Goal: Task Accomplishment & Management: Manage account settings

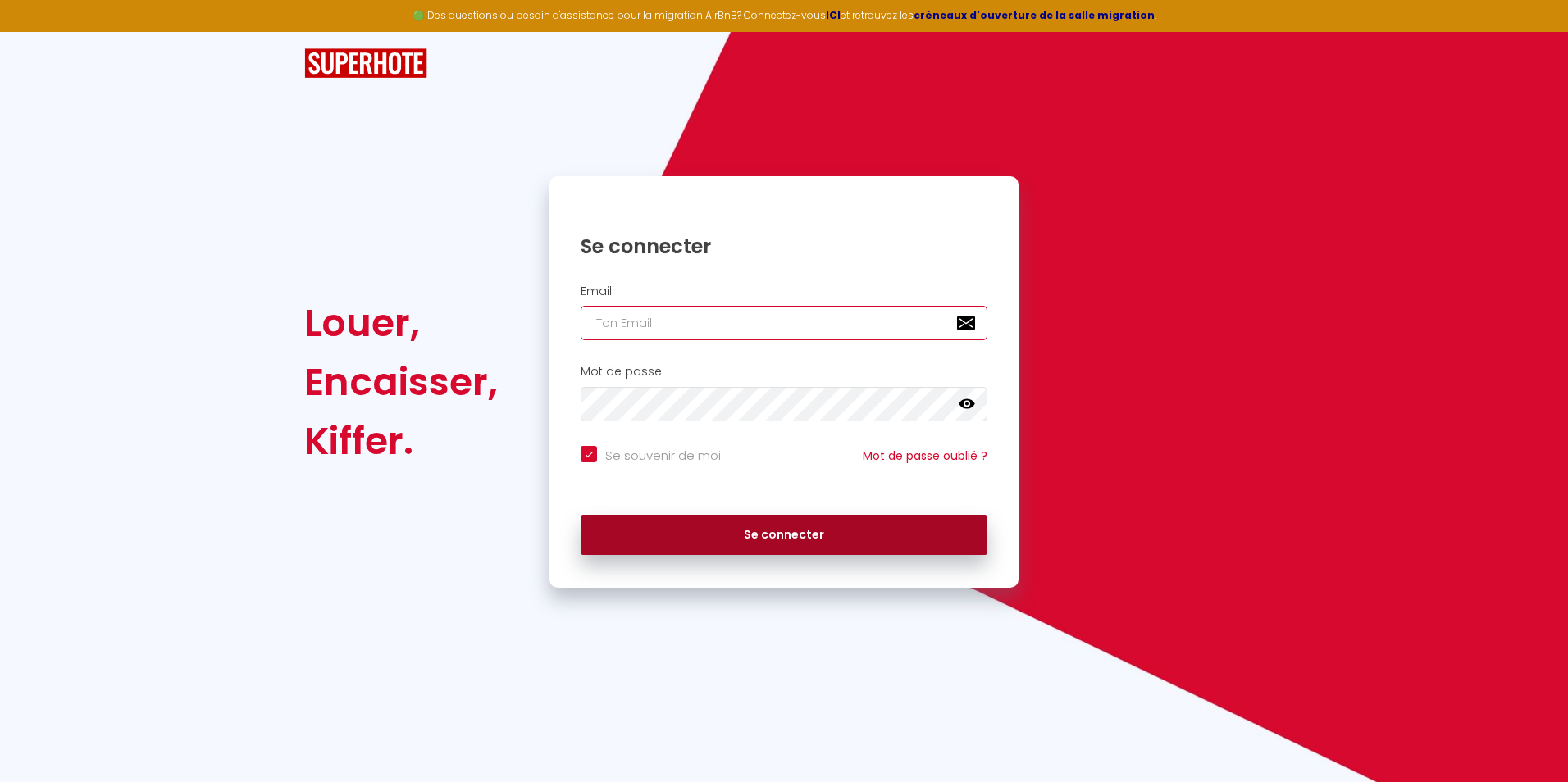
type input "[EMAIL_ADDRESS][DOMAIN_NAME]"
click at [824, 534] on button "Se connecter" at bounding box center [783, 535] width 407 height 41
checkbox input "true"
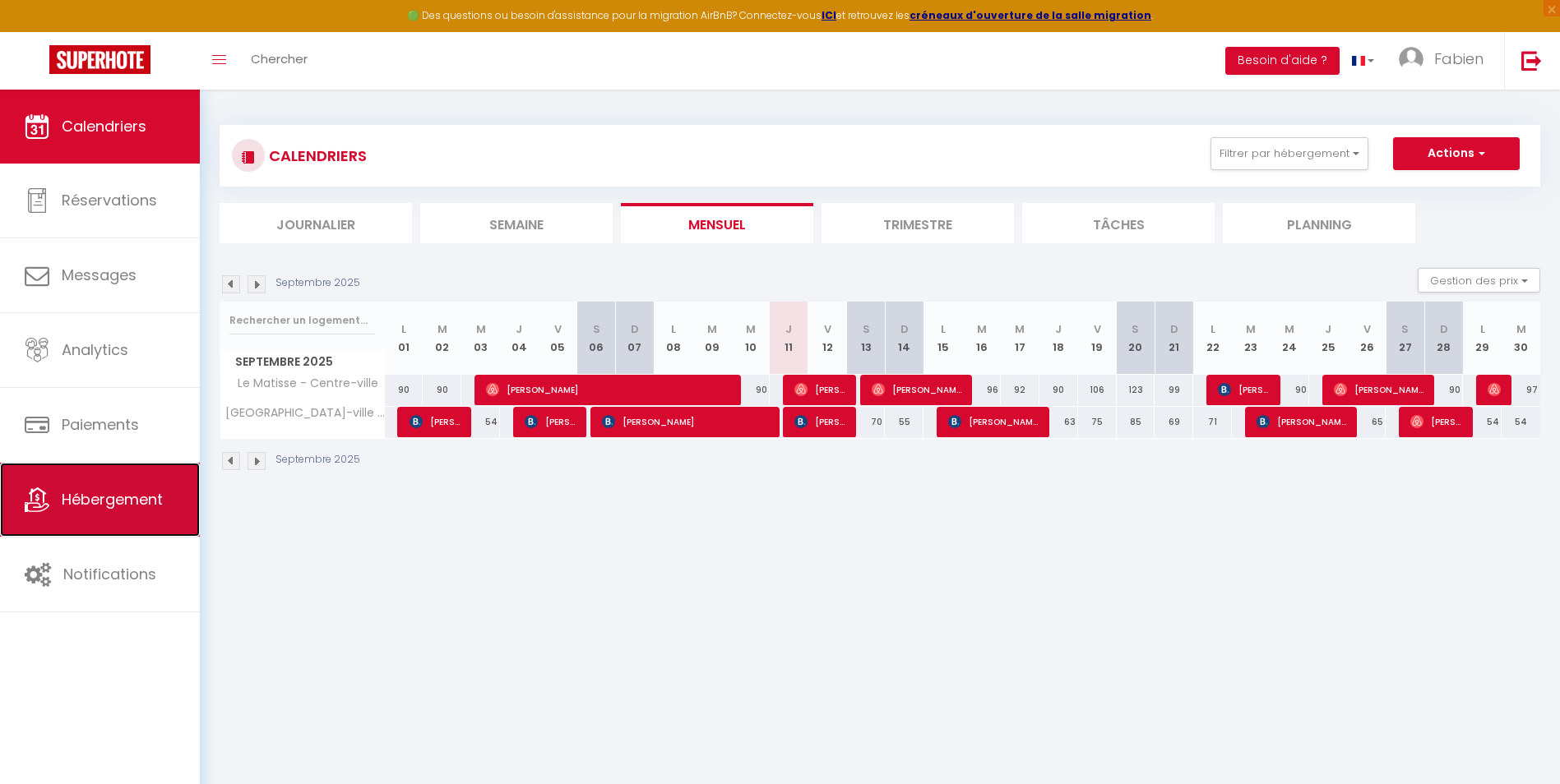
click at [127, 493] on span "Hébergement" at bounding box center [112, 499] width 101 height 20
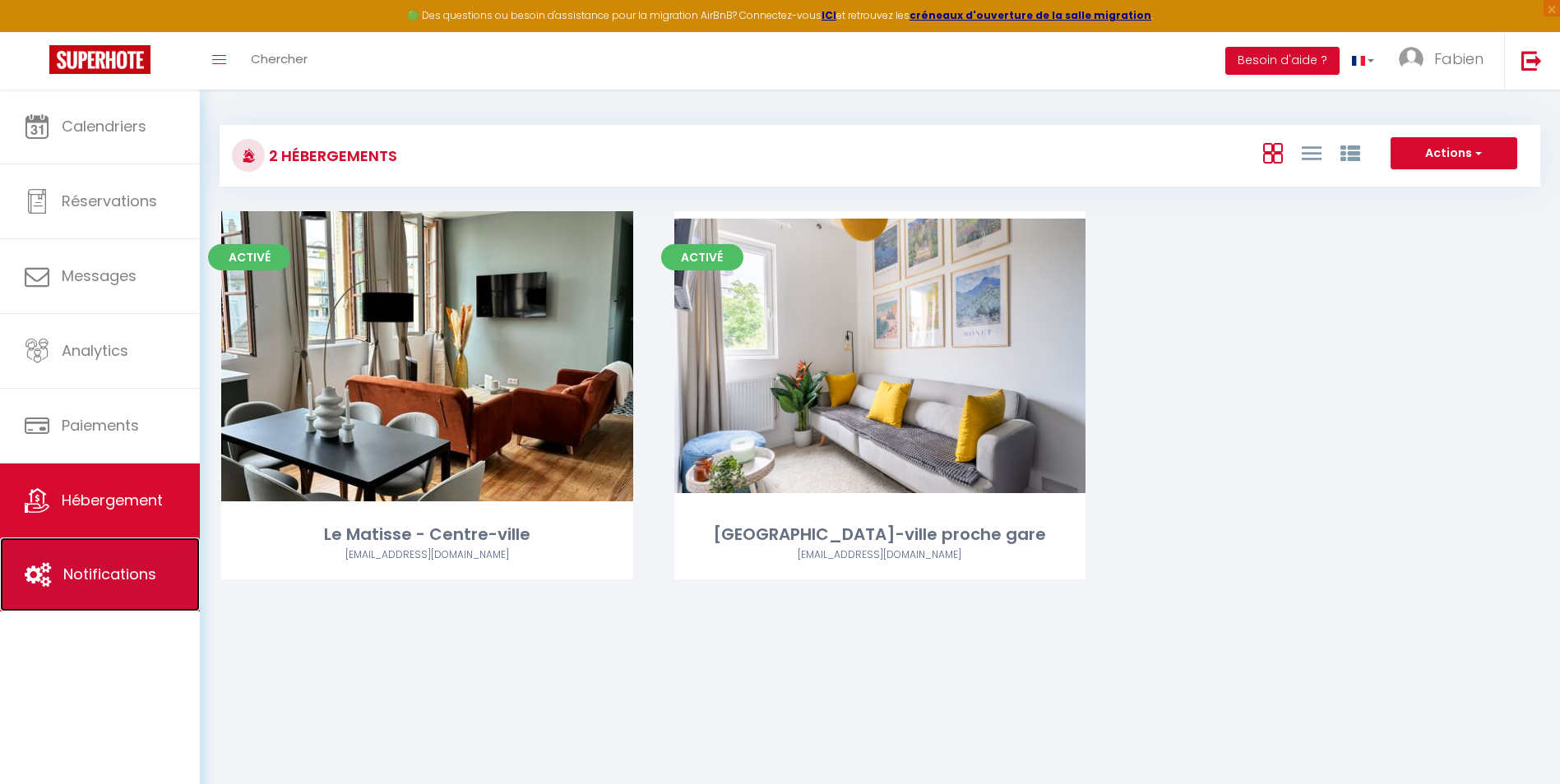
click at [128, 579] on span "Notifications" at bounding box center [109, 574] width 93 height 20
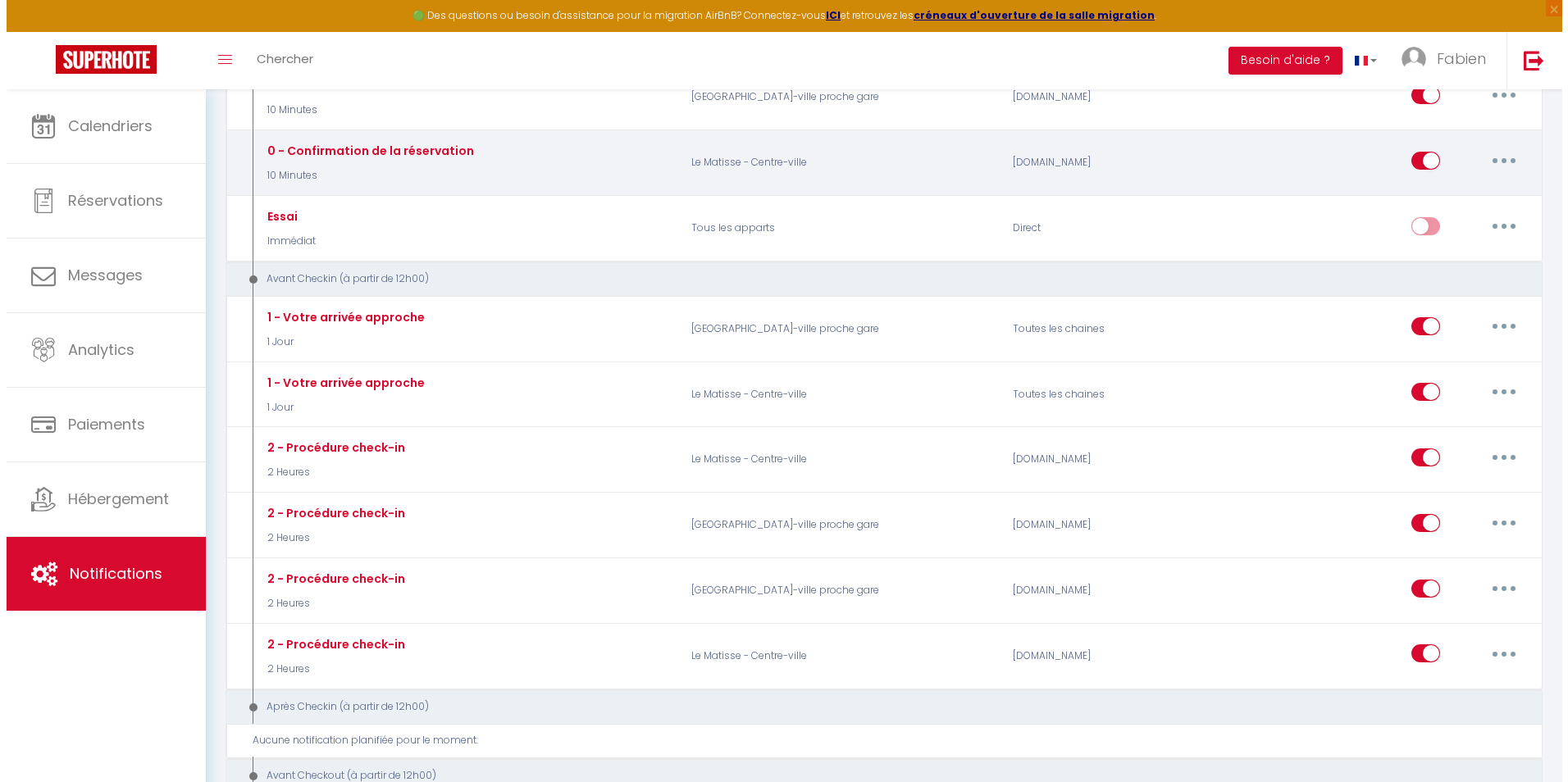
scroll to position [410, 0]
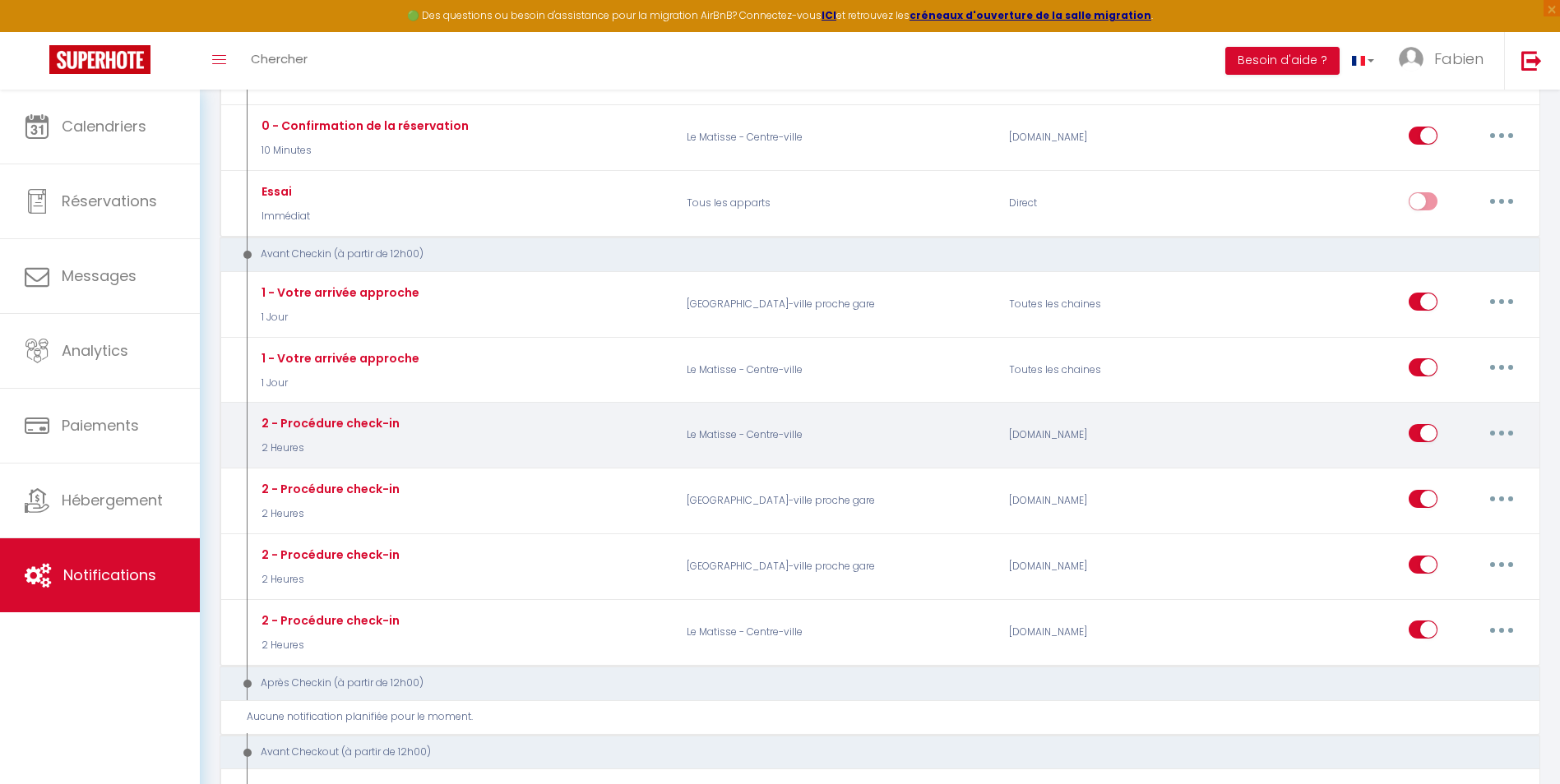
click at [1506, 434] on button "button" at bounding box center [1501, 433] width 46 height 27
click at [1481, 463] on link "Editer" at bounding box center [1458, 470] width 122 height 28
type input "2 - Procédure check-in"
select select "2 Heures"
select select
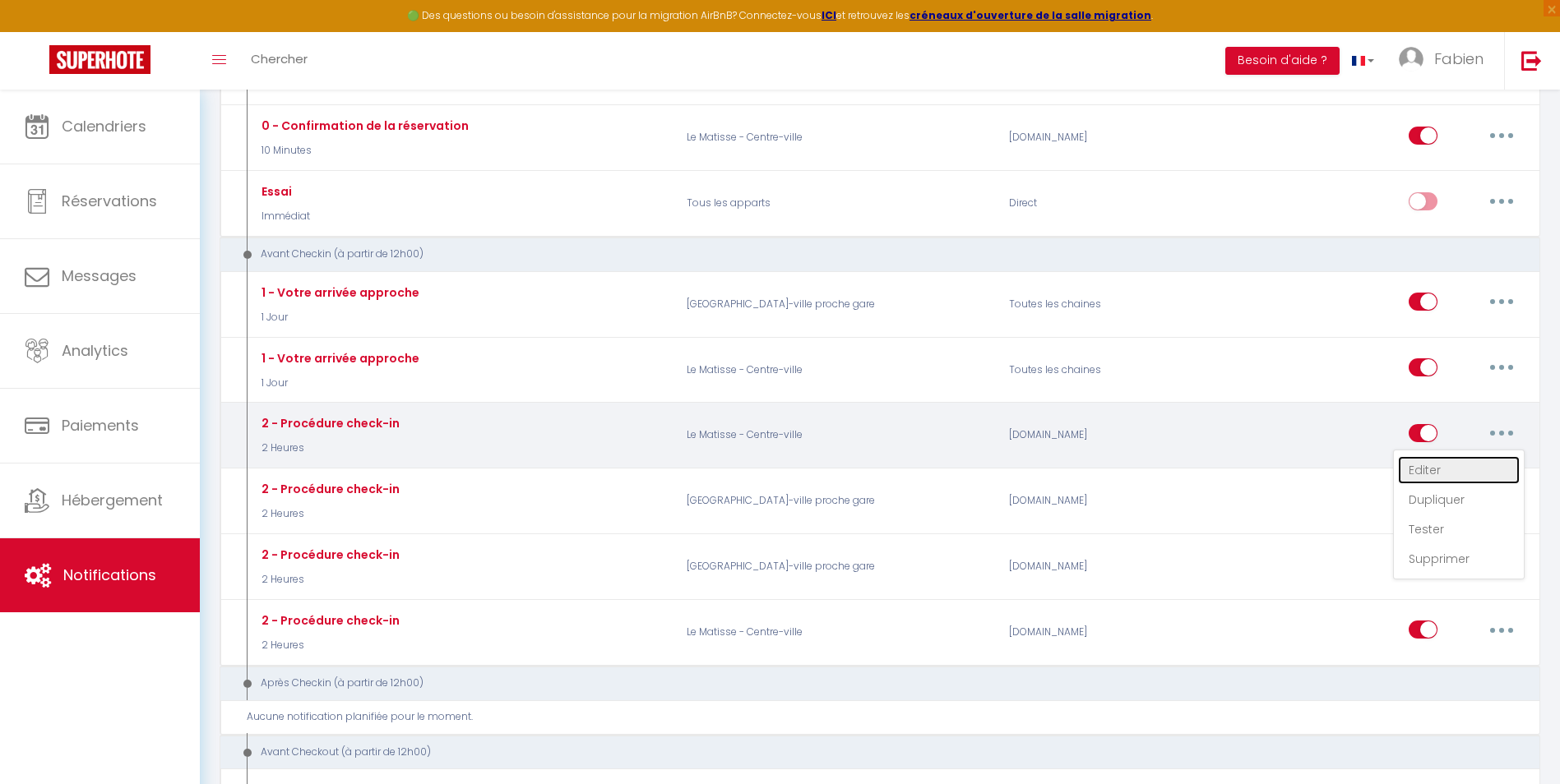
checkbox input "true"
checkbox input "false"
radio input "true"
type input "Procédure de check-in - [RENTAL:NAME]"
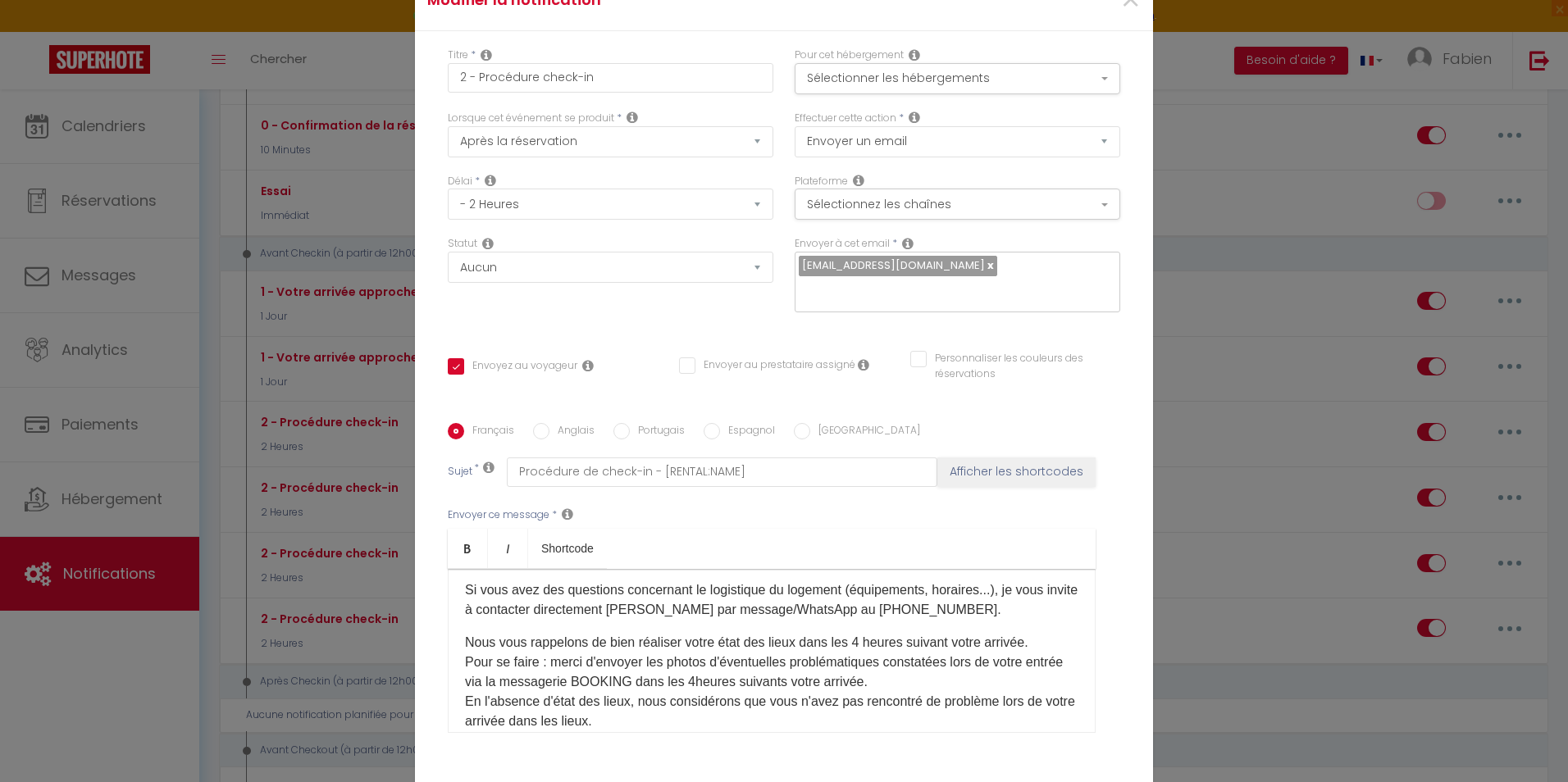
scroll to position [246, 0]
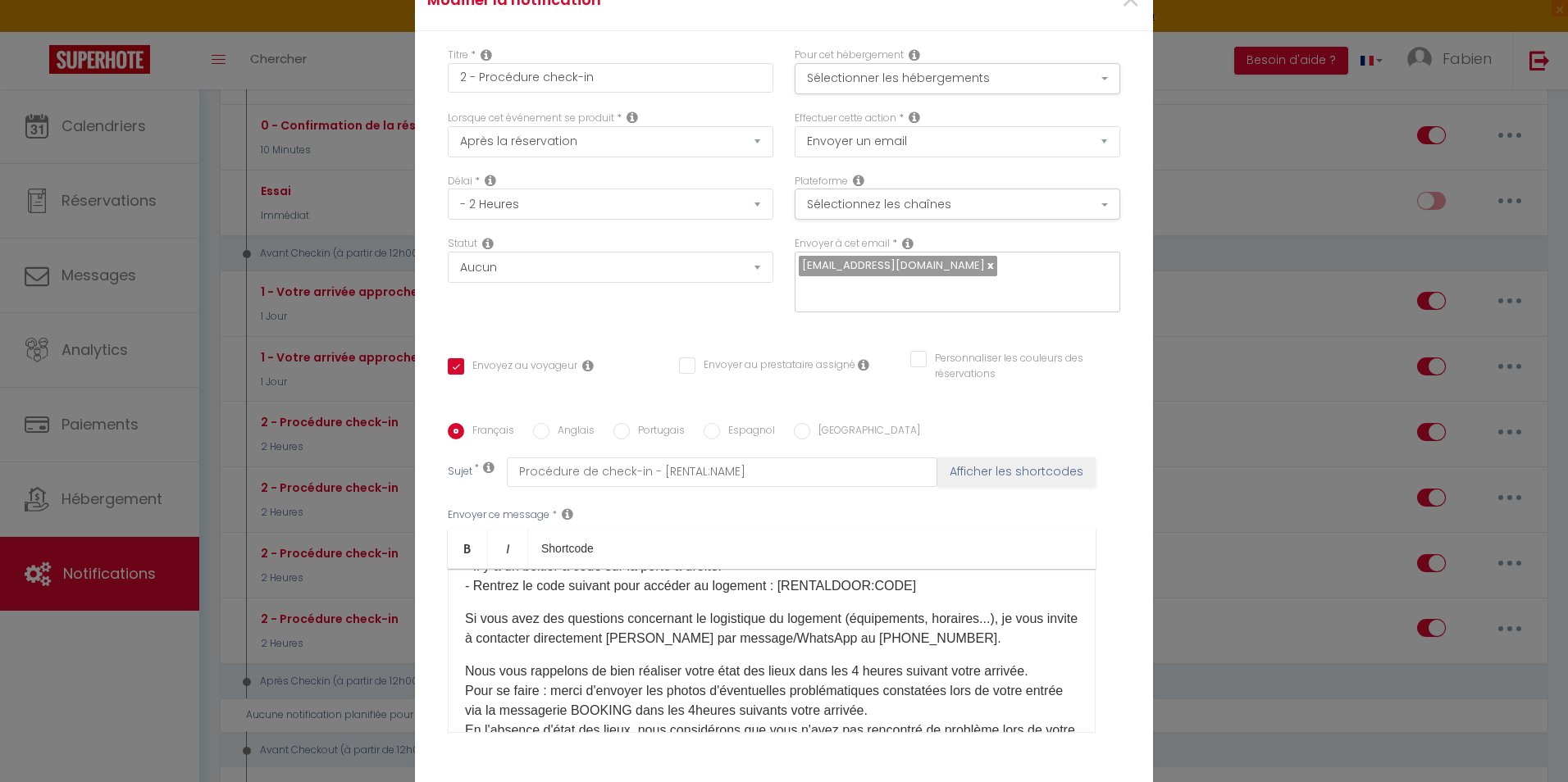
click at [942, 638] on p "Si vous avez des questions concernant le logistique du logement (équipements, h…" at bounding box center [771, 629] width 613 height 39
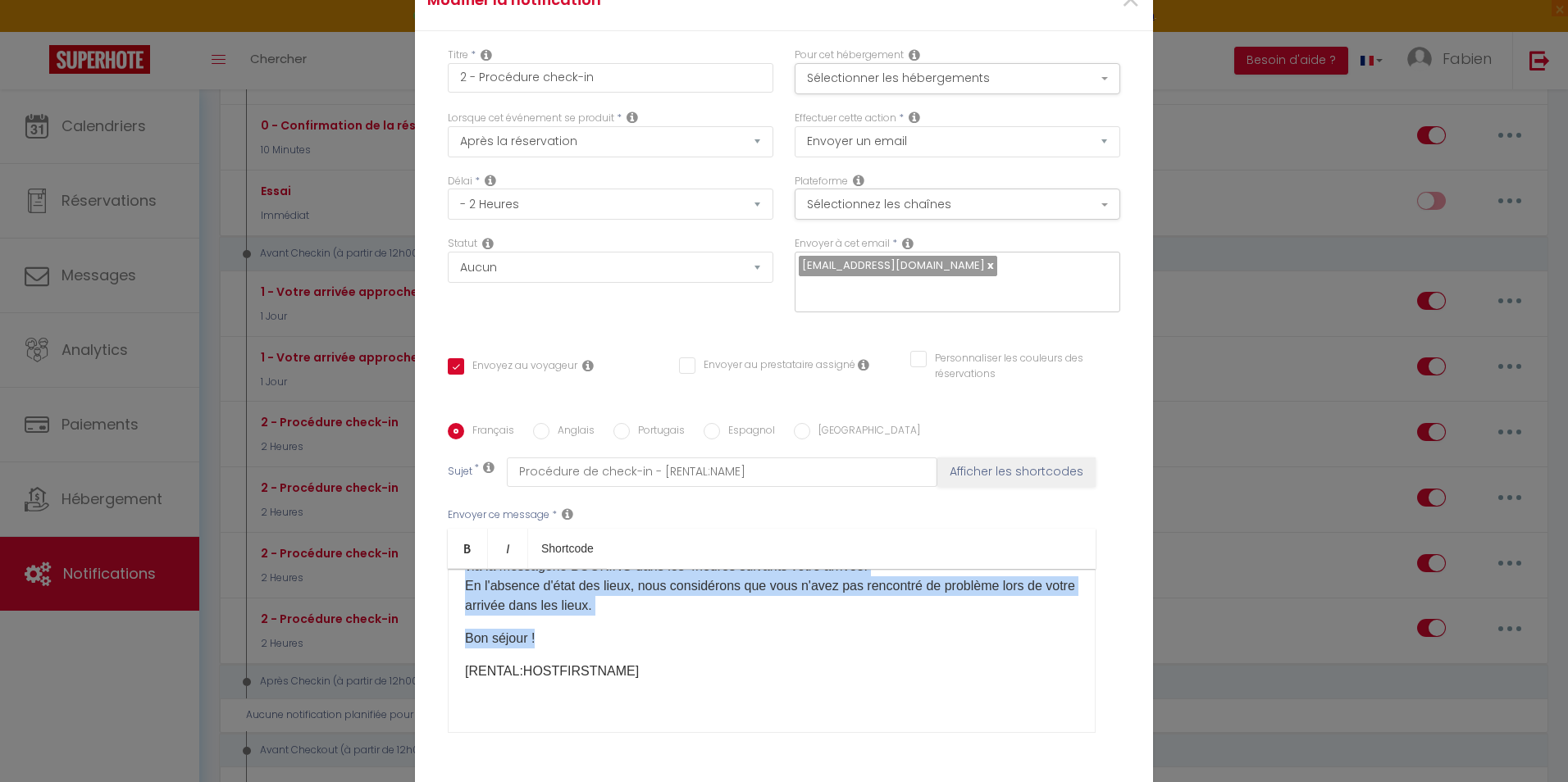
scroll to position [458, 0]
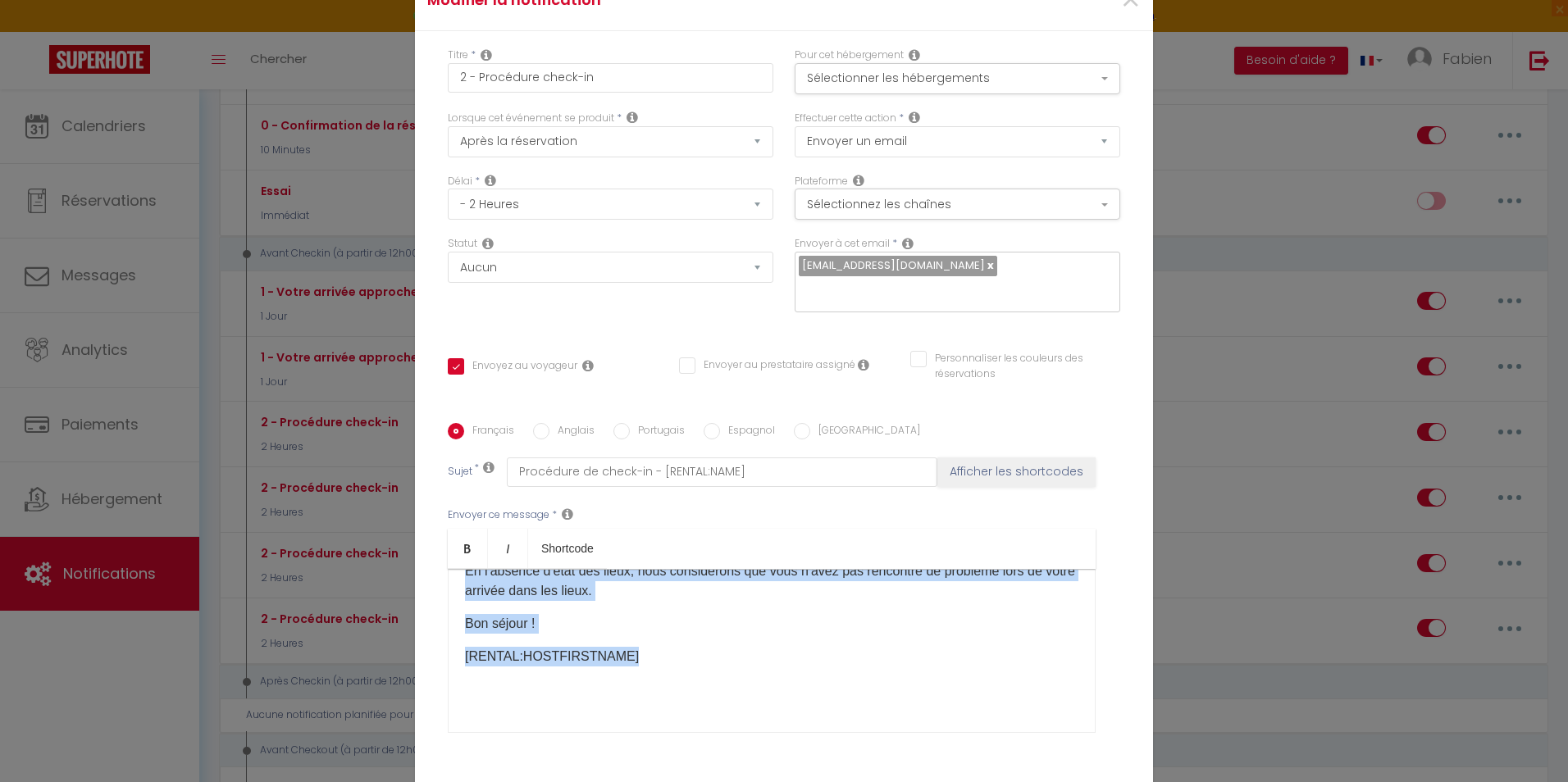
drag, startPoint x: 454, startPoint y: 589, endPoint x: 701, endPoint y: 662, distance: 257.6
click at [701, 662] on div "Bonjour [GUEST:FIRST_NAME], Nous espérons que vous allez apprécier notre logeme…" at bounding box center [771, 651] width 648 height 164
copy div "Loremip [DOLOR:SITAM_CONS], Adip elitsedd eiu temp incid utlaboree dolor magnaa…"
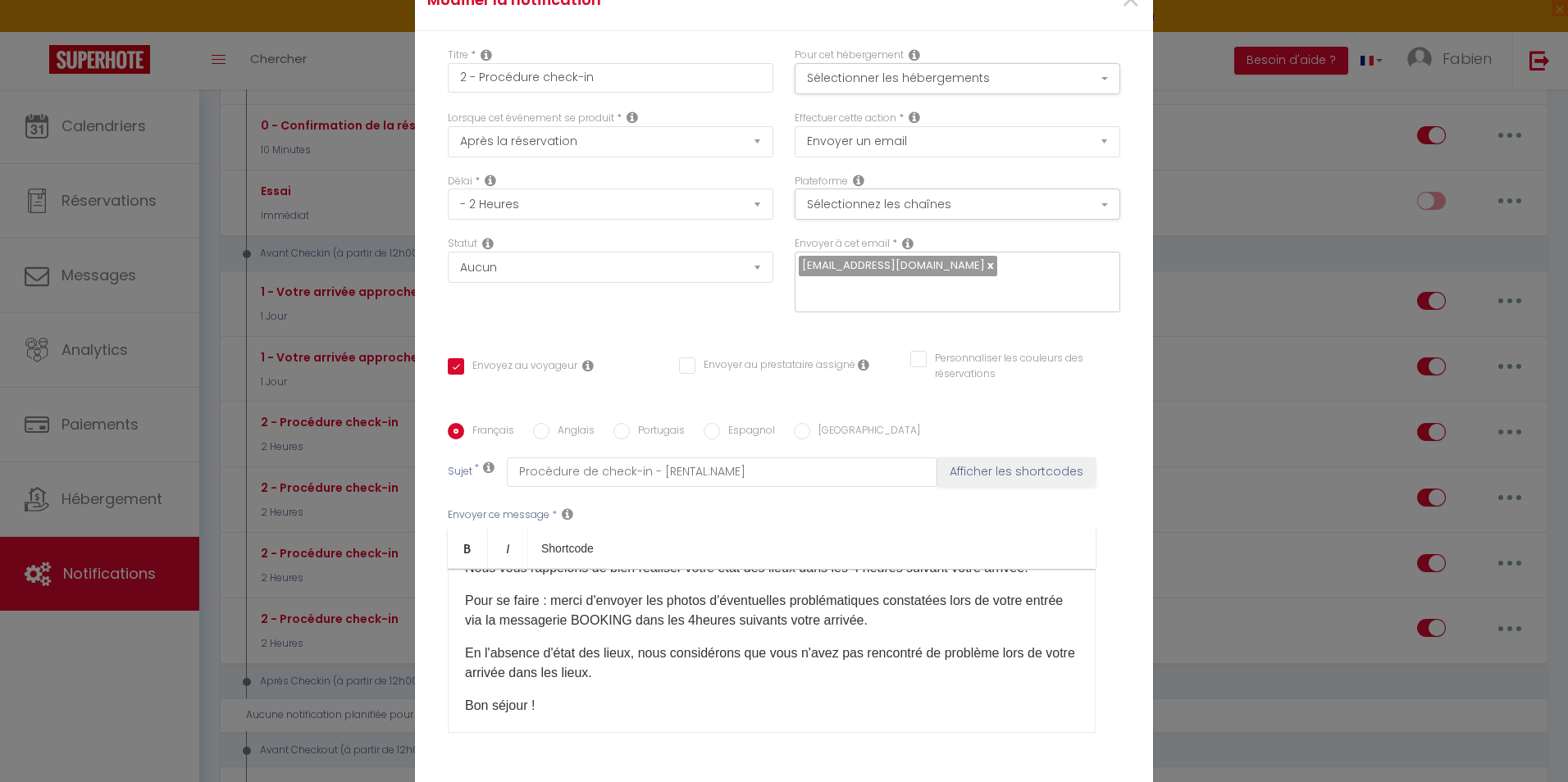
scroll to position [386, 0]
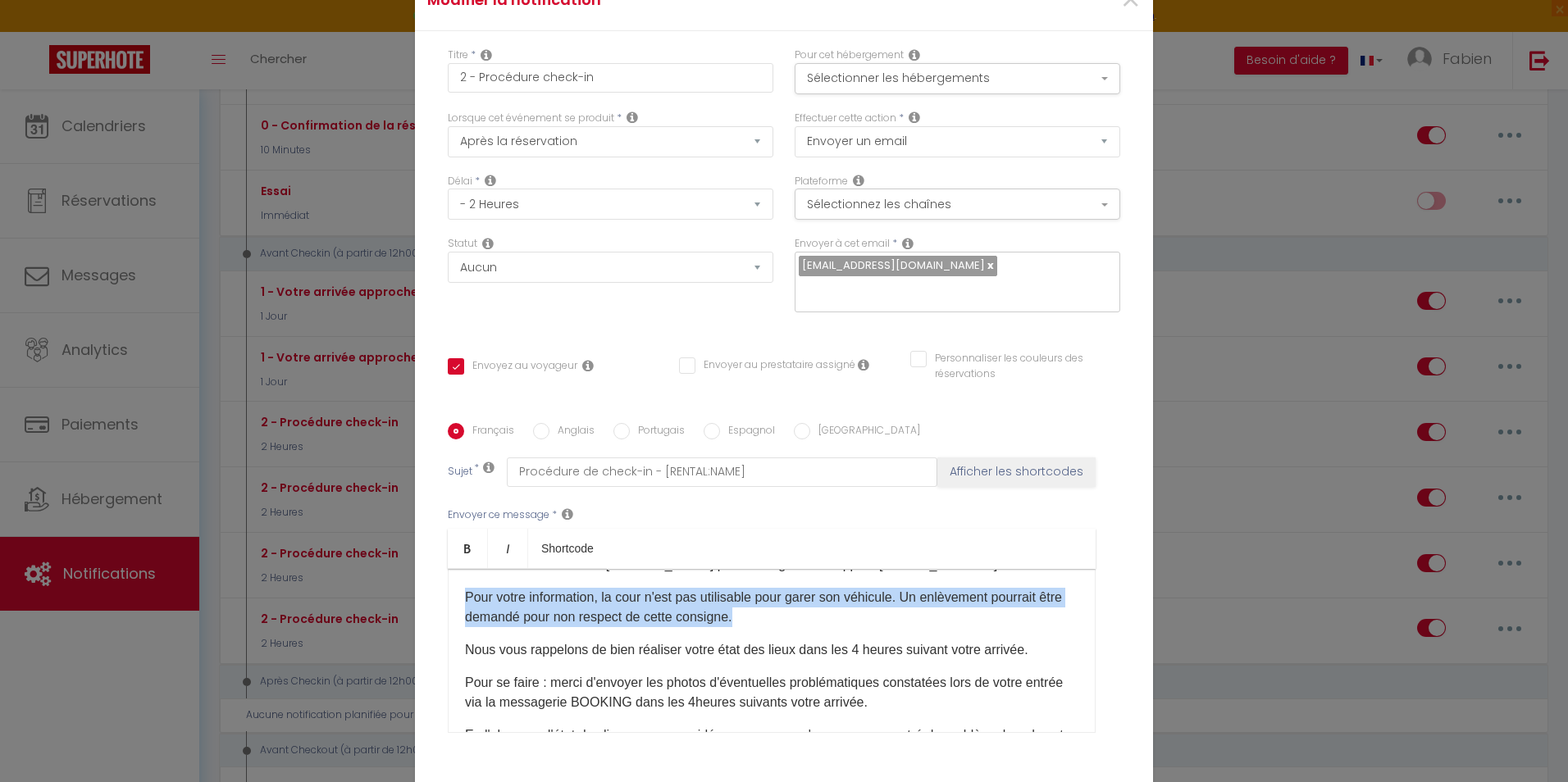
drag, startPoint x: 774, startPoint y: 614, endPoint x: 452, endPoint y: 599, distance: 322.3
click at [452, 599] on div "Bonjour [GUEST:FIRST_NAME], Nous espérons que vous allez apprécier notre logeme…" at bounding box center [771, 651] width 648 height 164
copy p "Pour votre information, la cour n'est pas utilisable pour garer son véhicule. U…"
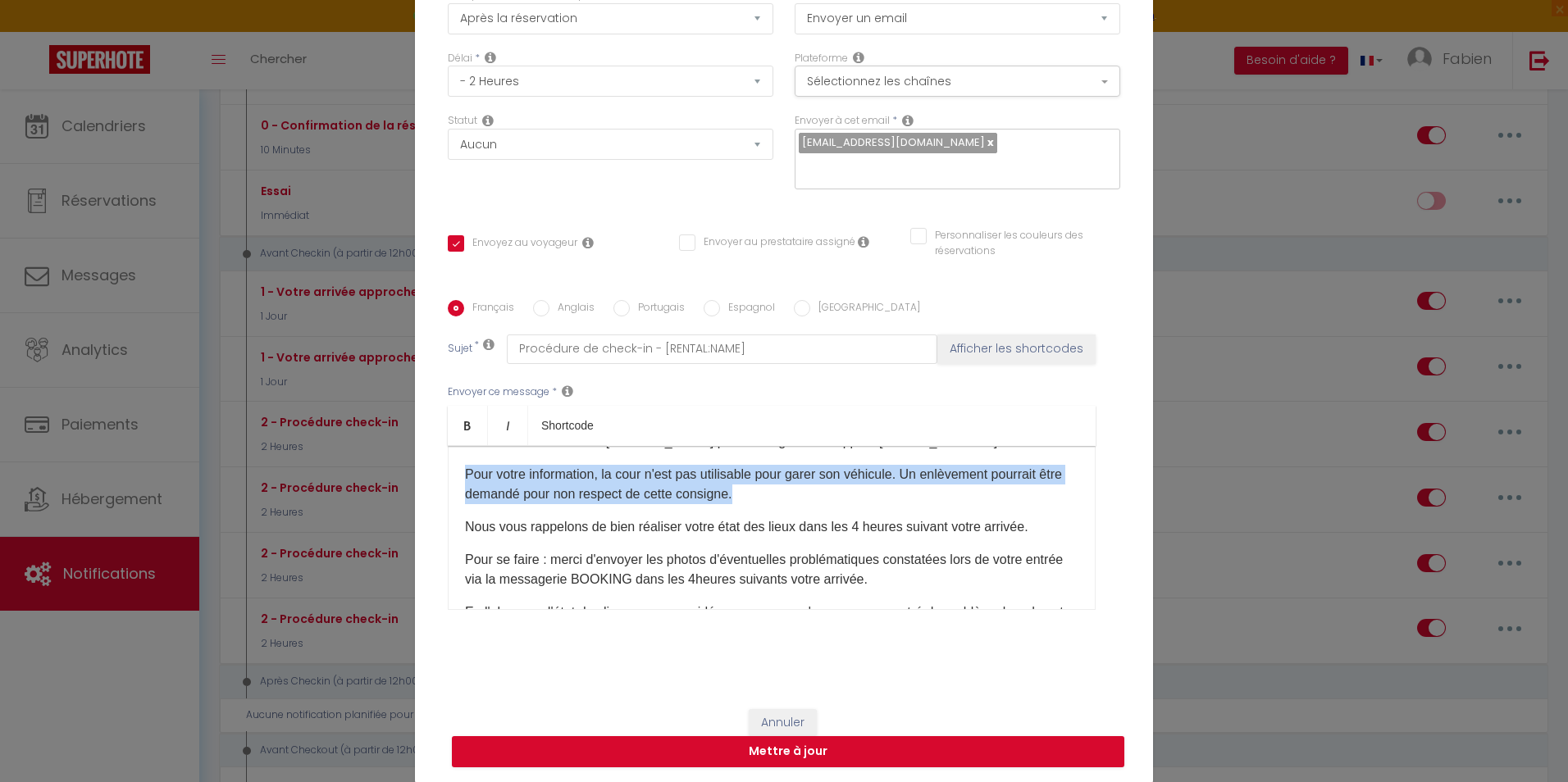
scroll to position [124, 0]
click at [757, 753] on button "Mettre à jour" at bounding box center [789, 751] width 673 height 31
checkbox input "true"
checkbox input "false"
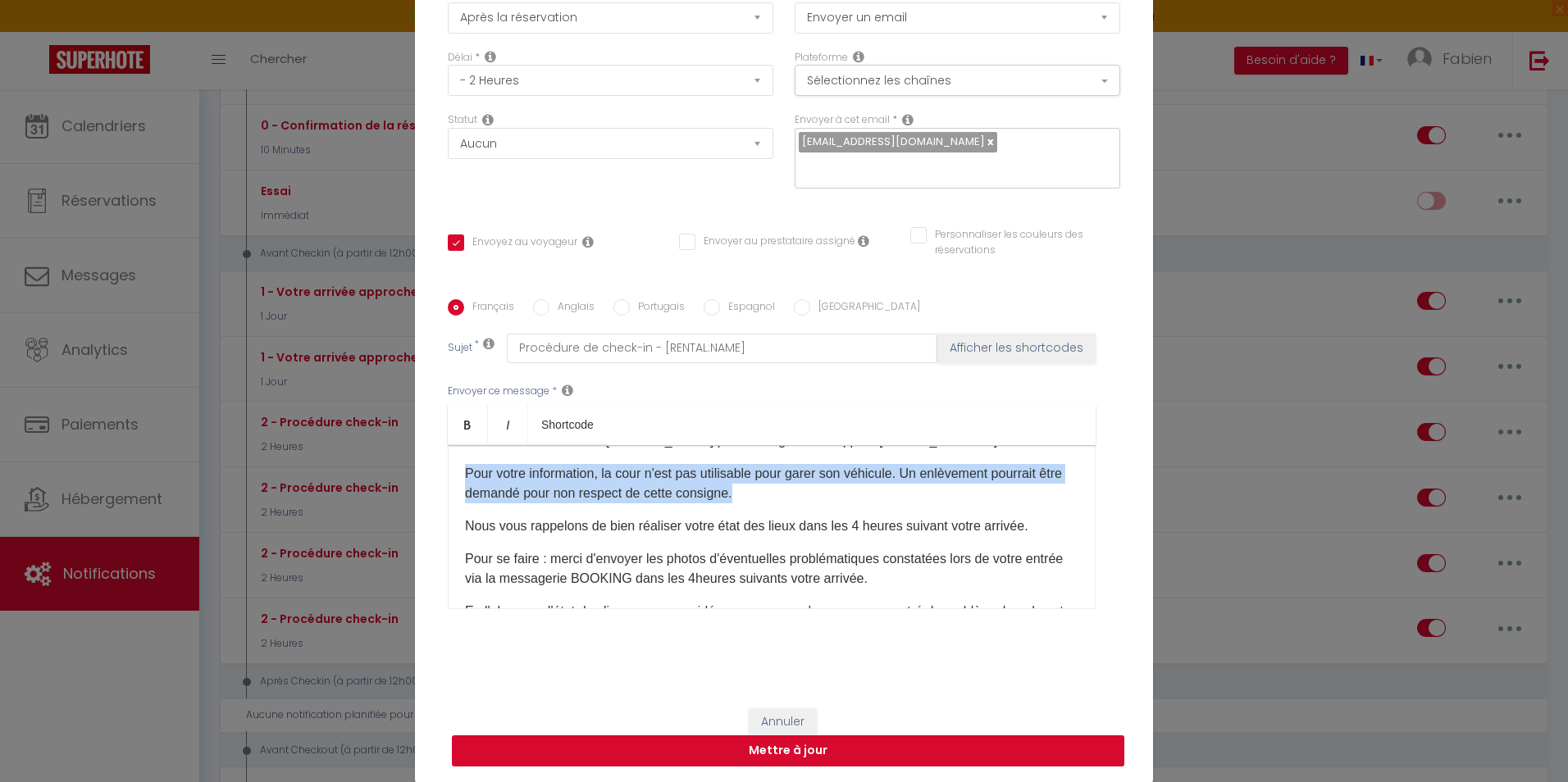
scroll to position [116, 0]
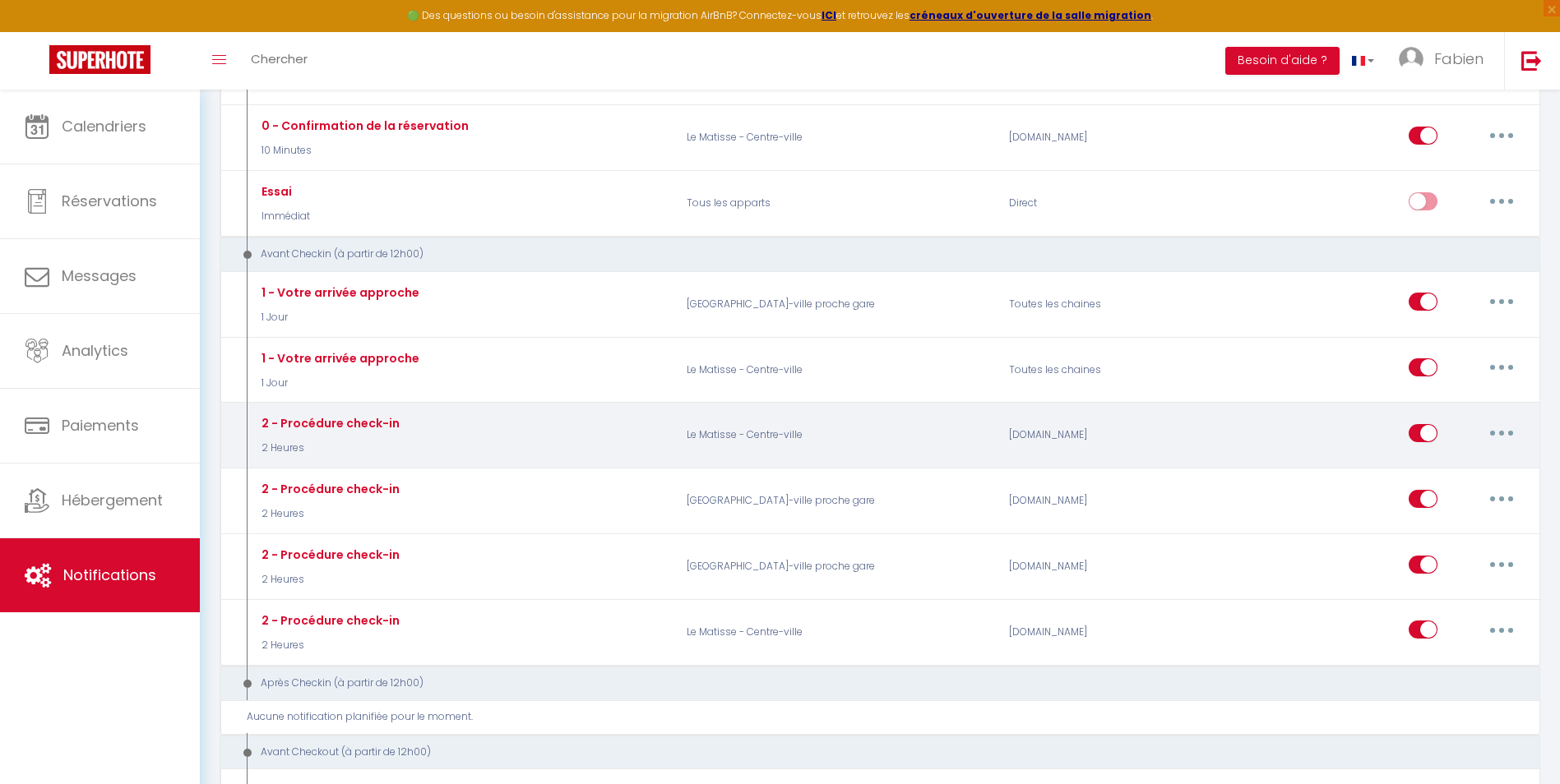
click at [1504, 430] on button "button" at bounding box center [1501, 433] width 46 height 27
click at [1466, 473] on link "Editer" at bounding box center [1458, 470] width 122 height 28
type input "2 - Procédure check-in"
select select "2 Heures"
select select
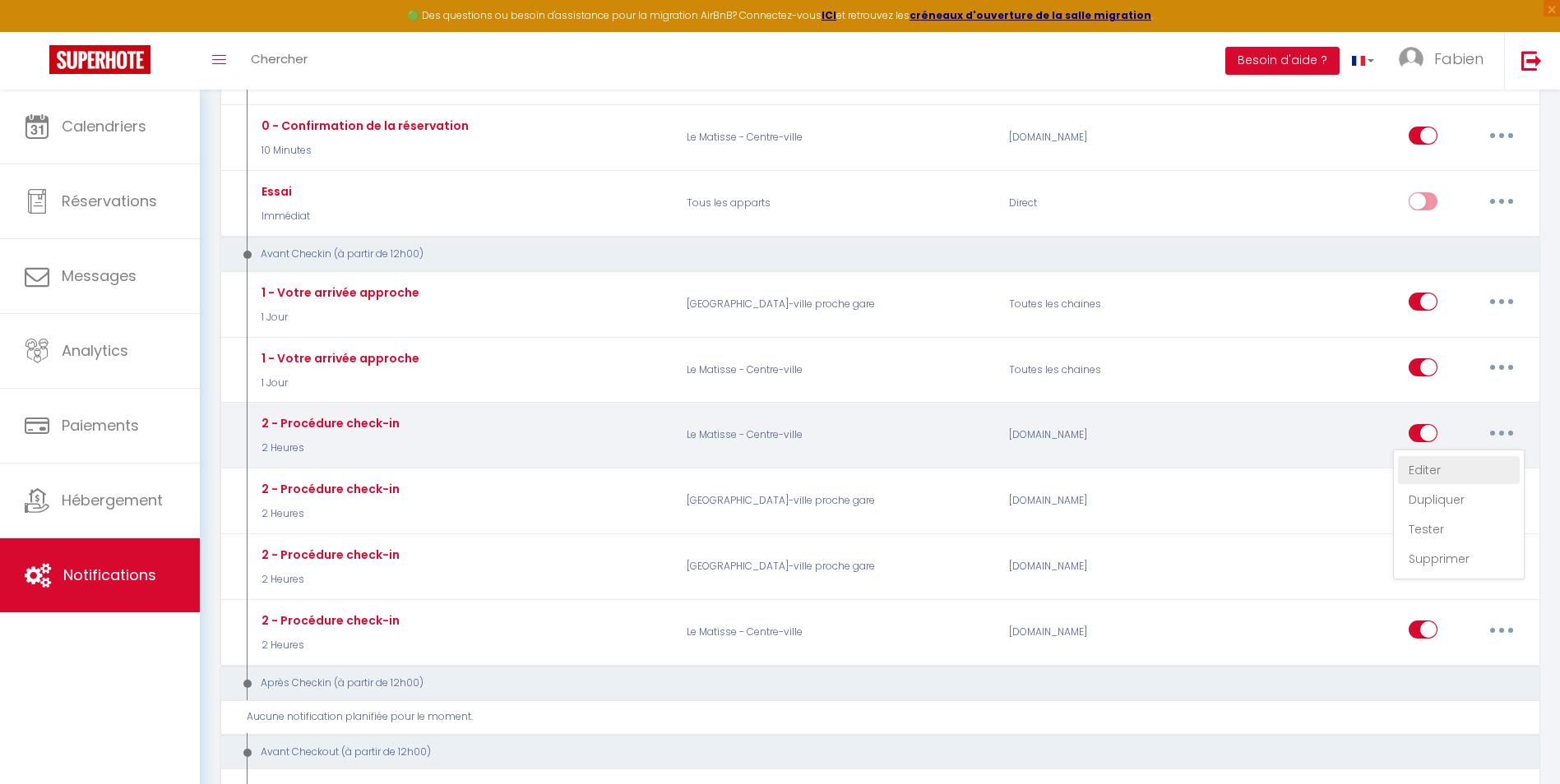
checkbox input "true"
checkbox input "false"
radio input "true"
type input "Procédure de check-in - [RENTAL:NAME]"
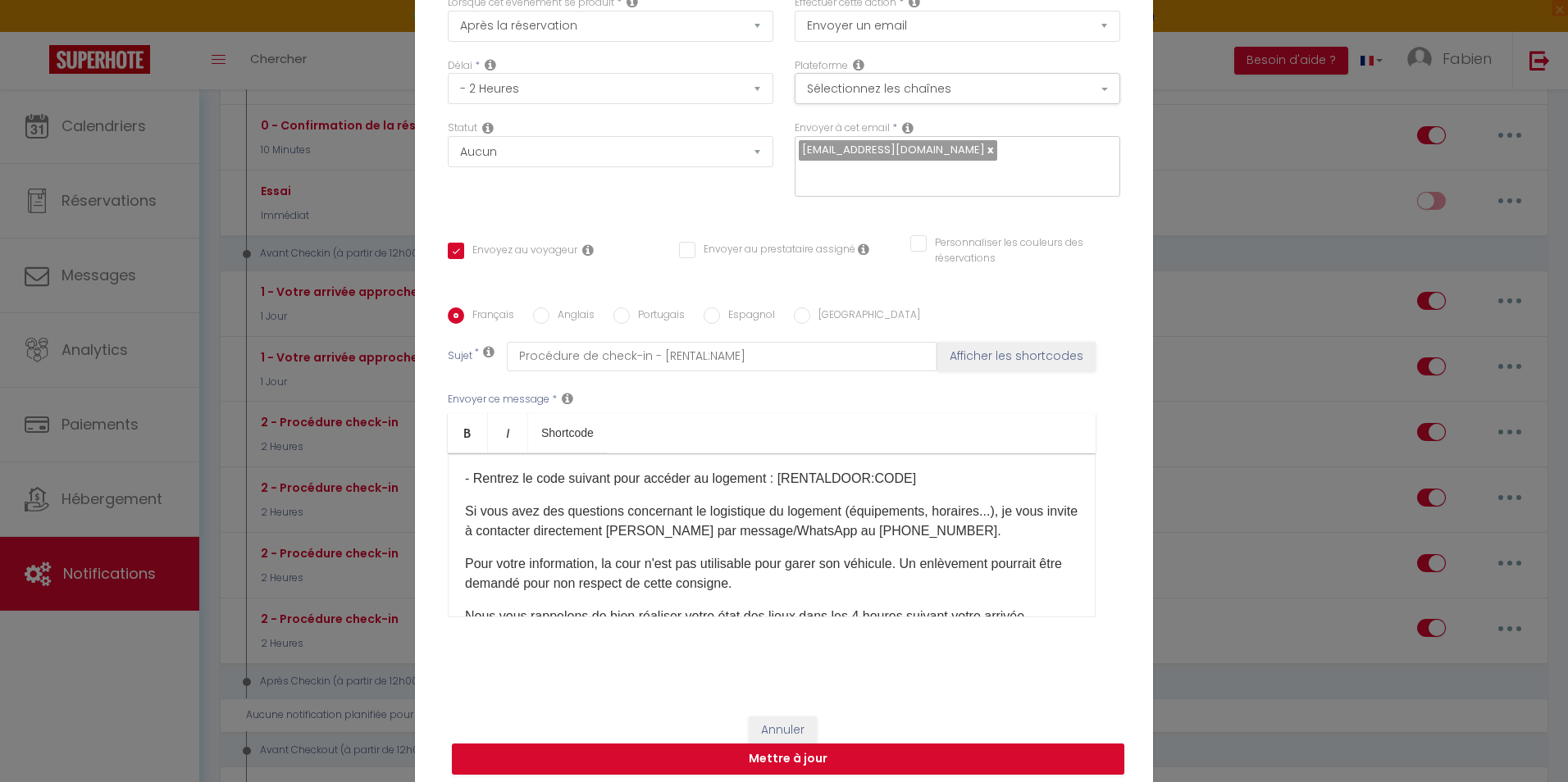
scroll to position [124, 0]
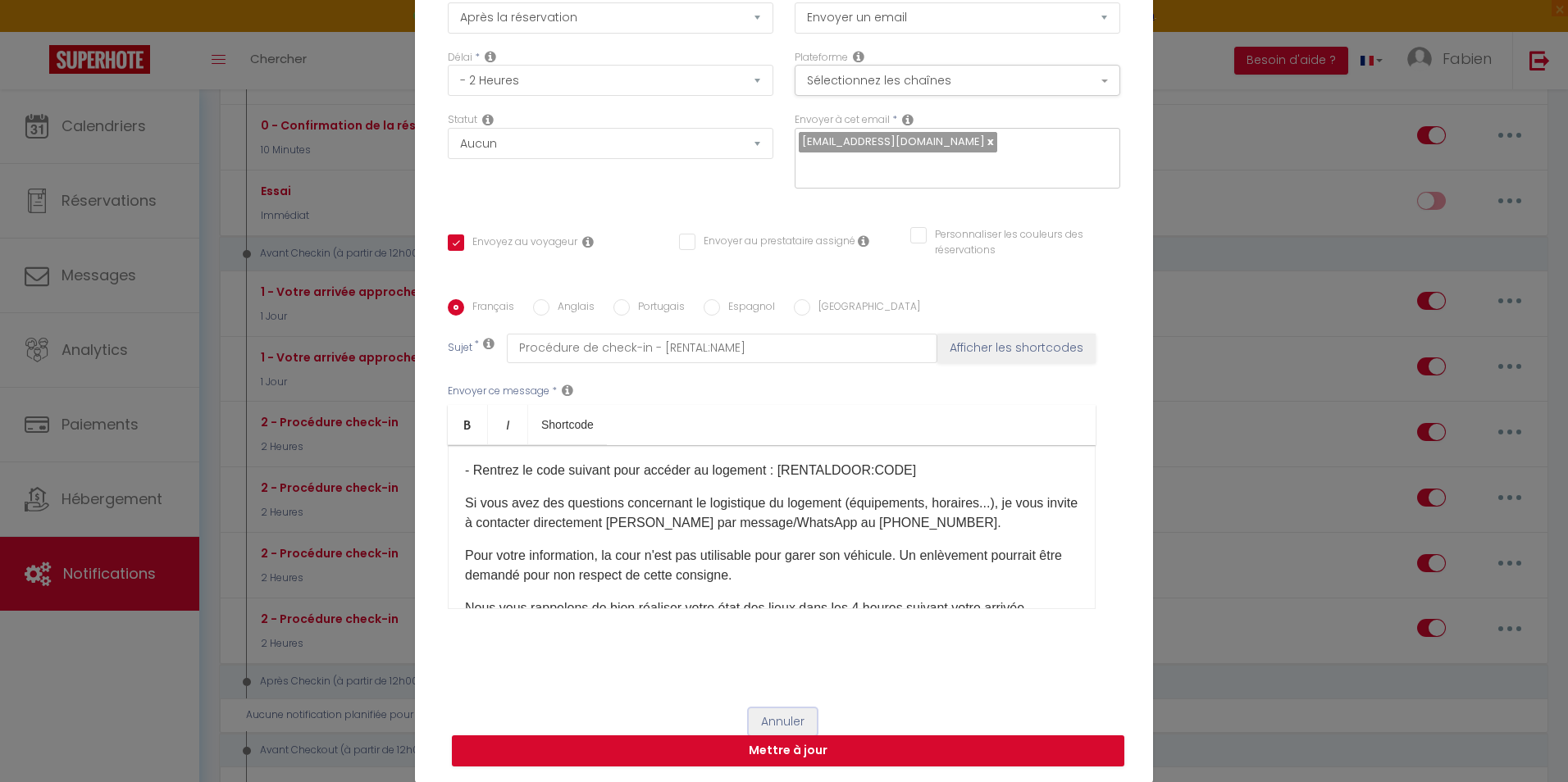
click at [772, 711] on button "Annuler" at bounding box center [782, 722] width 68 height 28
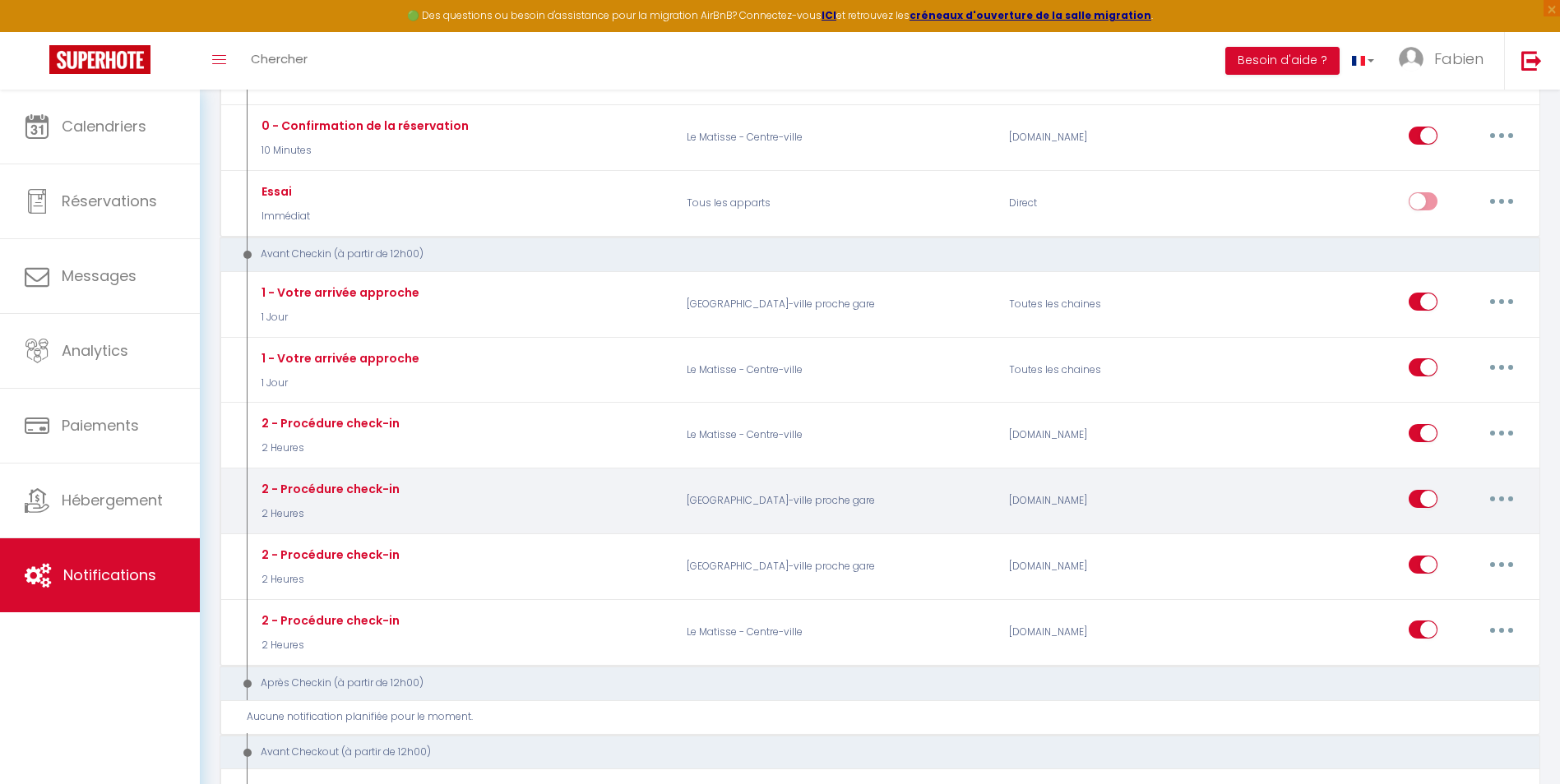
click at [1511, 494] on button "button" at bounding box center [1501, 498] width 46 height 27
click at [1440, 547] on link "Editer" at bounding box center [1458, 536] width 122 height 28
checkbox input "true"
checkbox input "false"
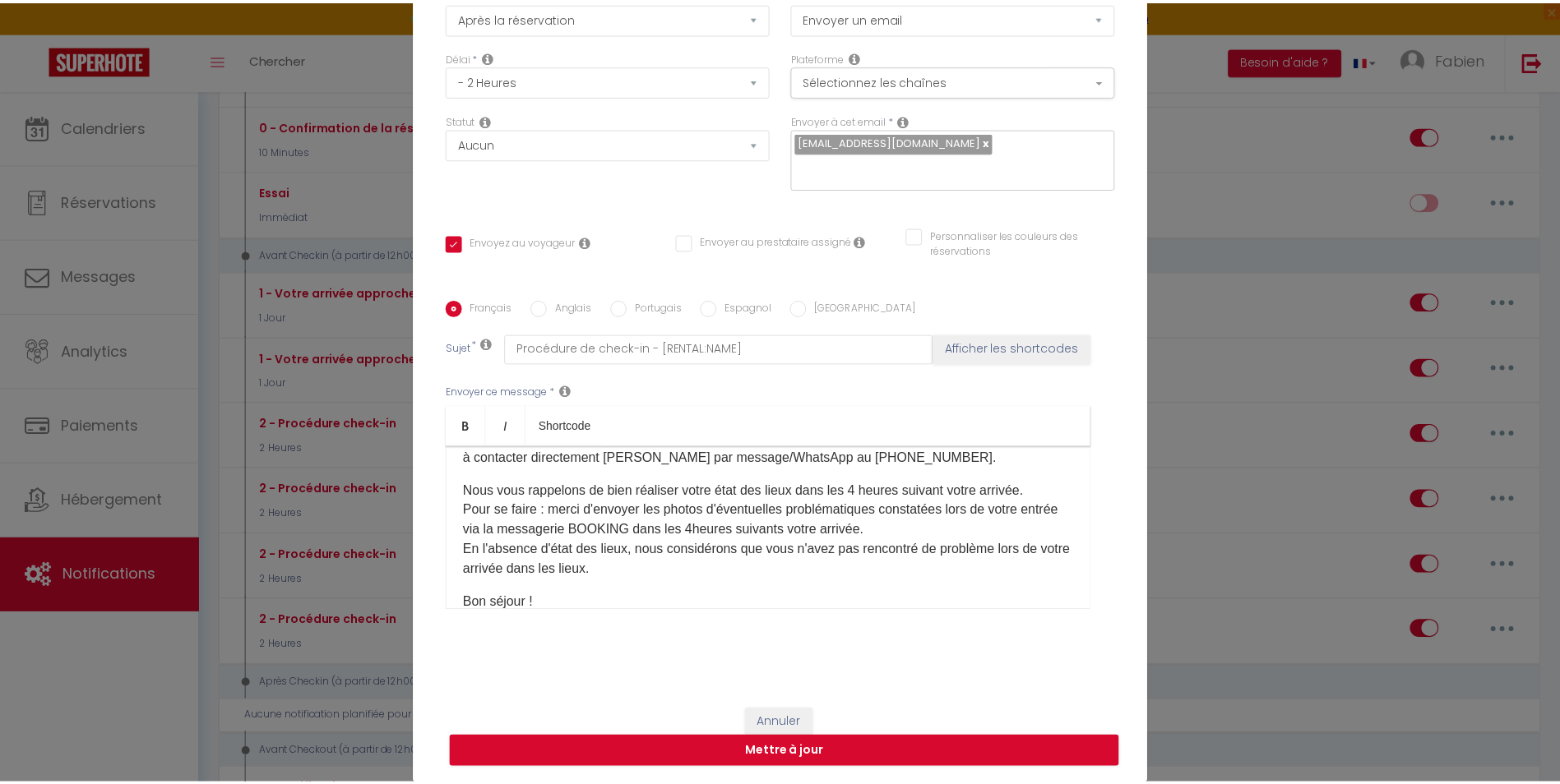
scroll to position [222, 0]
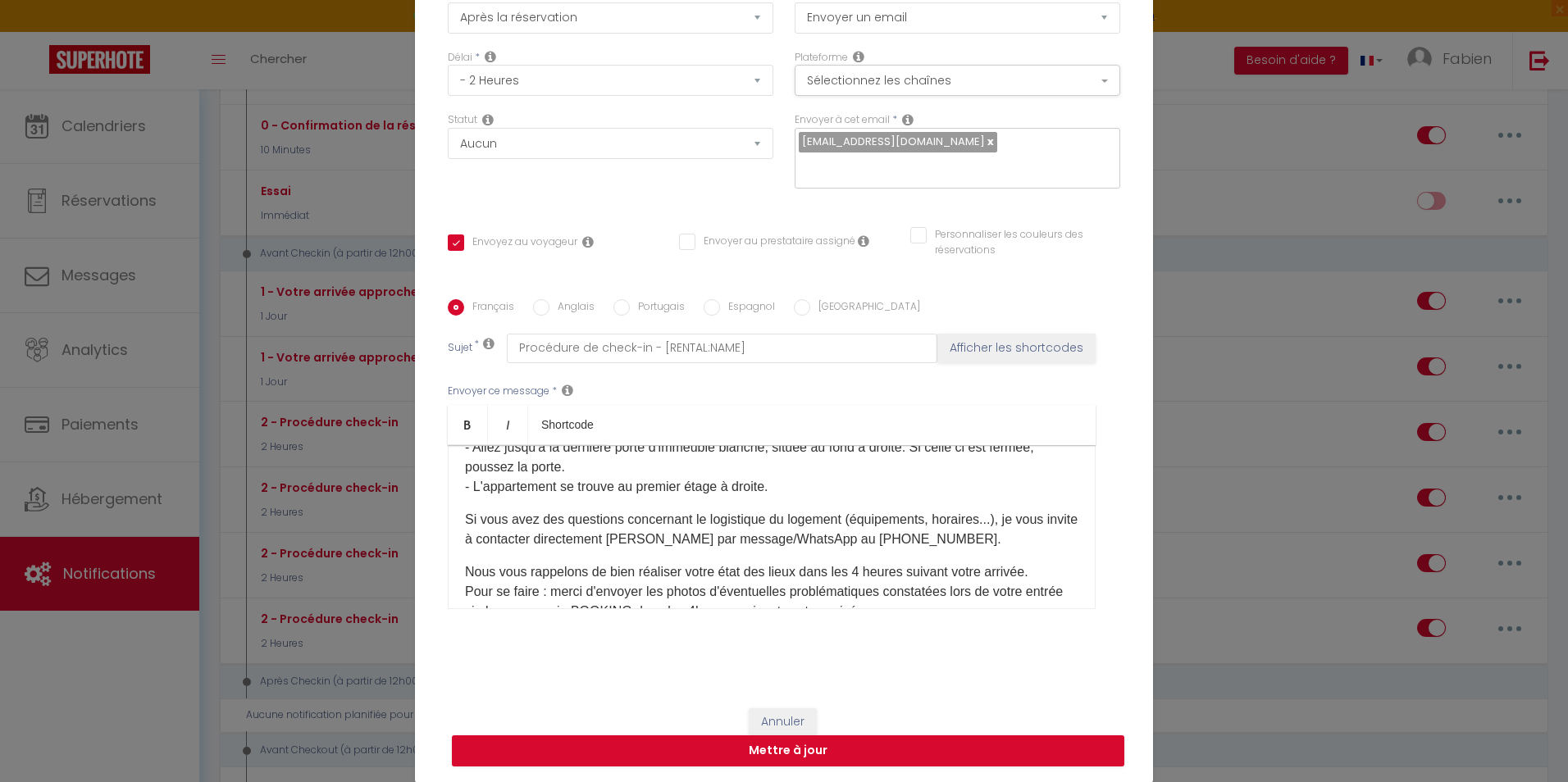
click at [957, 540] on p "Si vous avez des questions concernant le logistique du logement (équipements, h…" at bounding box center [771, 529] width 613 height 39
click at [821, 756] on button "Mettre à jour" at bounding box center [789, 751] width 673 height 31
checkbox input "true"
checkbox input "false"
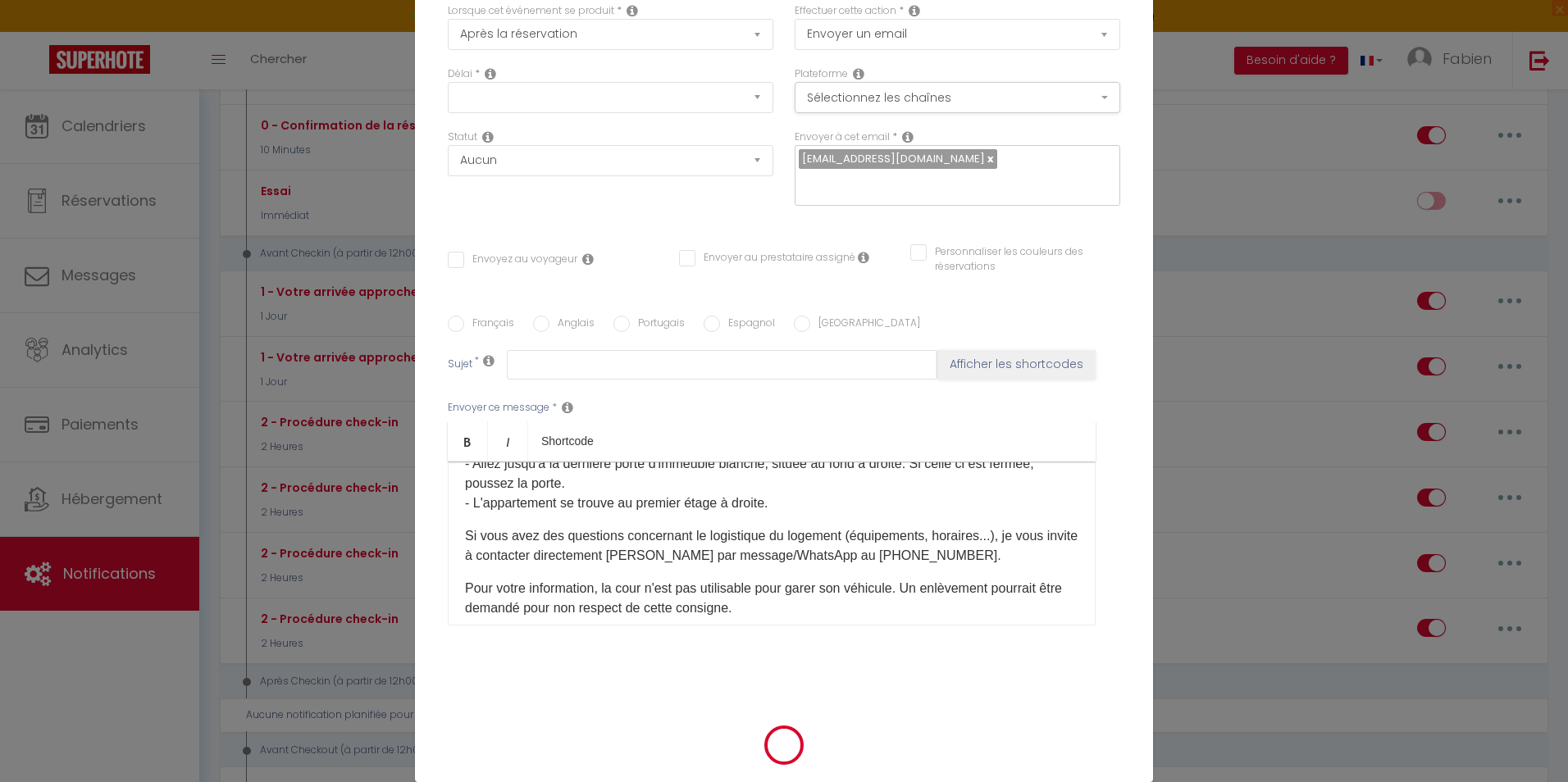
scroll to position [0, 0]
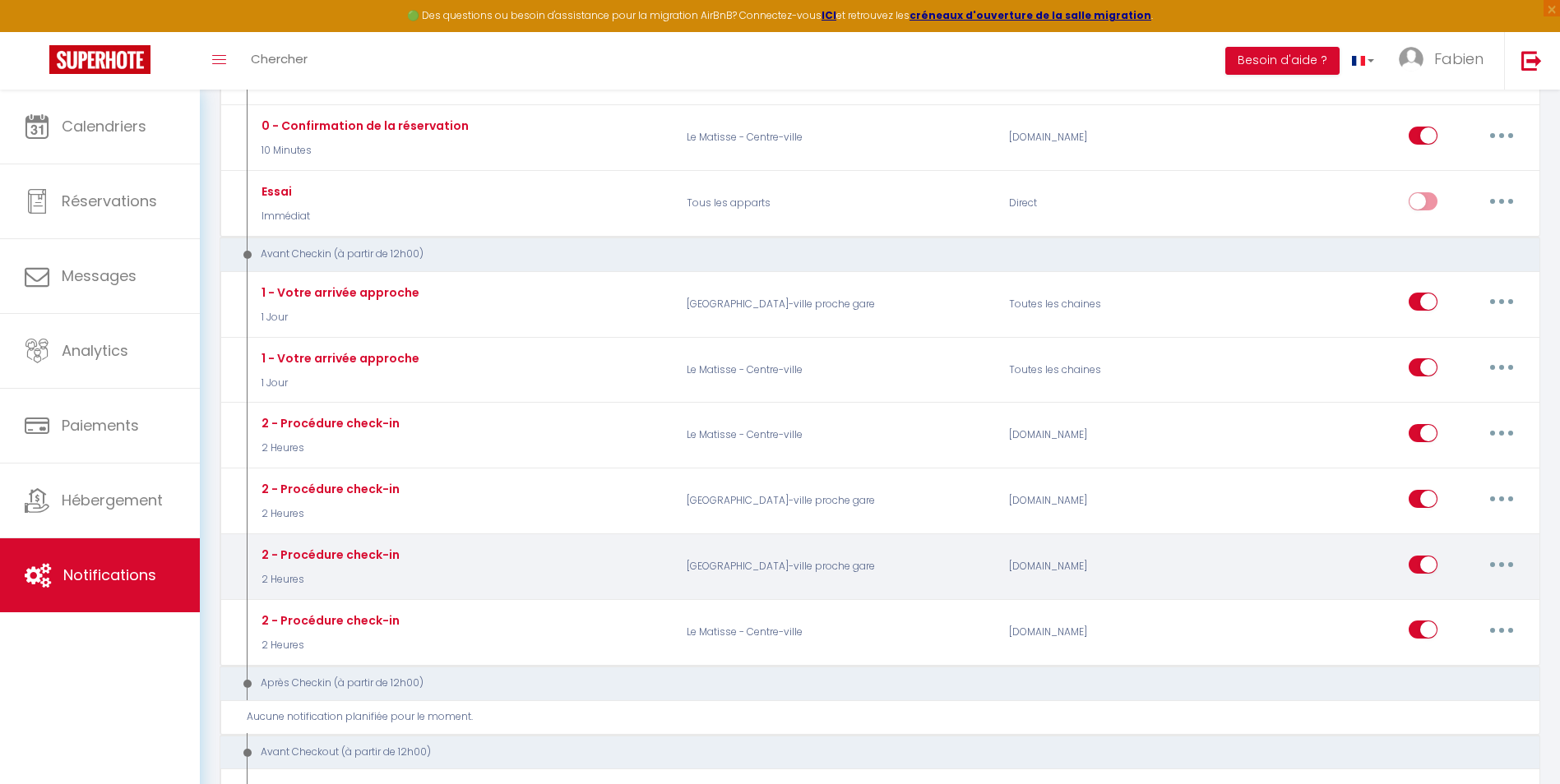
click at [1507, 561] on button "button" at bounding box center [1501, 564] width 46 height 27
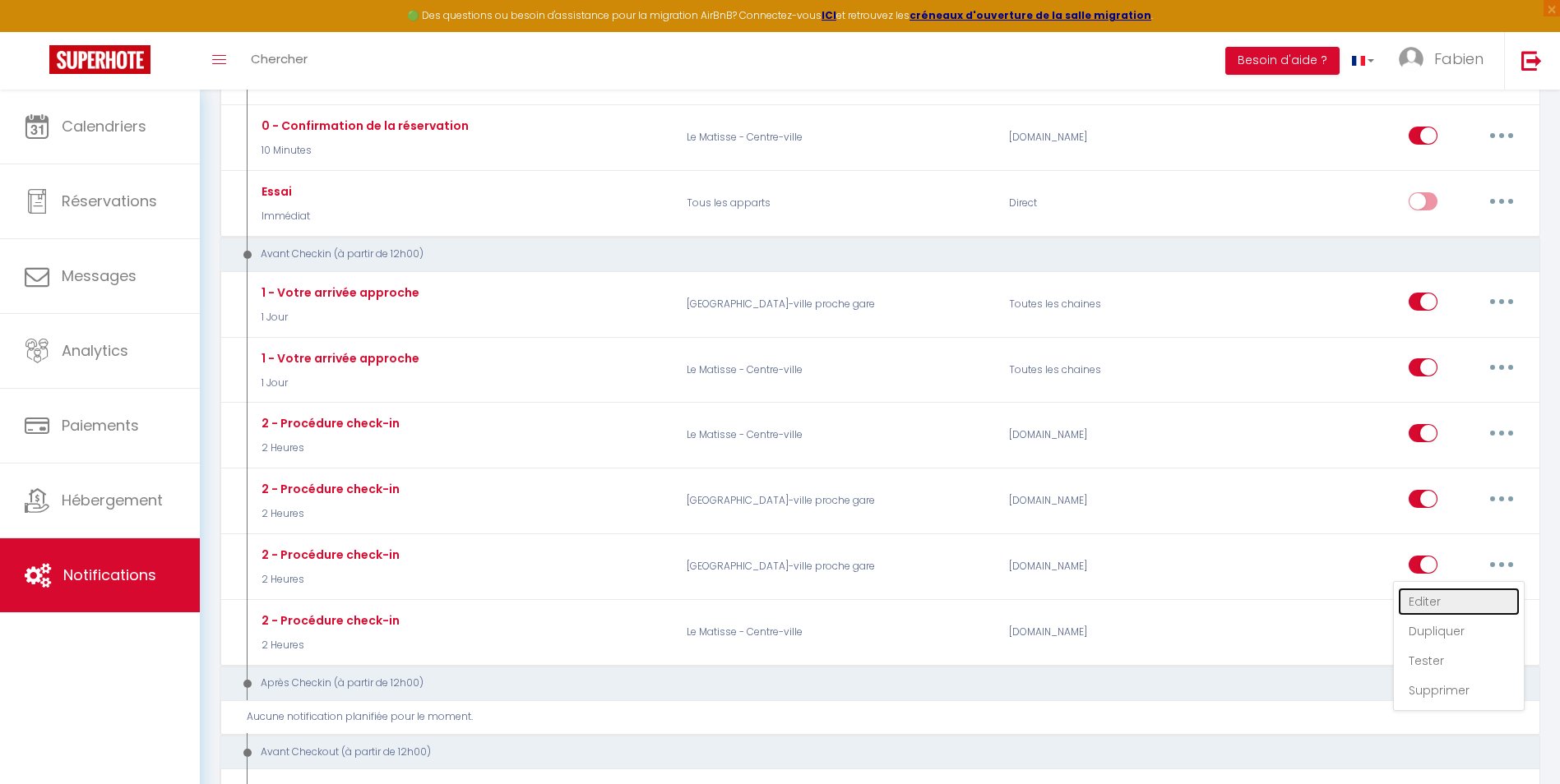
click at [1434, 601] on link "Editer" at bounding box center [1458, 602] width 122 height 28
type input "2 - Procédure check-in"
select select "2 Heures"
select select
checkbox input "true"
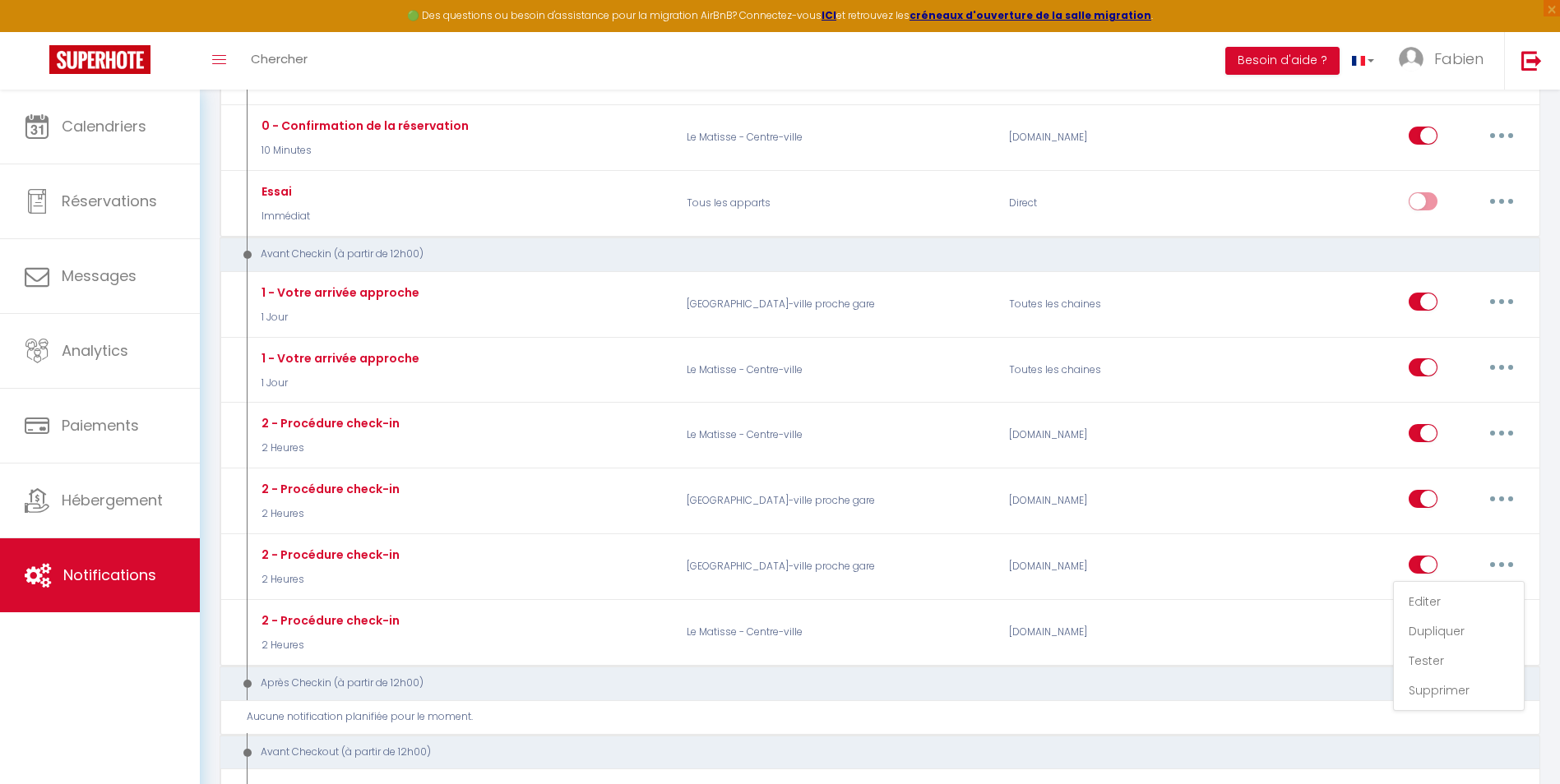
checkbox input "false"
radio input "true"
type input "Procédure de check-in - [RENTAL:NAME]"
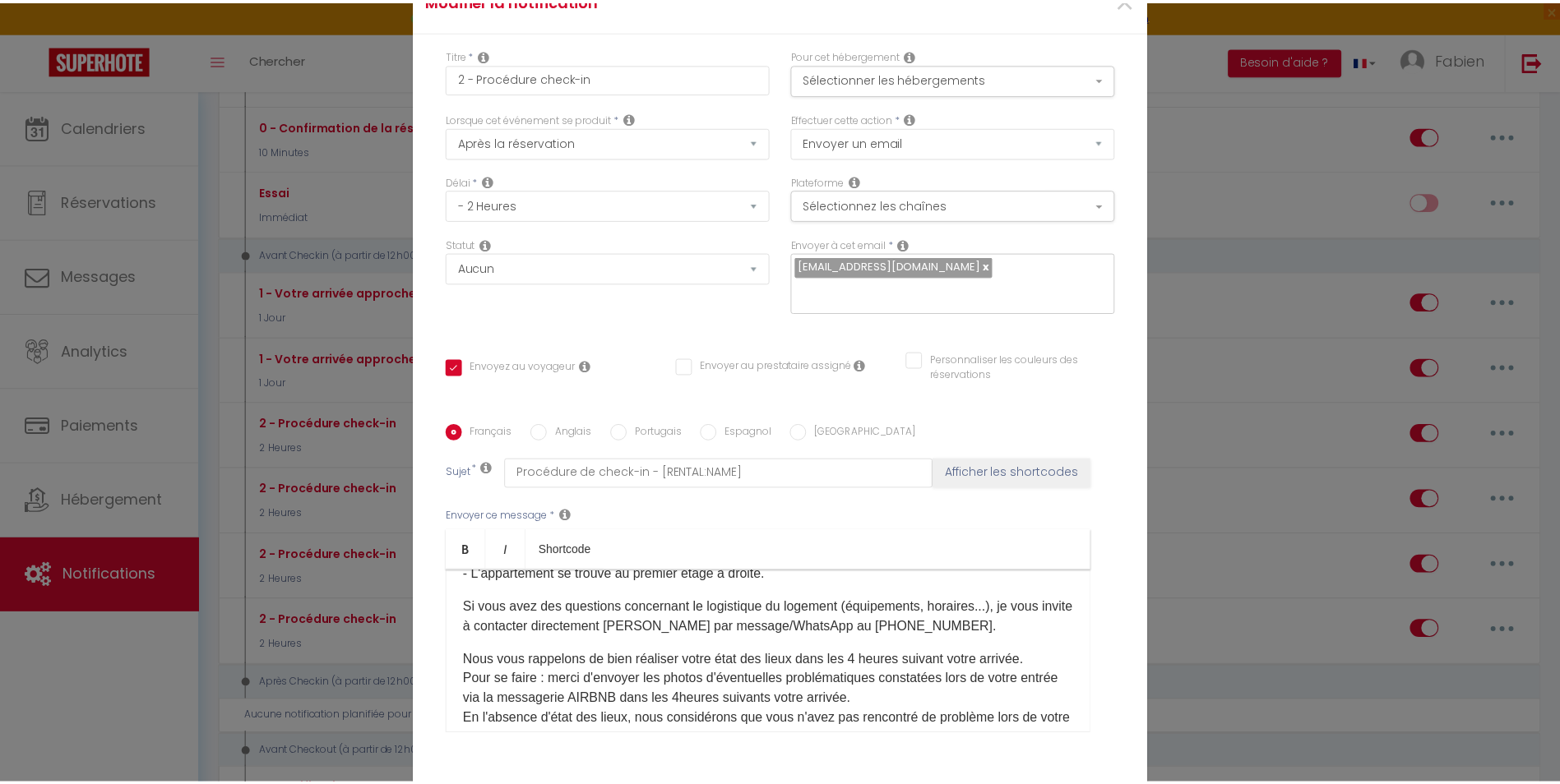
scroll to position [222, 0]
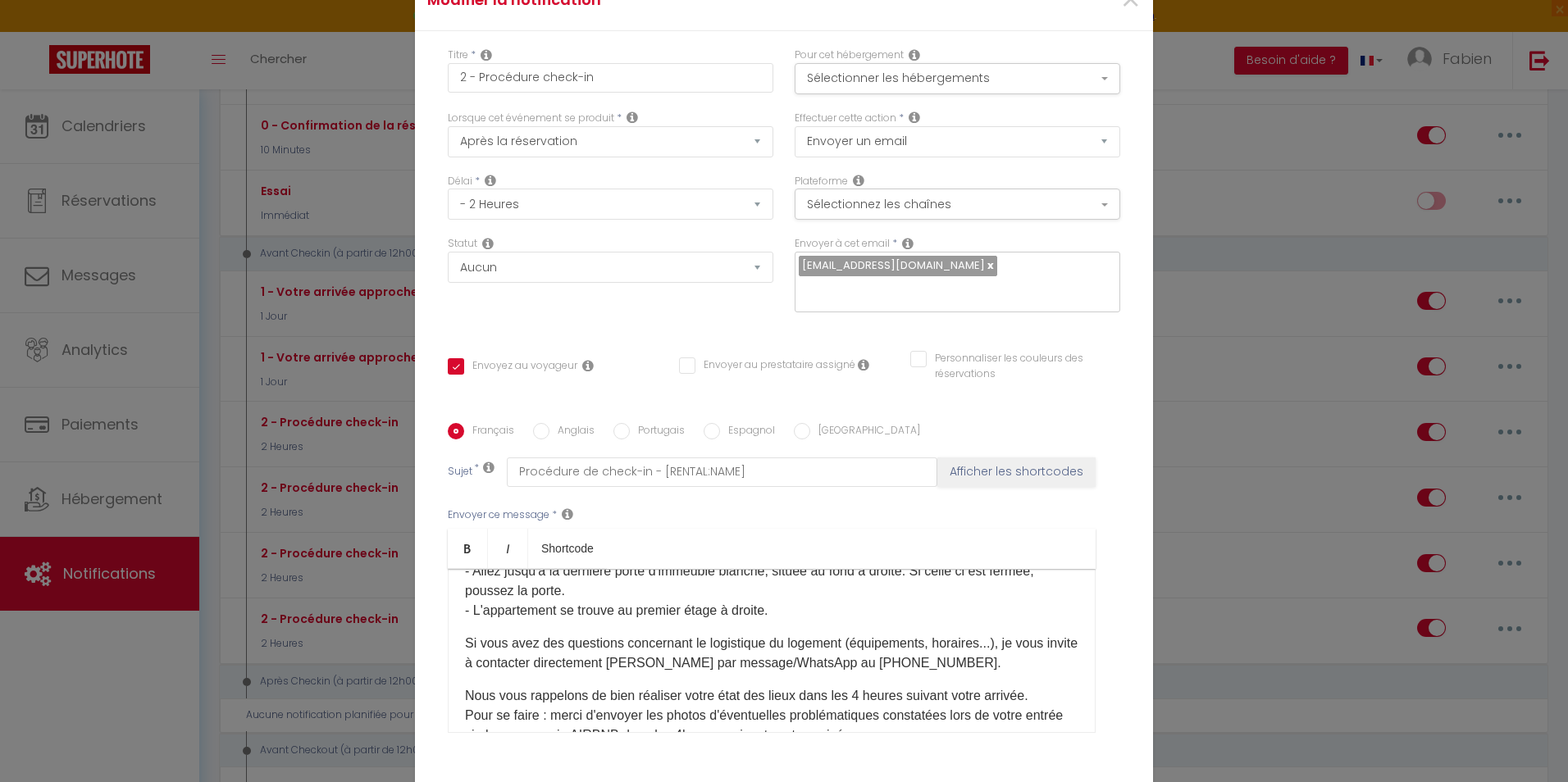
click at [975, 634] on p "Si vous avez des questions concernant le logistique du logement (équipements, h…" at bounding box center [771, 653] width 613 height 39
checkbox input "true"
checkbox input "false"
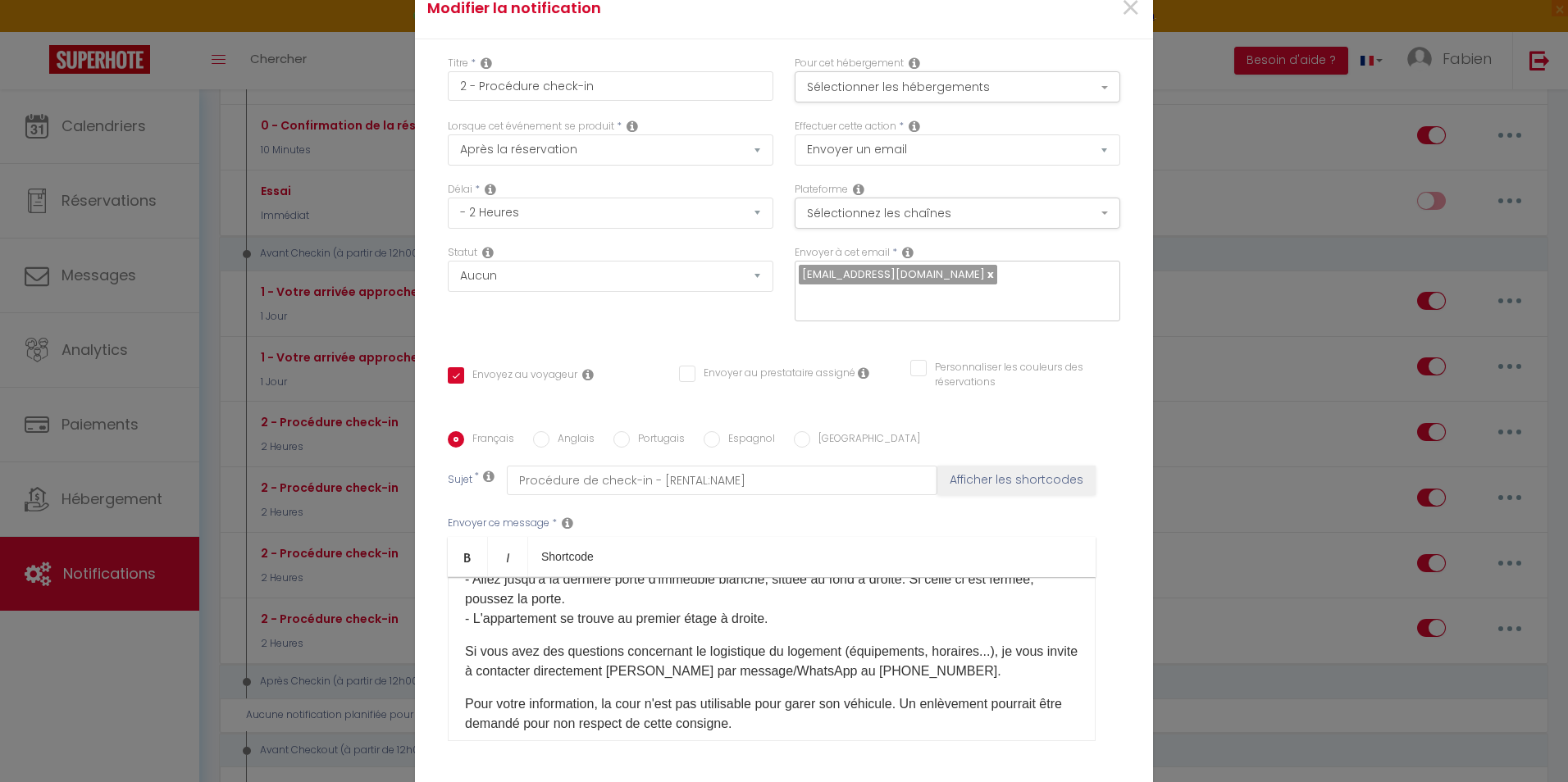
select select "1"
select select
checkbox input "false"
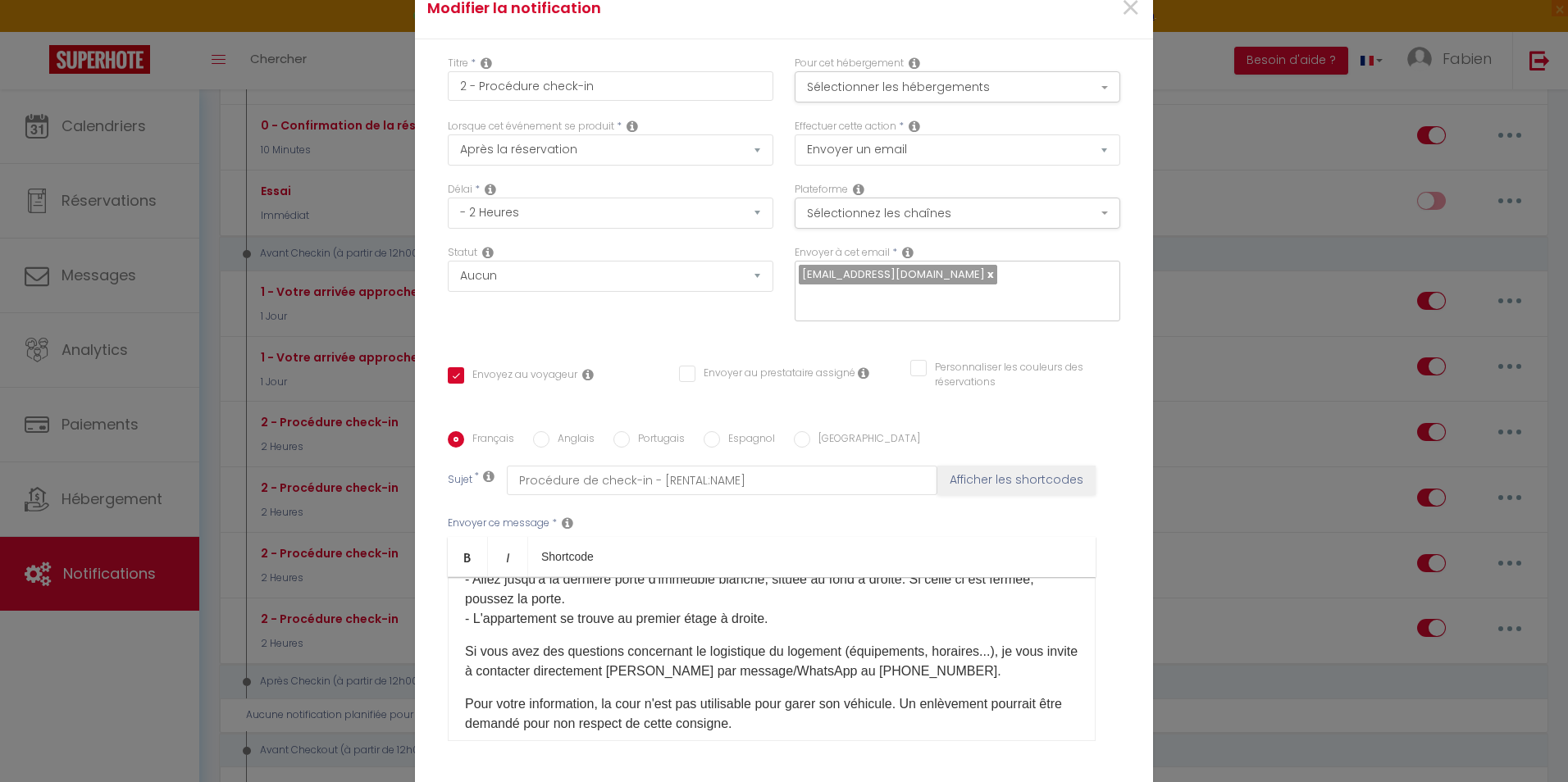
checkbox input "false"
radio input "false"
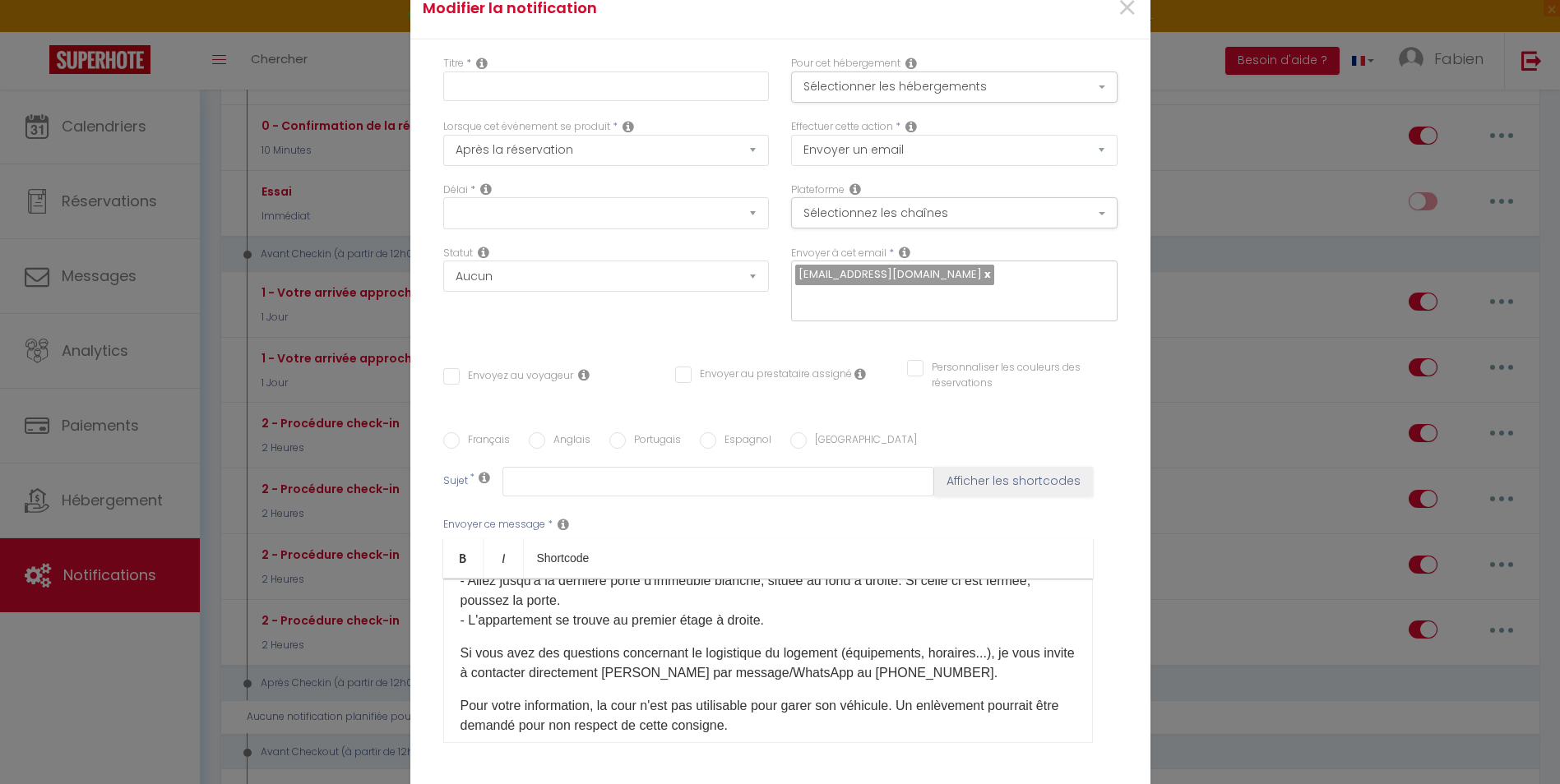
select select
checkbox input "false"
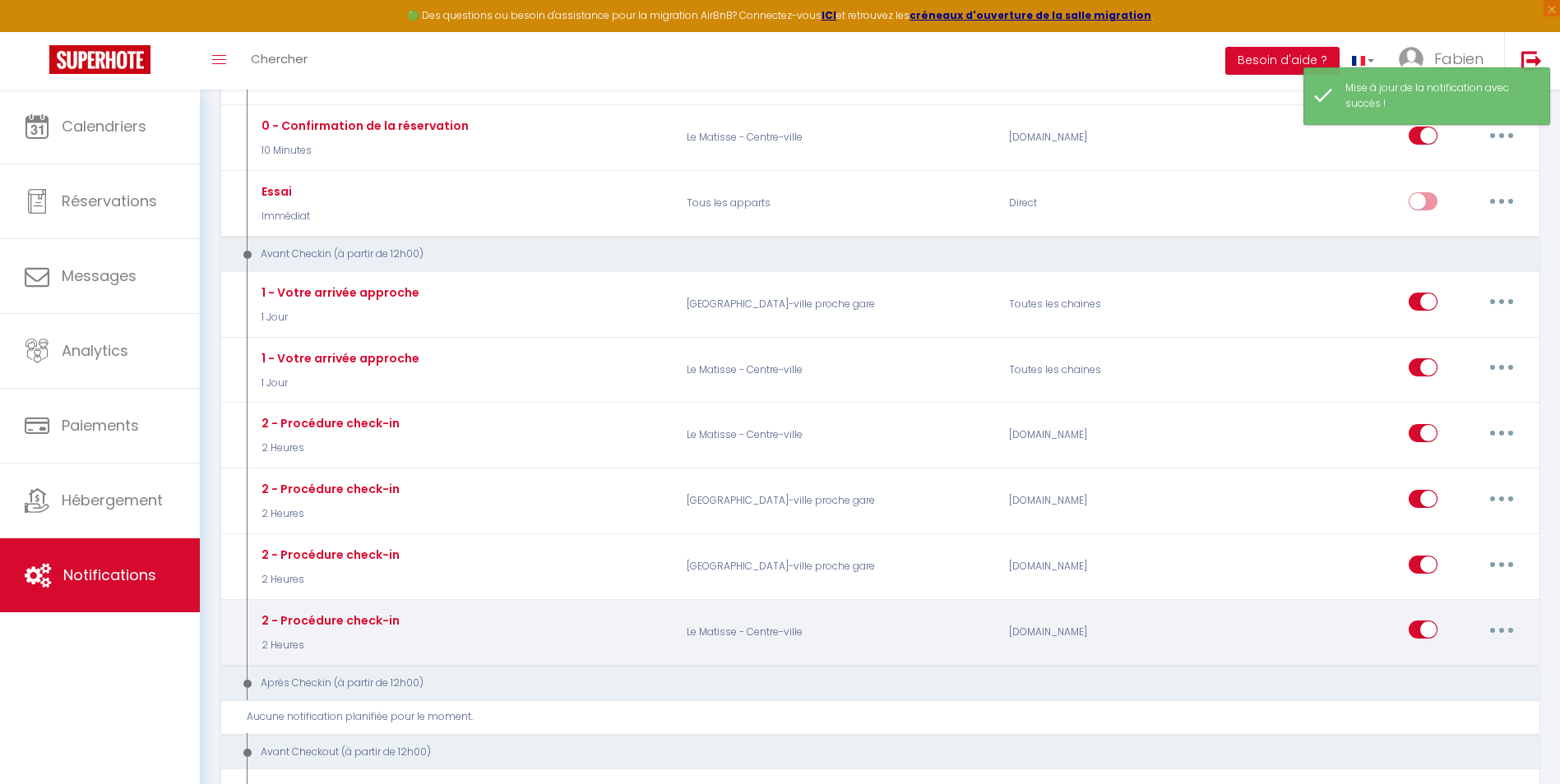
click at [1498, 626] on button "button" at bounding box center [1501, 629] width 46 height 27
click at [1456, 662] on link "Editer" at bounding box center [1458, 668] width 122 height 28
type input "2 - Procédure check-in"
select select "2 Heures"
select select
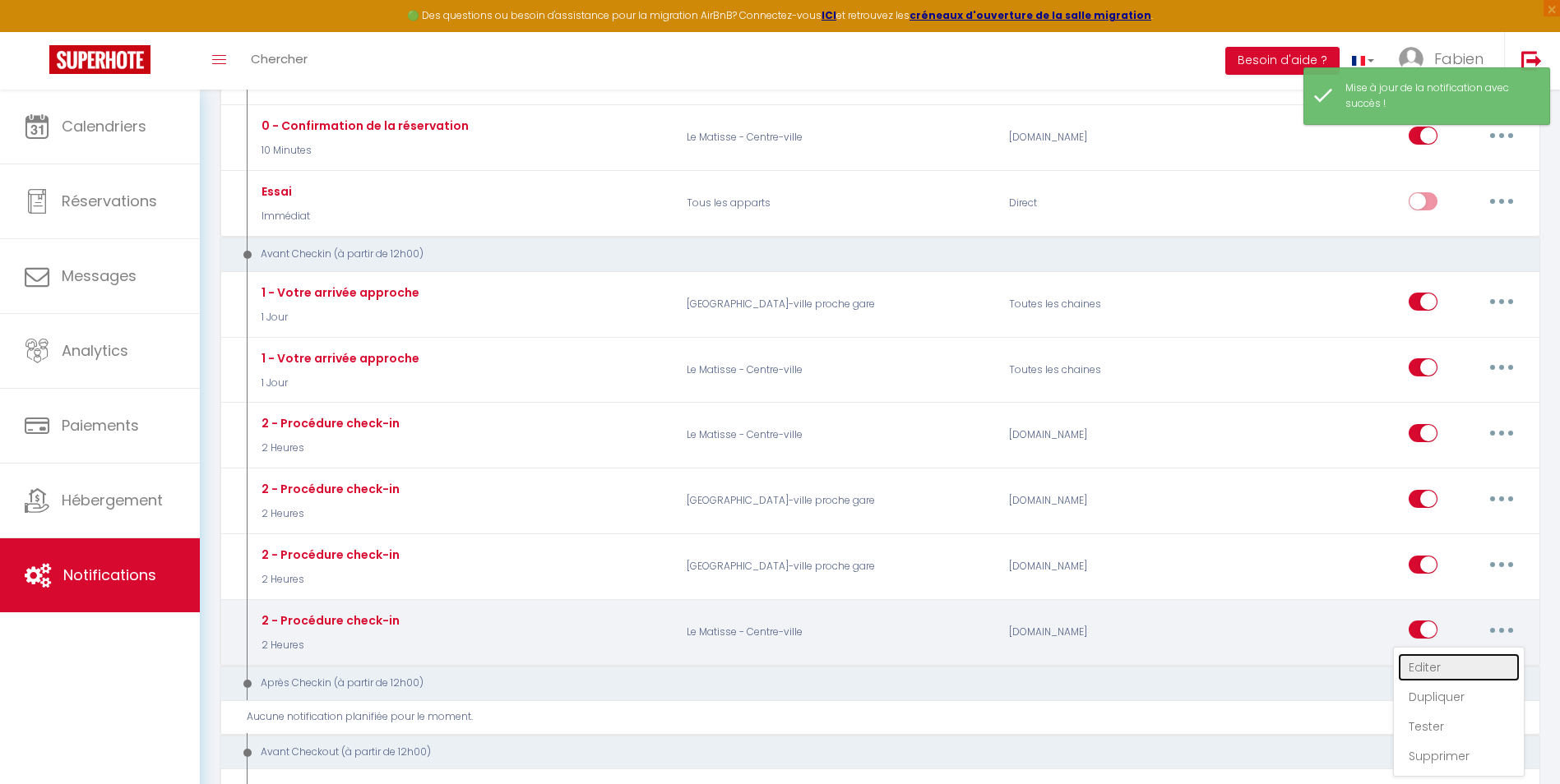
checkbox input "true"
checkbox input "false"
radio input "true"
type input "Procédure de check-in - [RENTAL:NAME]"
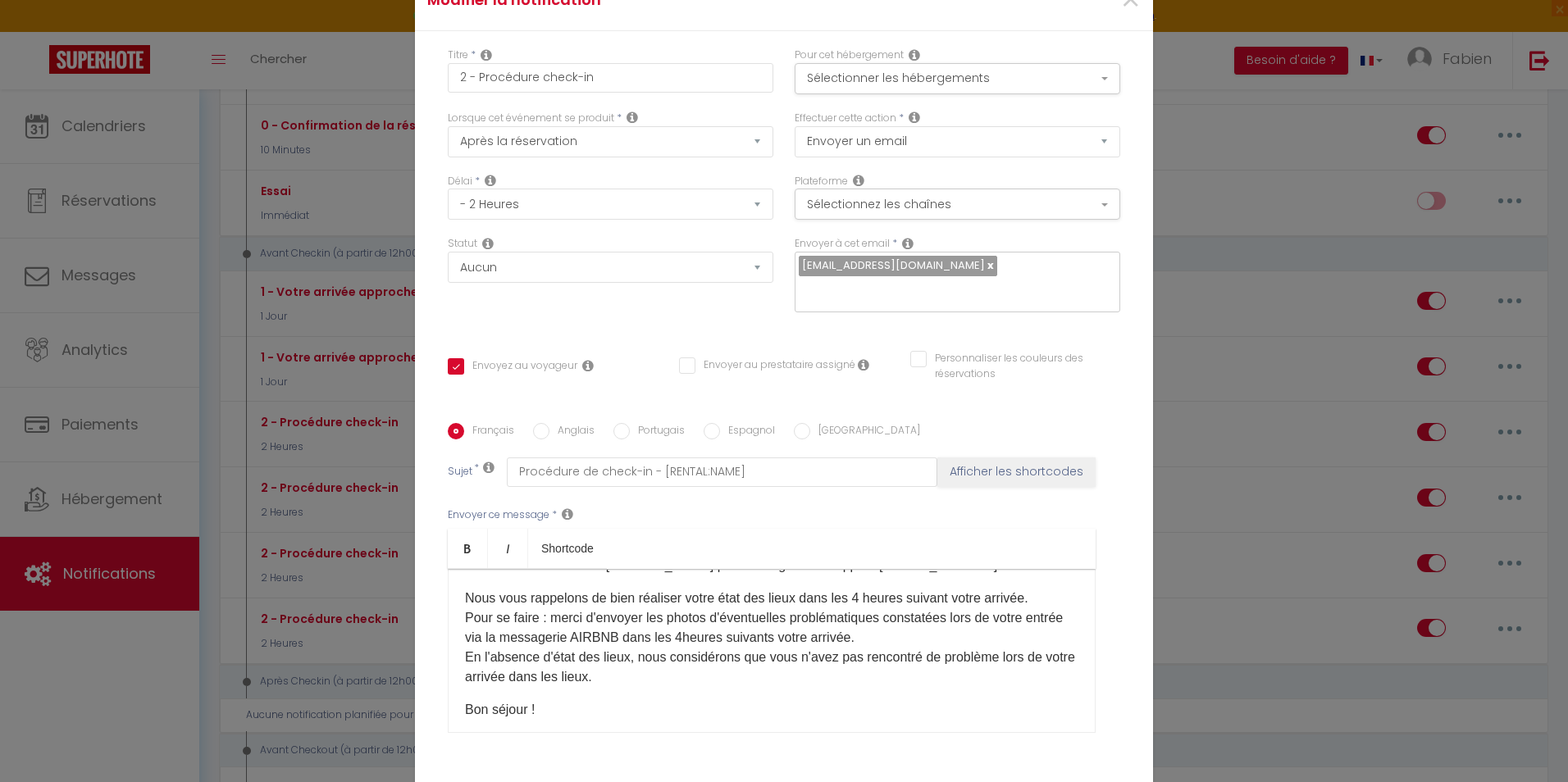
scroll to position [291, 0]
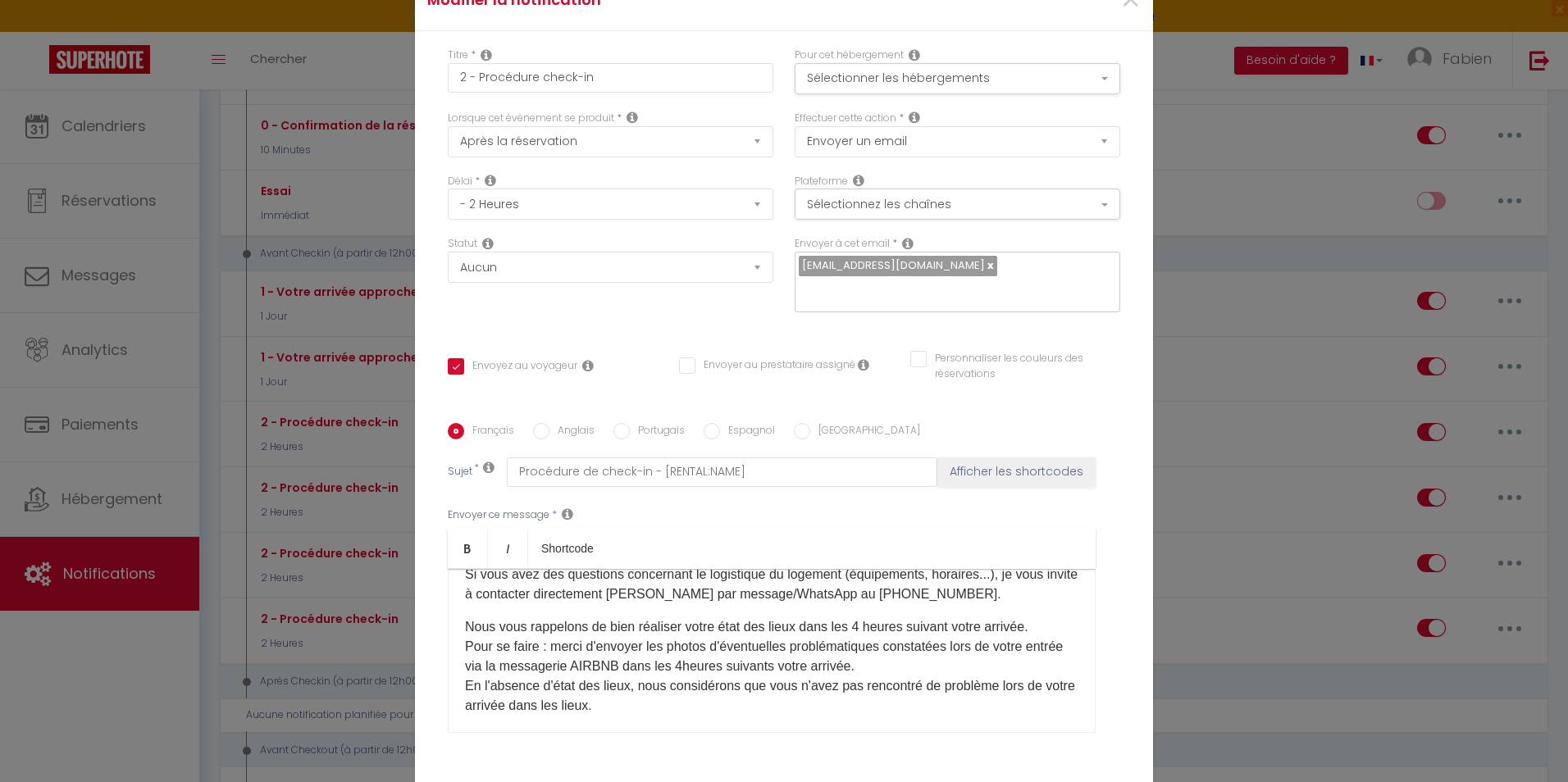
click at [963, 565] on p "Si vous avez des questions concernant le logistique du logement (équipements, h…" at bounding box center [771, 584] width 613 height 39
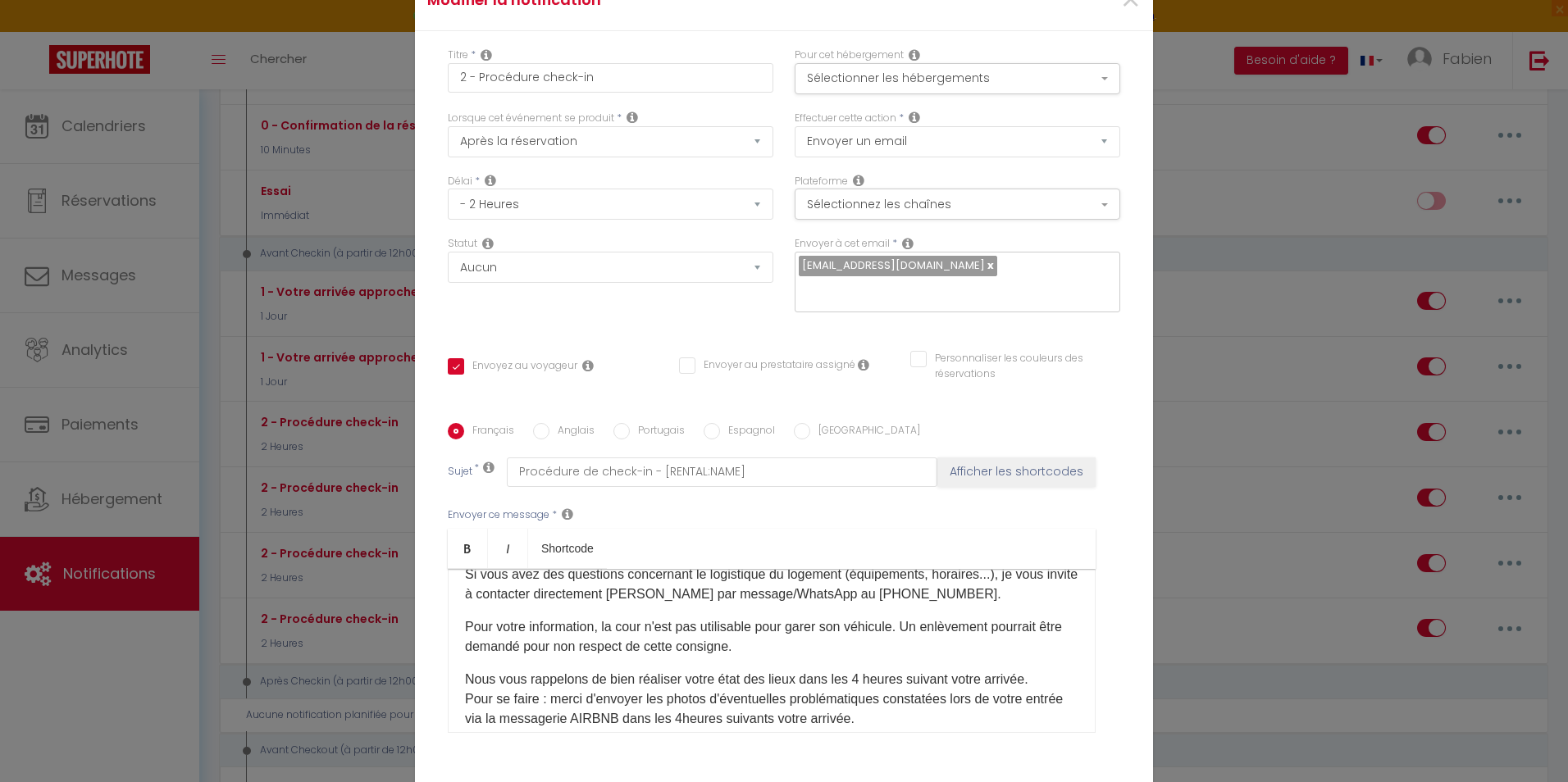
checkbox input "true"
checkbox input "false"
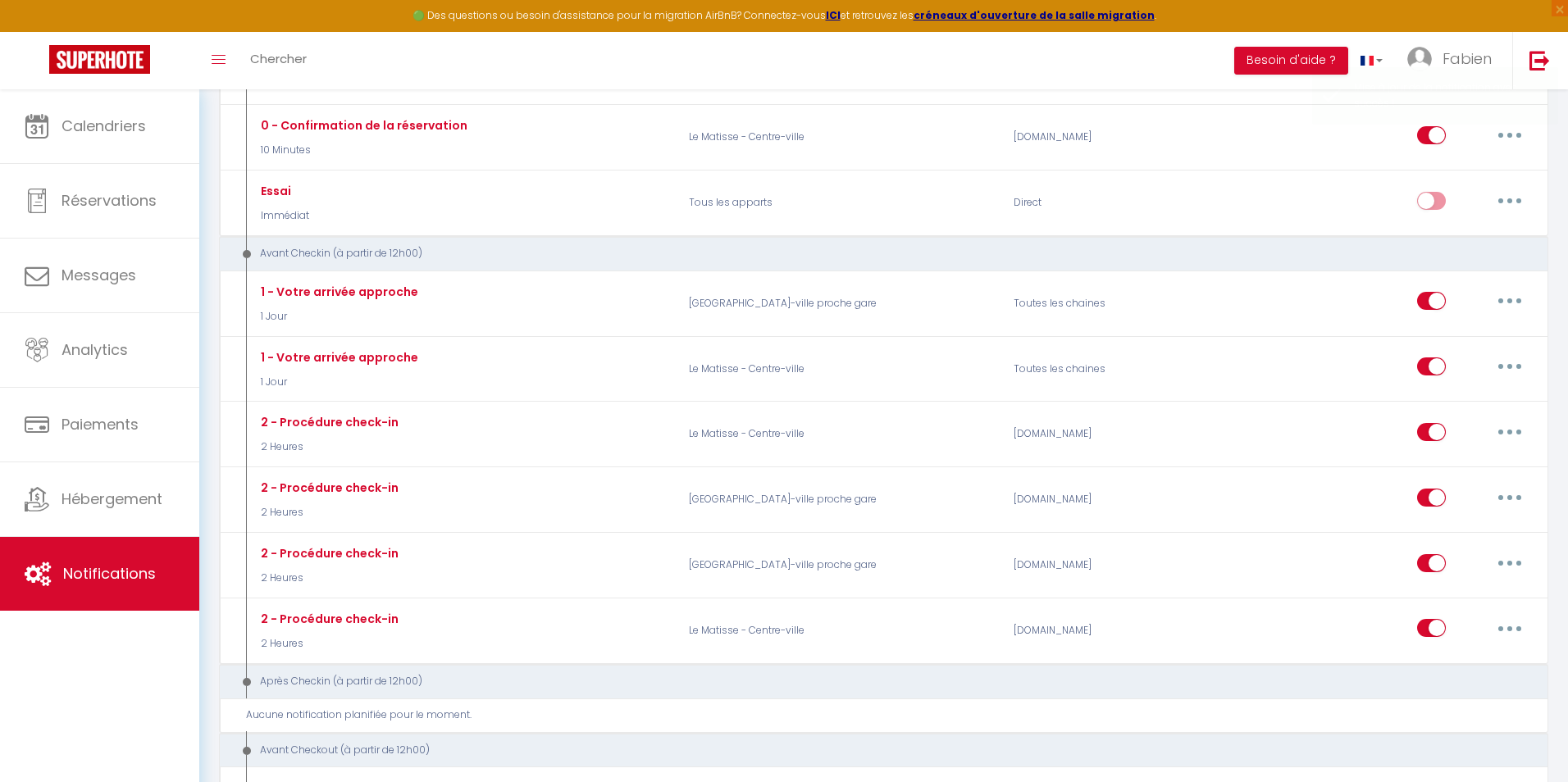
scroll to position [0, 0]
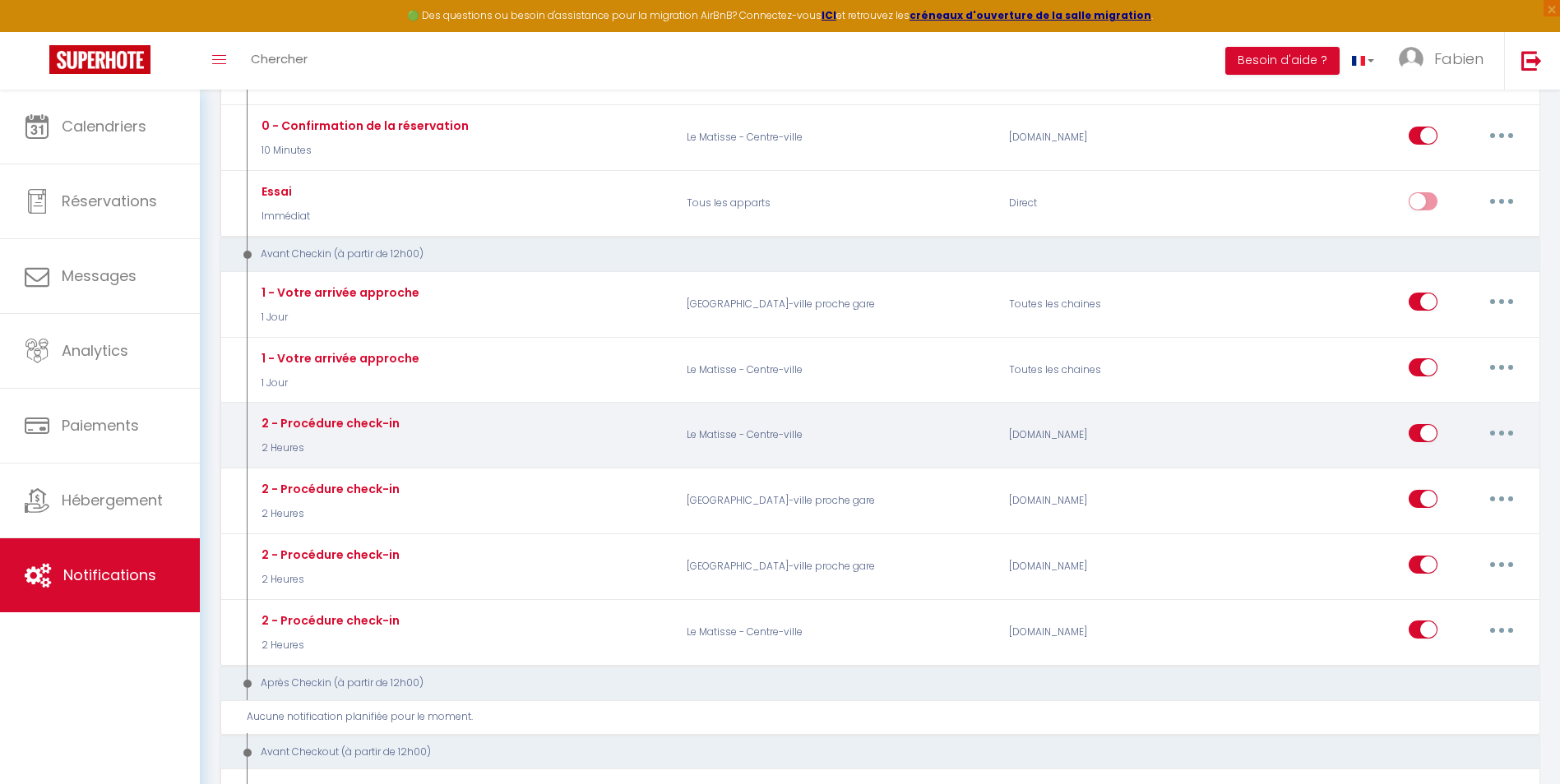
click at [1507, 429] on button "button" at bounding box center [1501, 433] width 46 height 27
click at [1480, 462] on link "Editer" at bounding box center [1458, 470] width 122 height 28
type input "2 - Procédure check-in"
select select "2 Heures"
select select
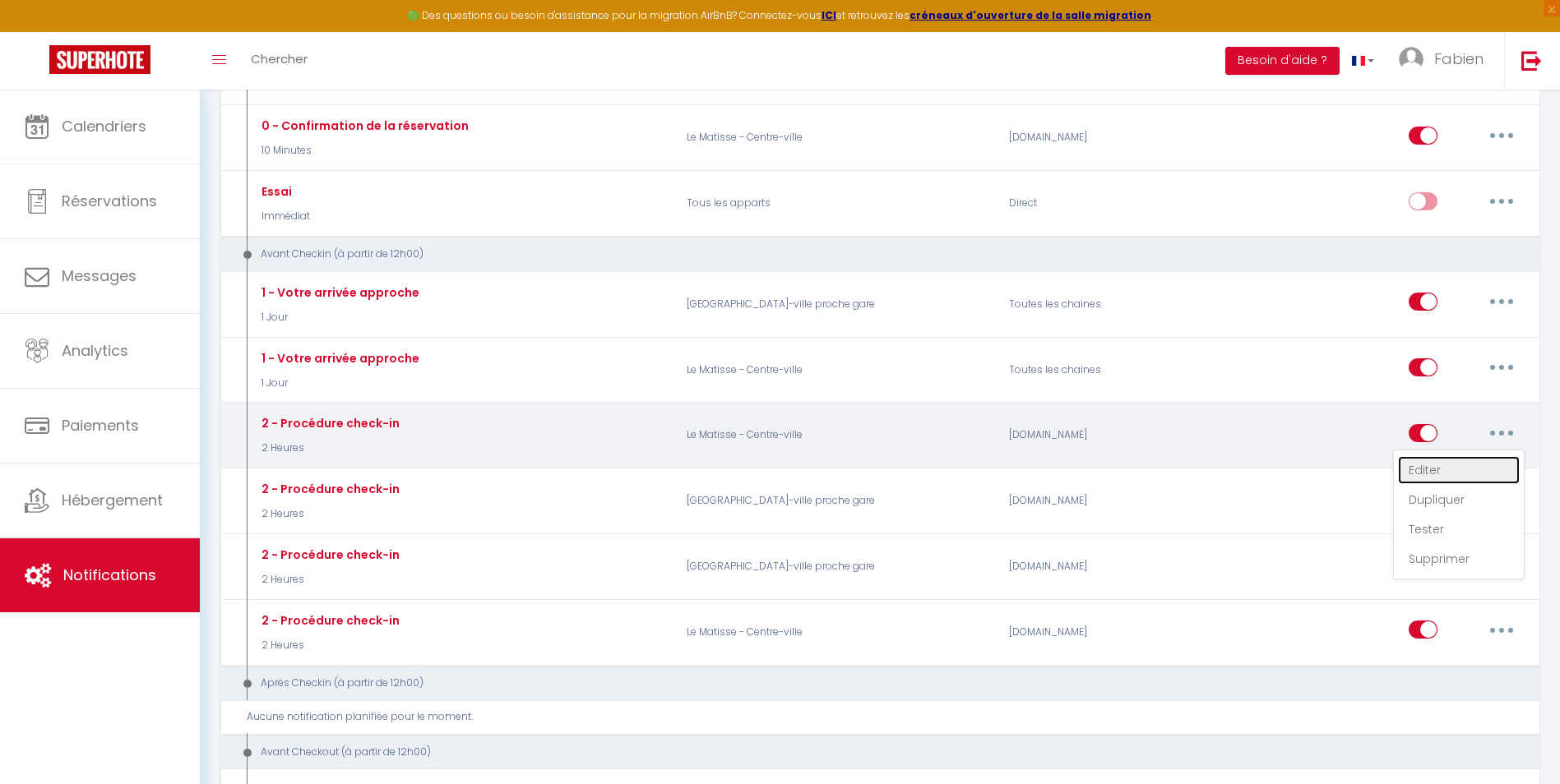
checkbox input "true"
checkbox input "false"
radio input "true"
type input "Procédure de check-in - [RENTAL:NAME]"
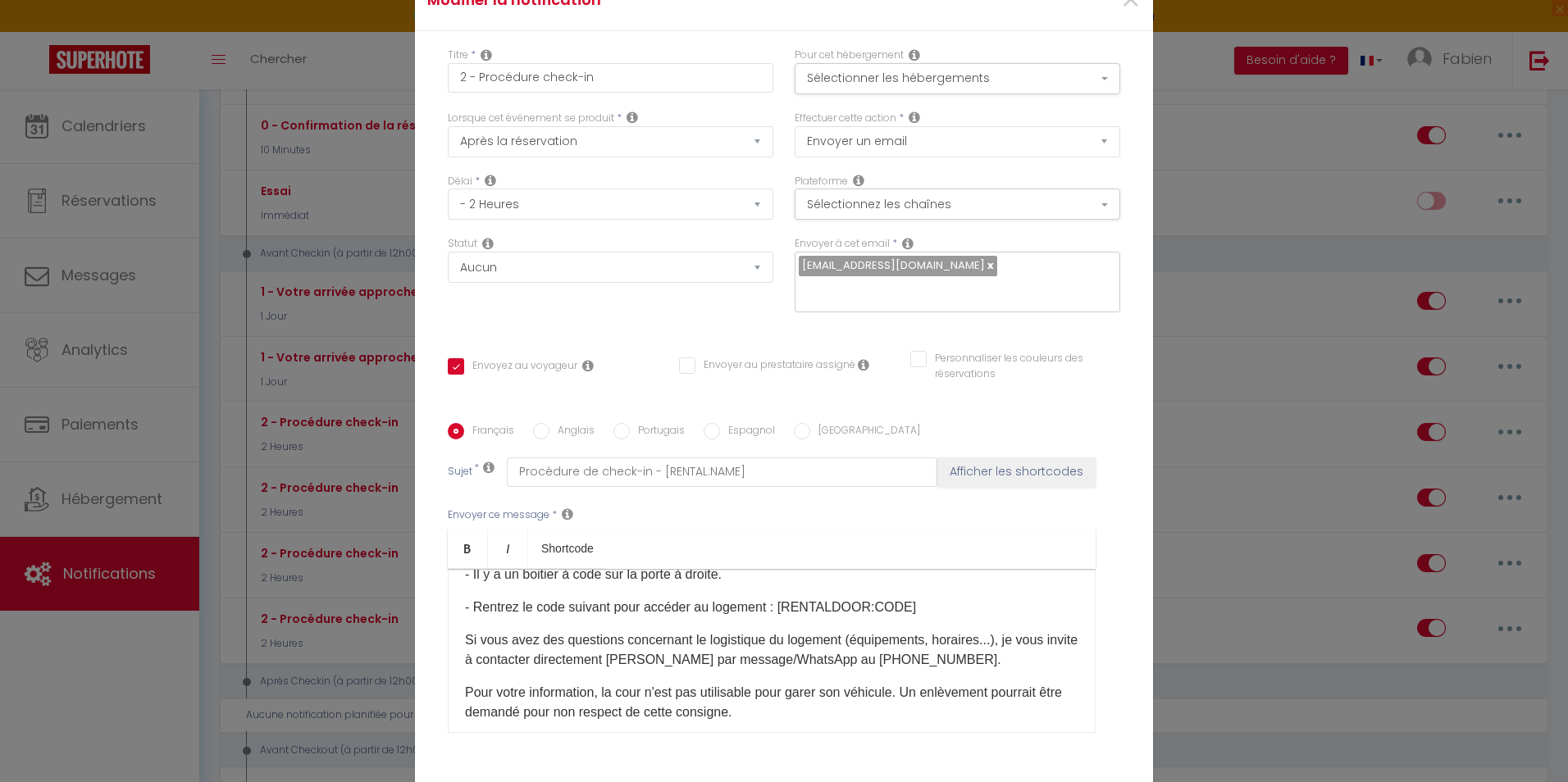
click at [540, 423] on input "Anglais" at bounding box center [541, 431] width 16 height 16
radio input "true"
checkbox input "true"
checkbox input "false"
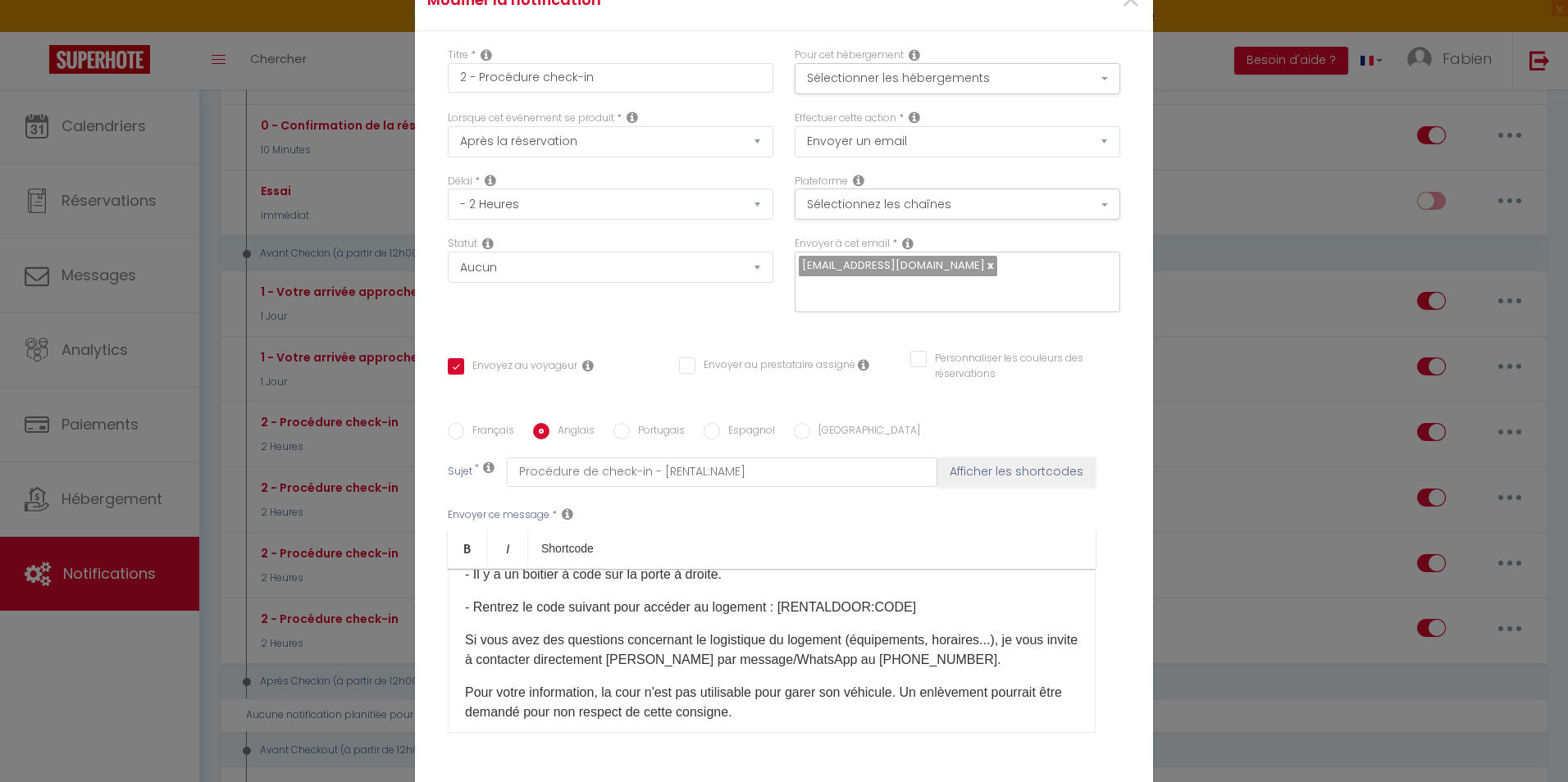
type input "Check-in Procedure - [RENTAL:NAME]"
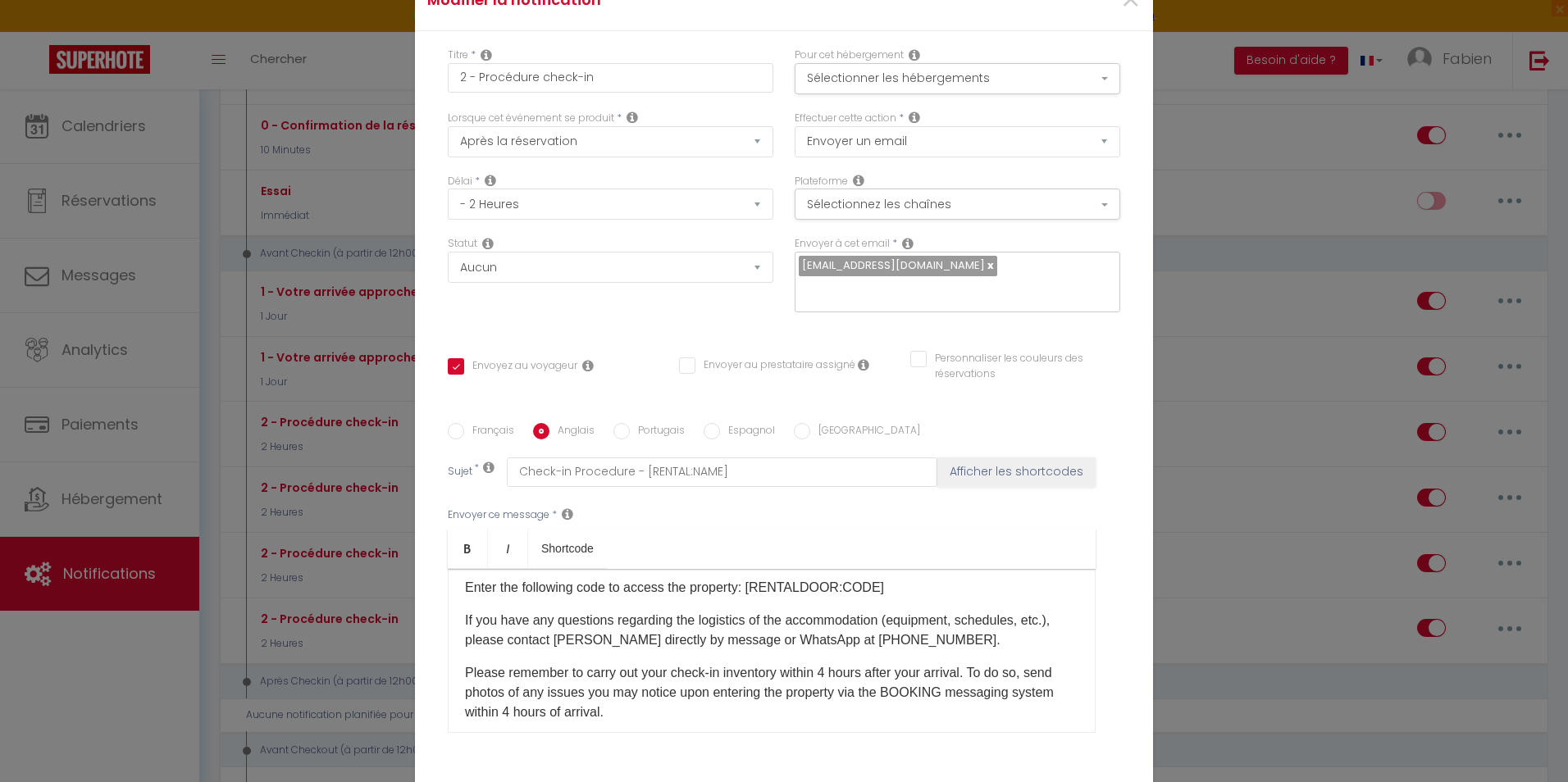
click at [946, 611] on p "If you have any questions regarding the logistics of the accommodation (equipme…" at bounding box center [771, 630] width 613 height 39
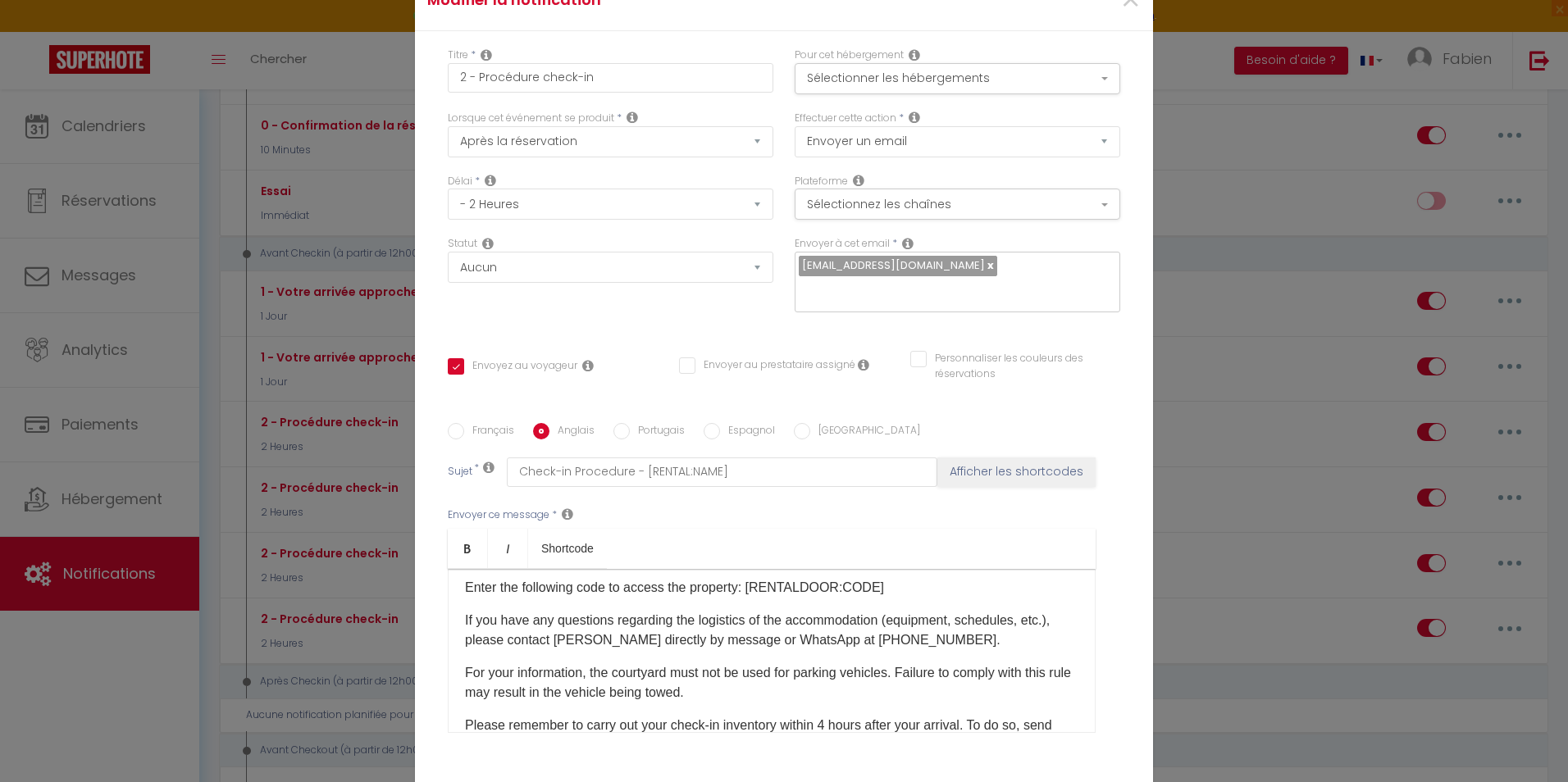
checkbox input "true"
checkbox input "false"
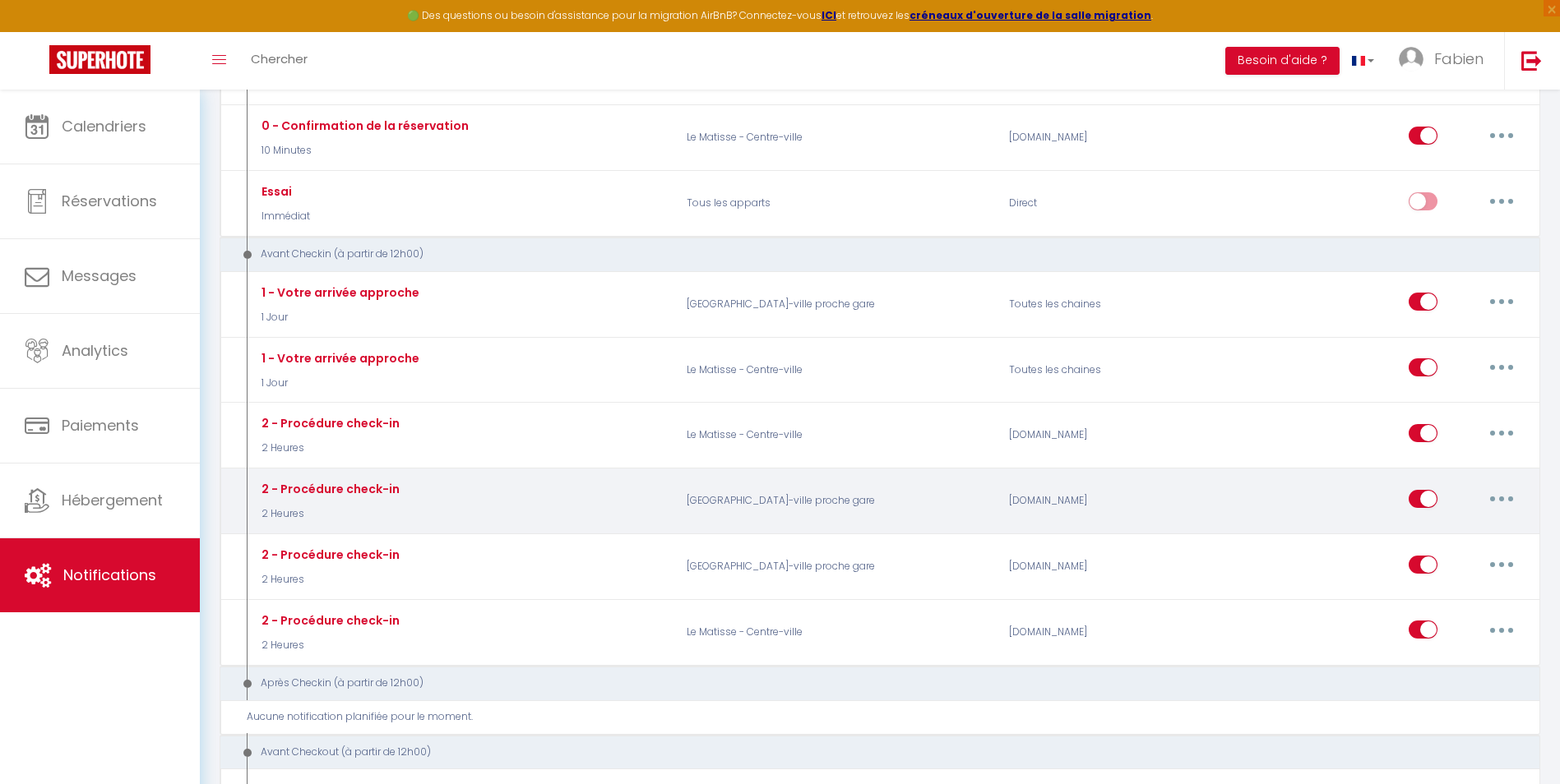
click at [1501, 496] on icon "button" at bounding box center [1500, 498] width 5 height 5
click at [1450, 530] on link "Editer" at bounding box center [1458, 536] width 122 height 28
type input "2 - Procédure check-in"
select select "2 Heures"
select select
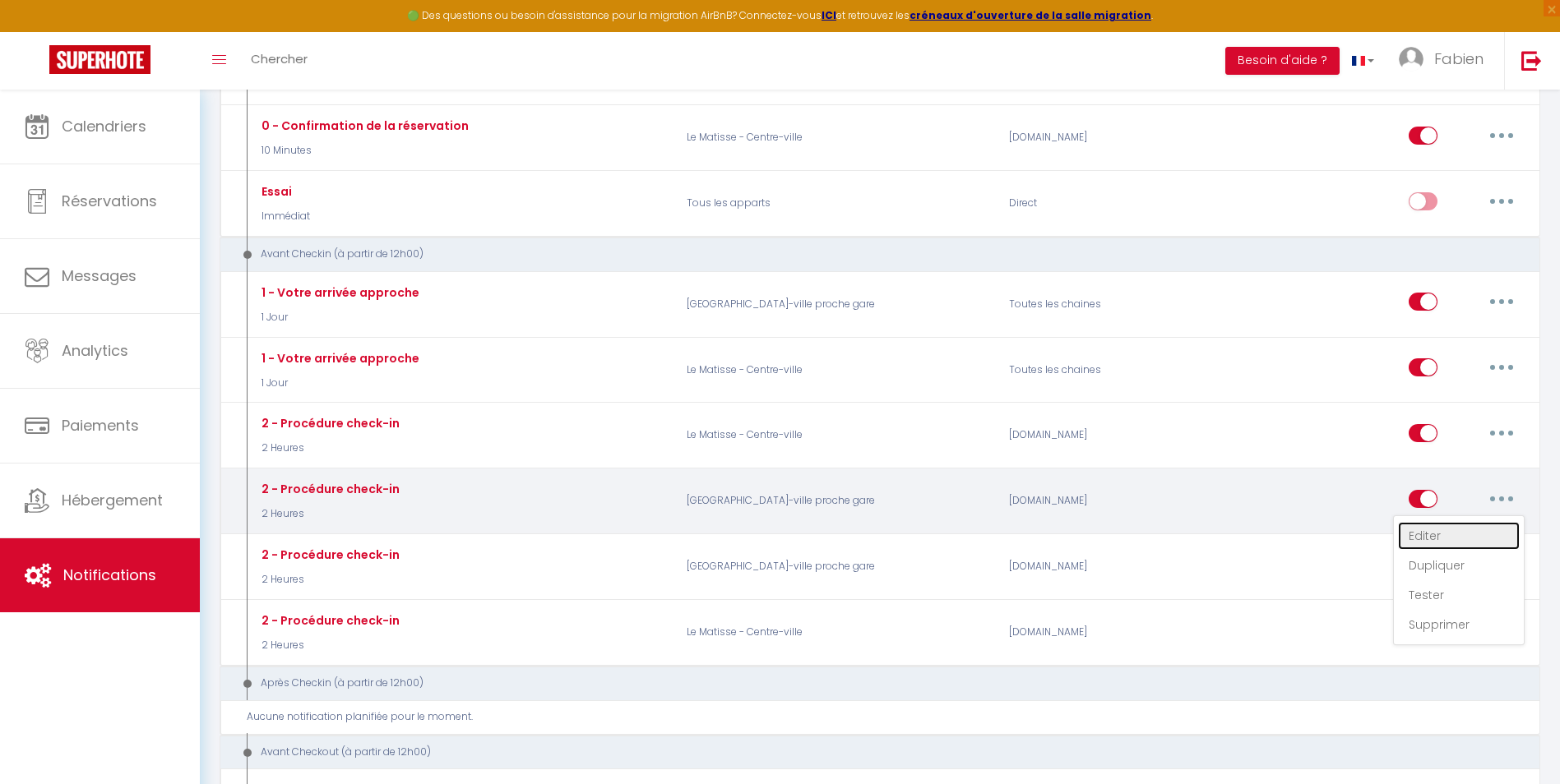
checkbox input "true"
checkbox input "false"
radio input "true"
type input "Procédure de check-in - [RENTAL:NAME]"
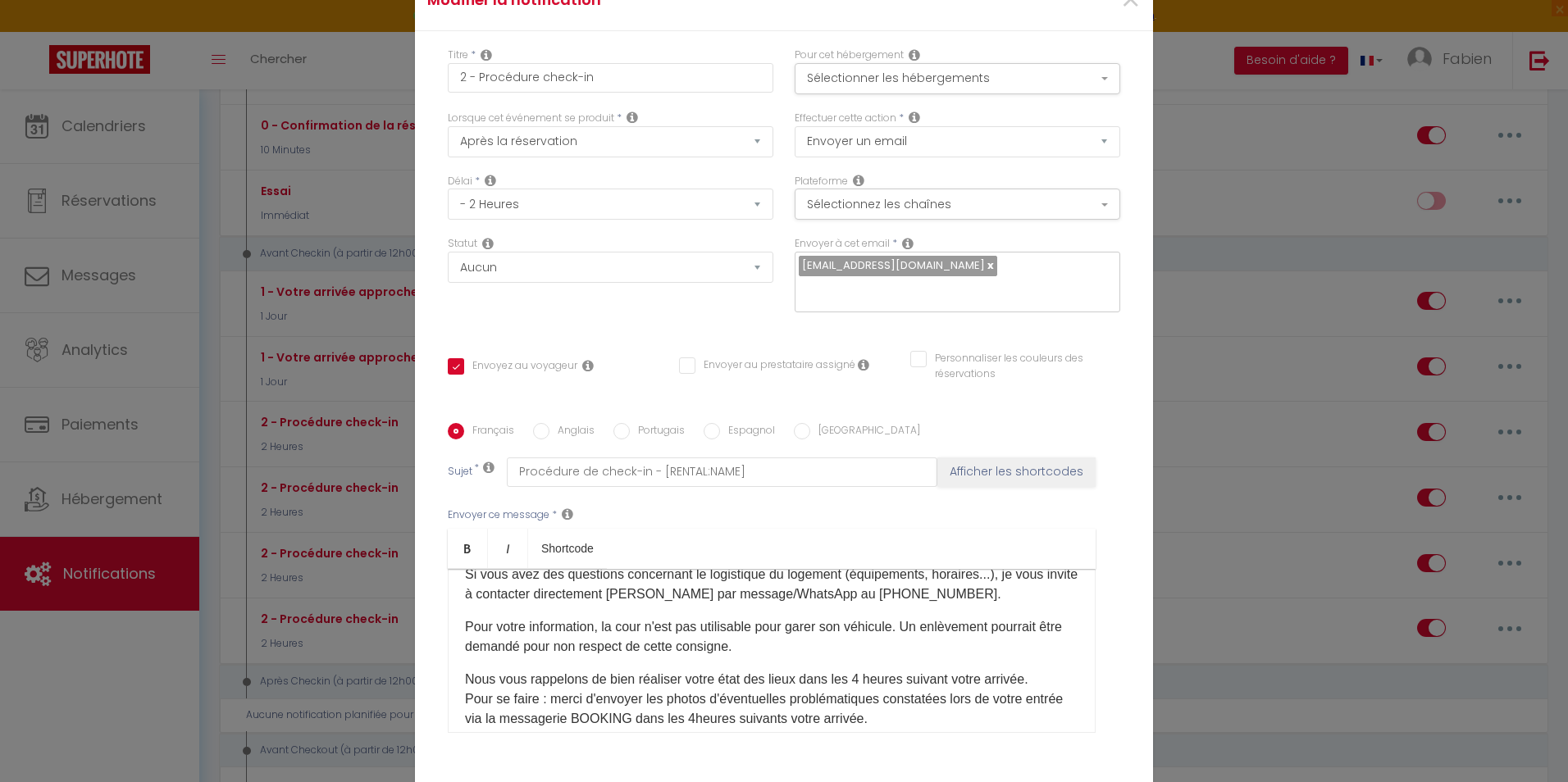
click at [533, 423] on input "Anglais" at bounding box center [541, 431] width 16 height 16
radio input "true"
checkbox input "true"
checkbox input "false"
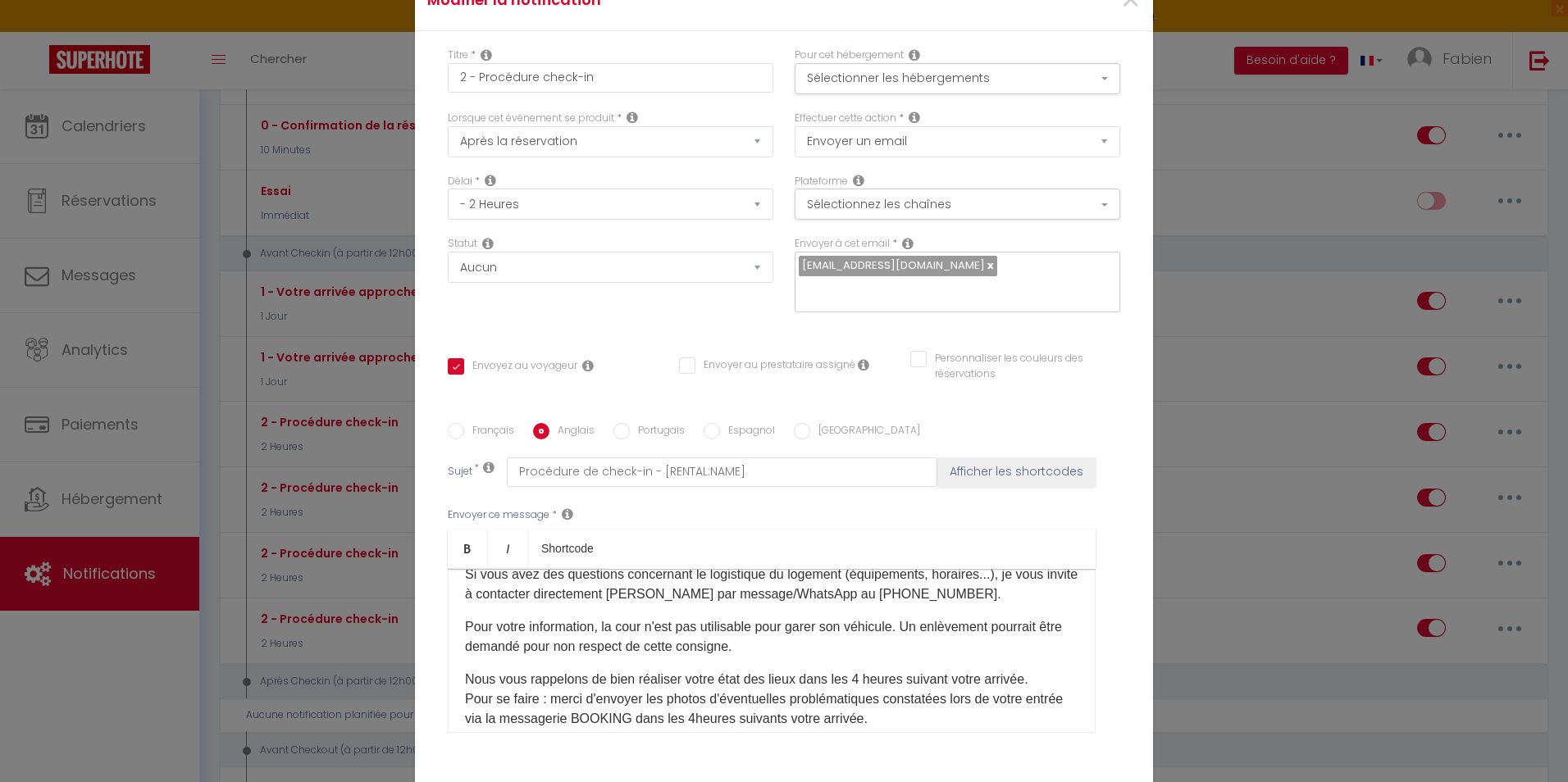
type input "Check-in Procedure - [RENTAL:NAME]"
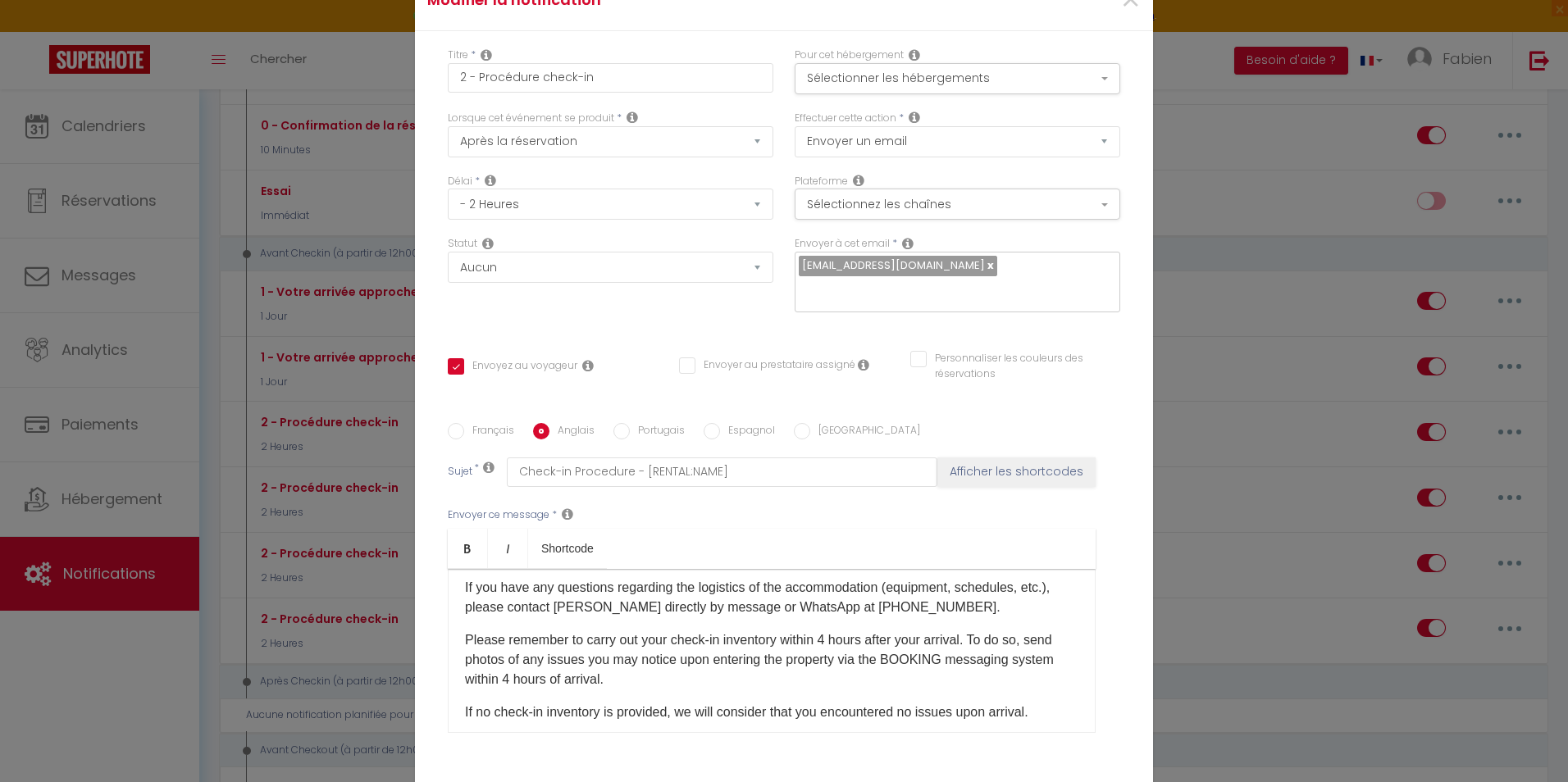
click at [946, 578] on p "If you have any questions regarding the logistics of the accommodation (equipme…" at bounding box center [771, 597] width 613 height 39
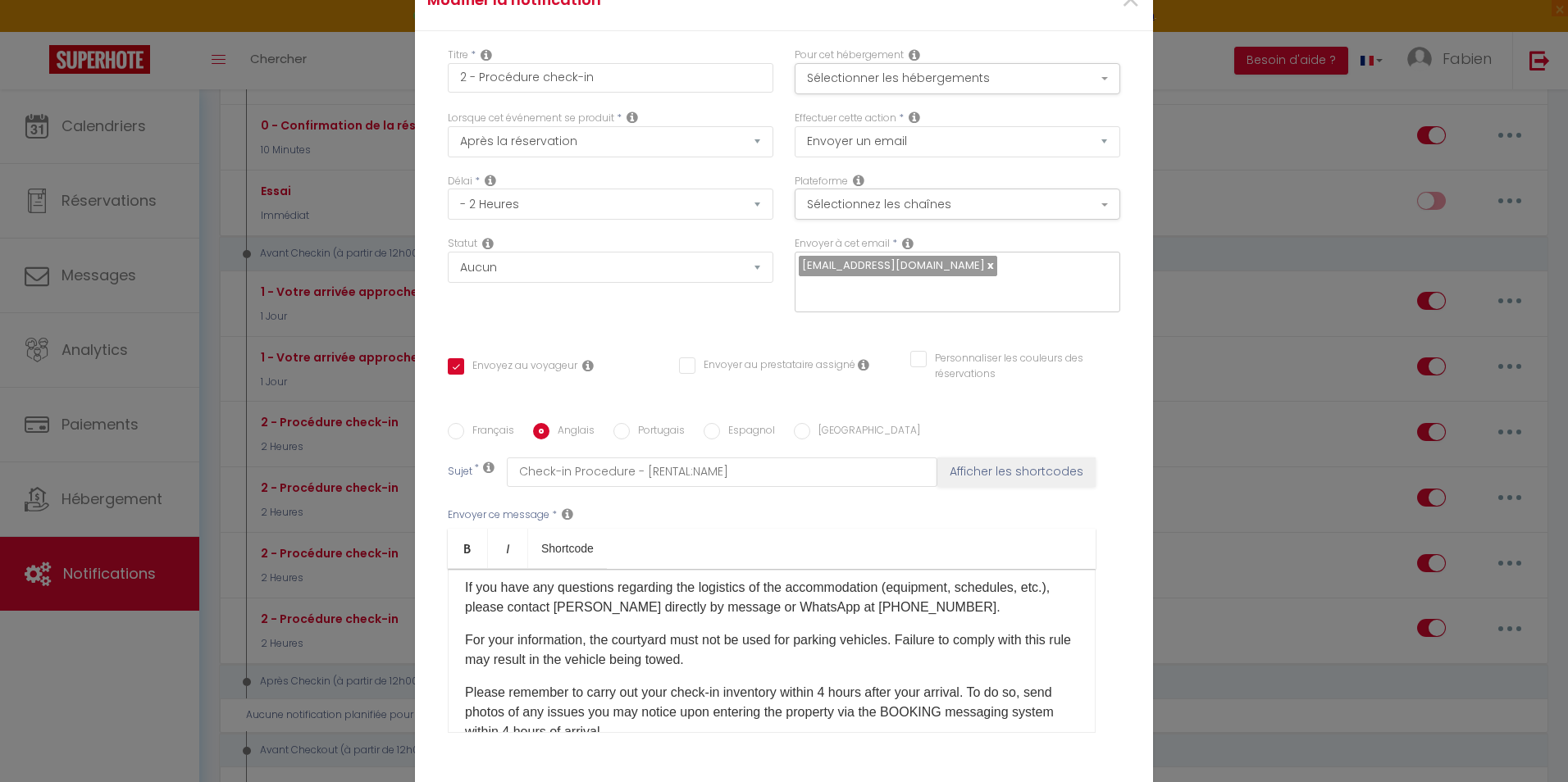
checkbox input "true"
checkbox input "false"
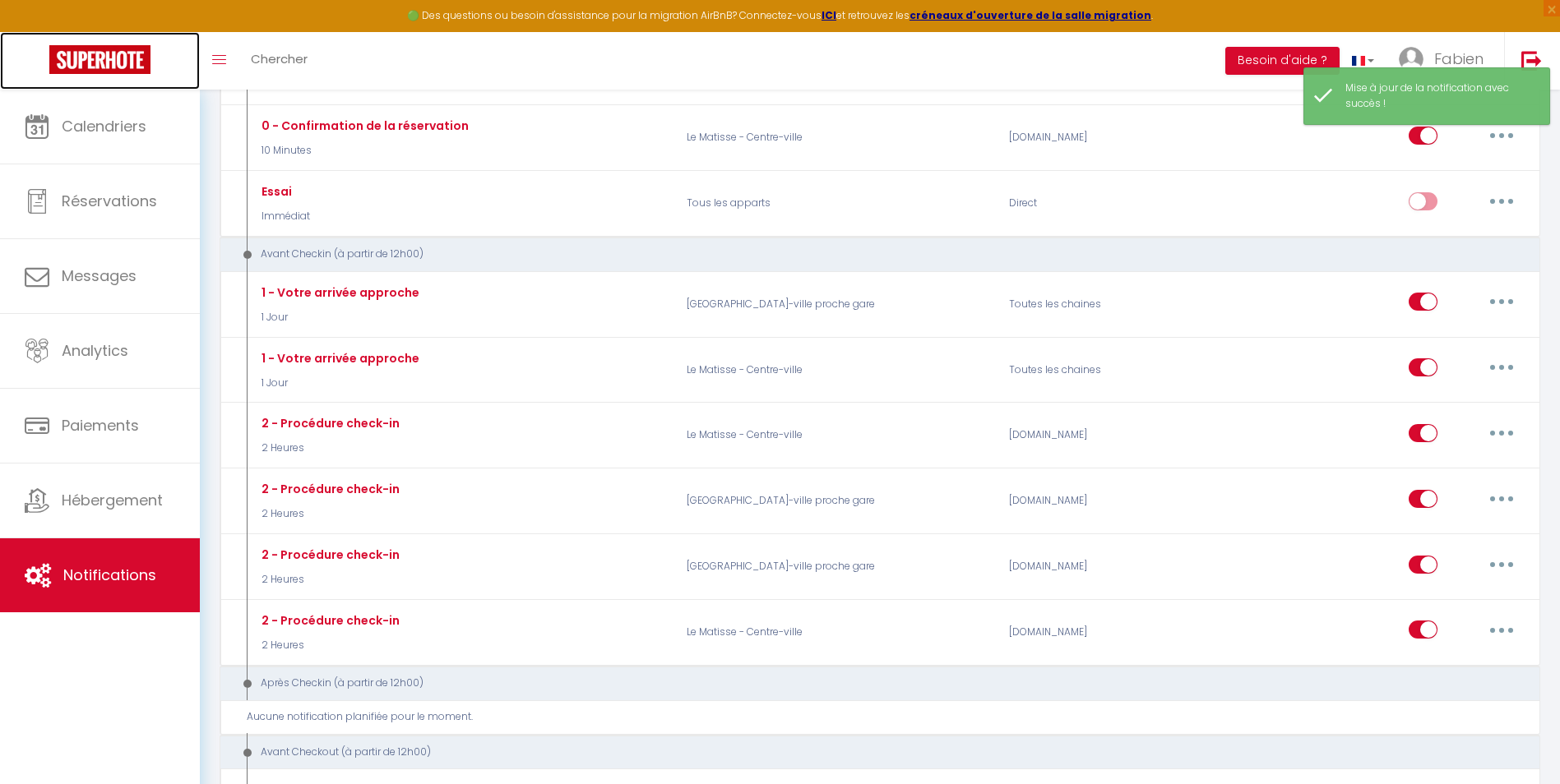
click at [108, 59] on img at bounding box center [100, 59] width 101 height 28
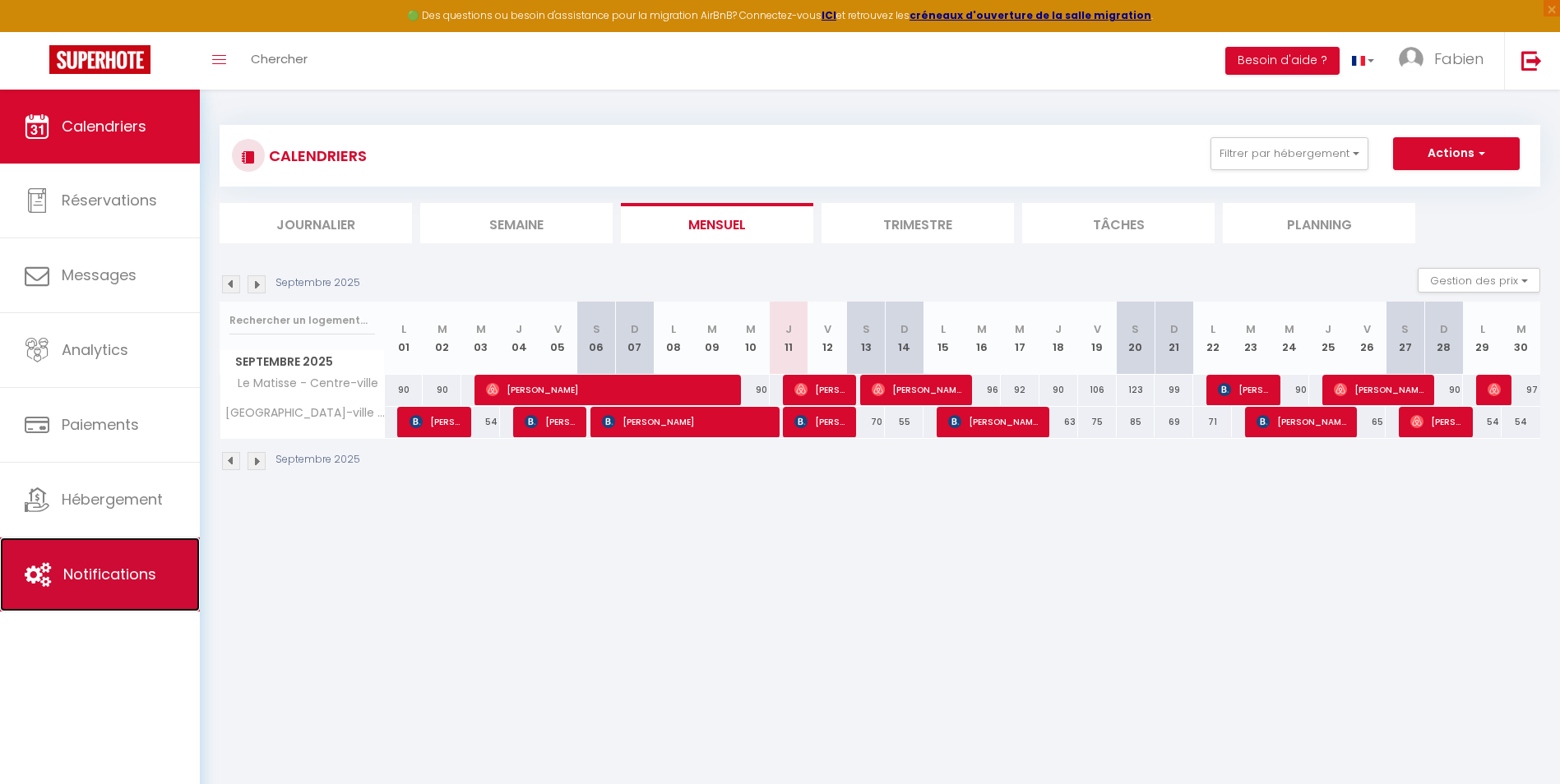
click at [127, 568] on span "Notifications" at bounding box center [109, 574] width 93 height 20
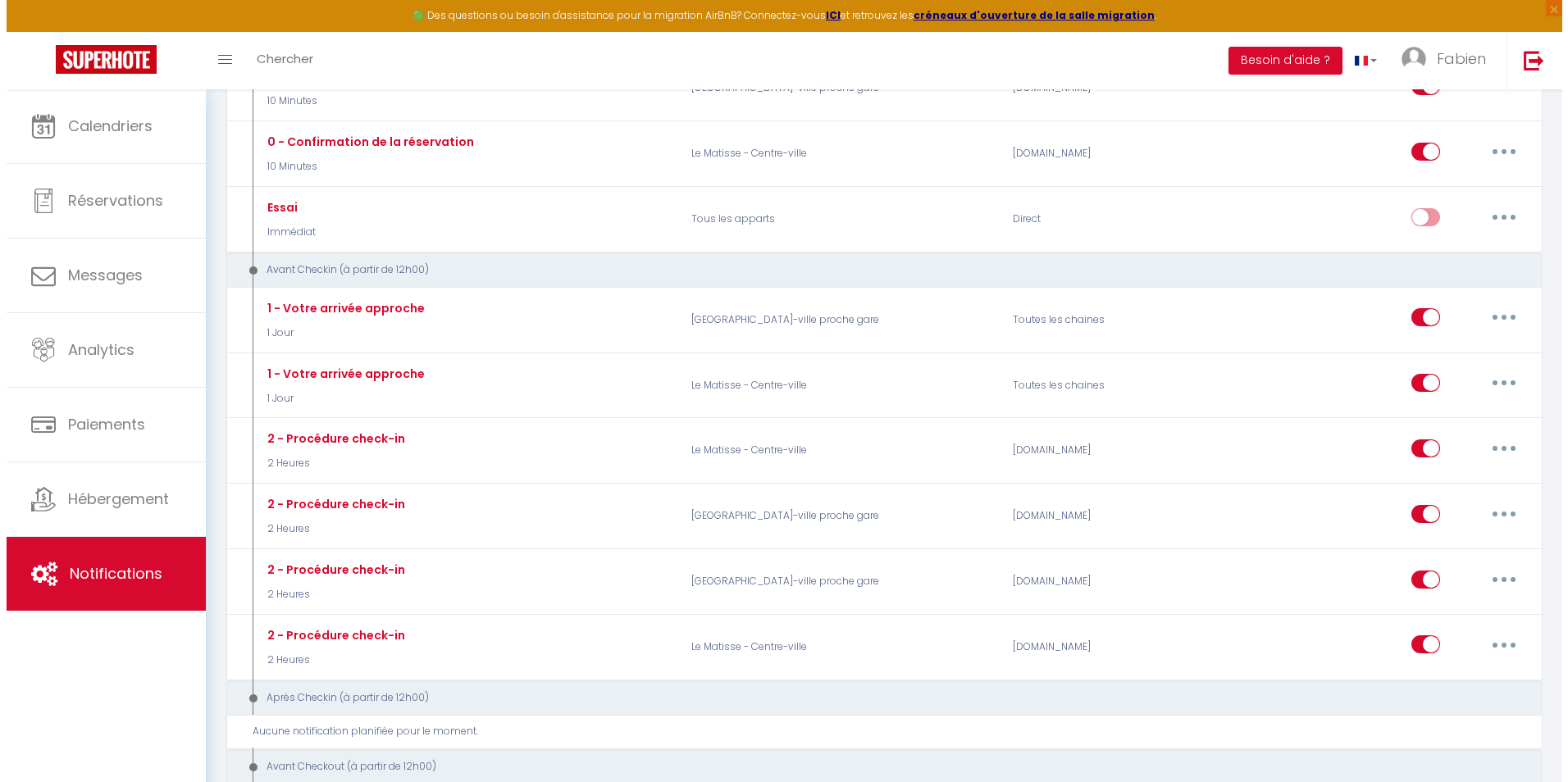
scroll to position [410, 0]
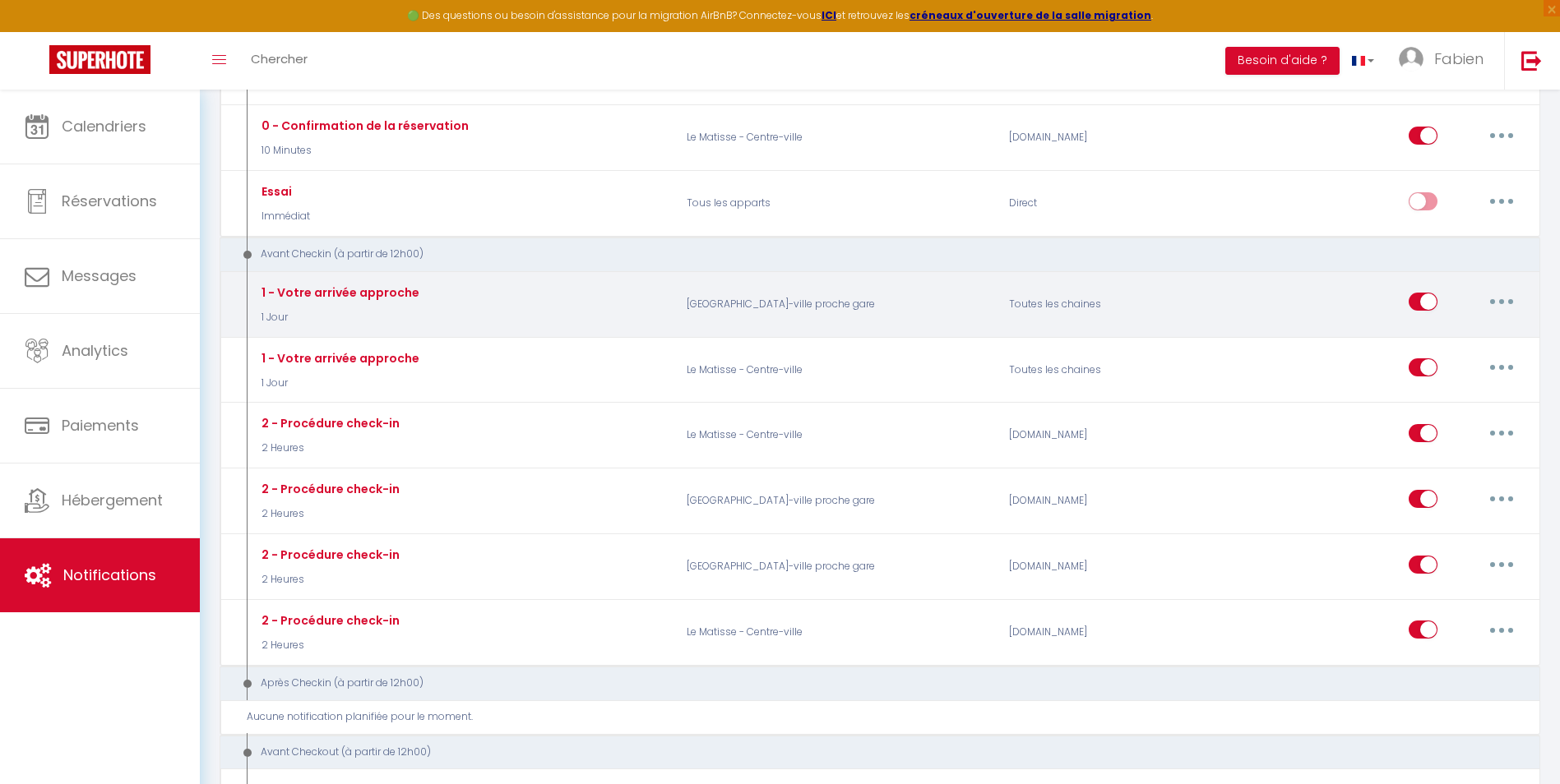
click at [1501, 295] on button "button" at bounding box center [1501, 301] width 46 height 27
click at [1476, 333] on link "Editer" at bounding box center [1458, 339] width 122 height 28
type input "1 - Votre arrivée approche"
select select "1 Jour"
select select
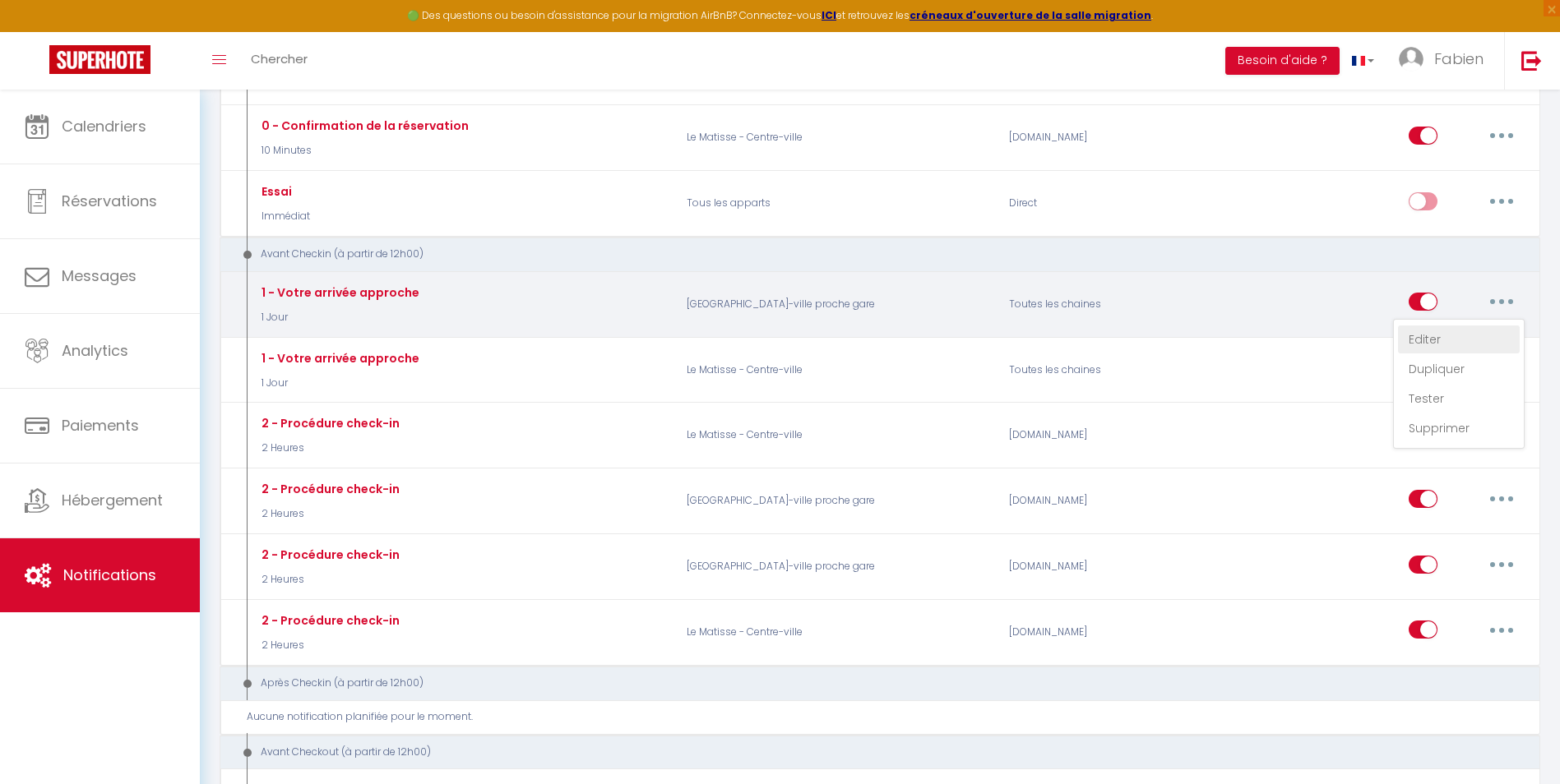
checkbox input "true"
checkbox input "false"
radio input "true"
type input "Votre séjour approche ! - [RENTAL:NAME]"
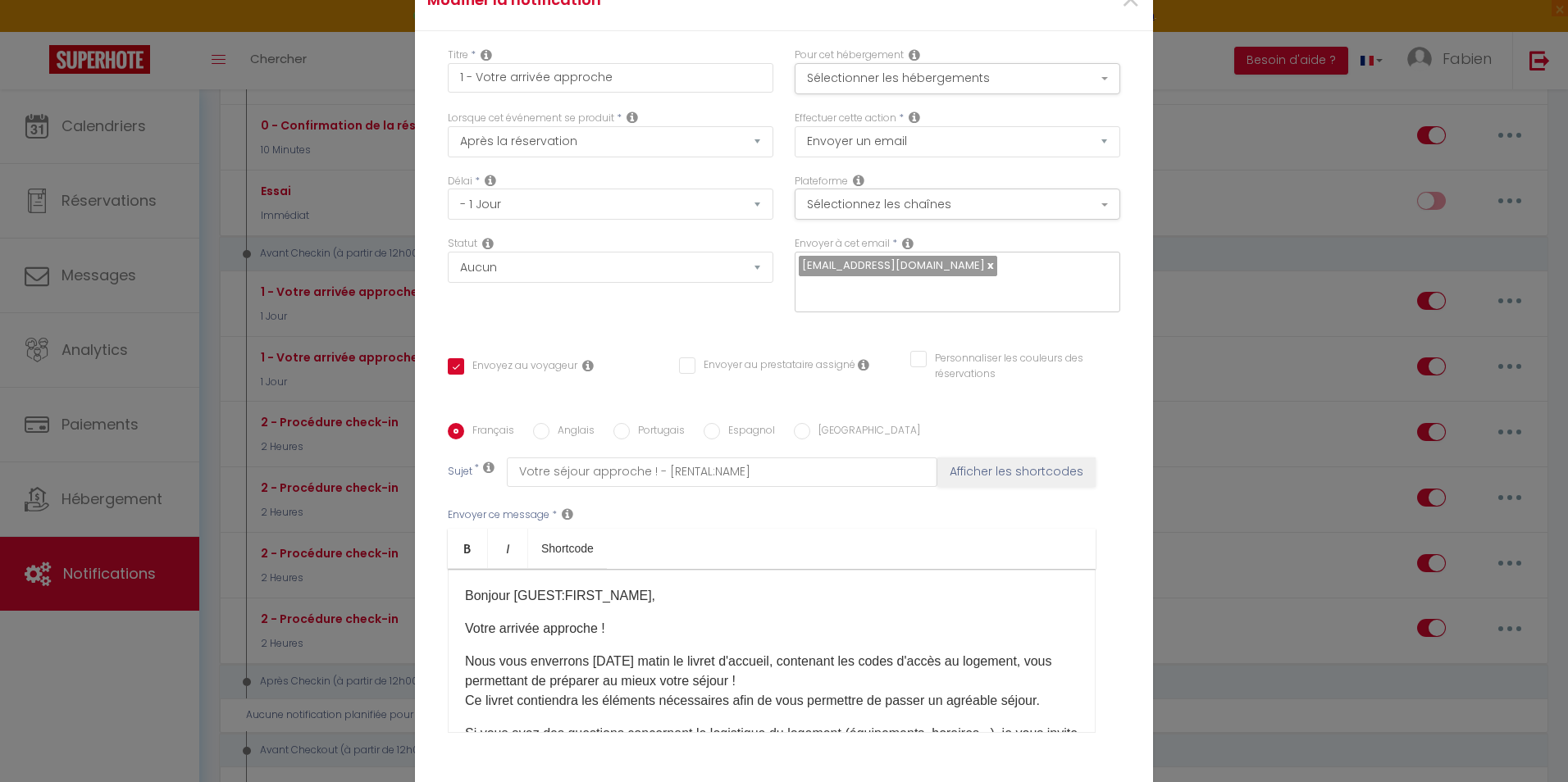
click at [533, 430] on input "Anglais" at bounding box center [541, 431] width 16 height 16
radio input "true"
checkbox input "true"
checkbox input "false"
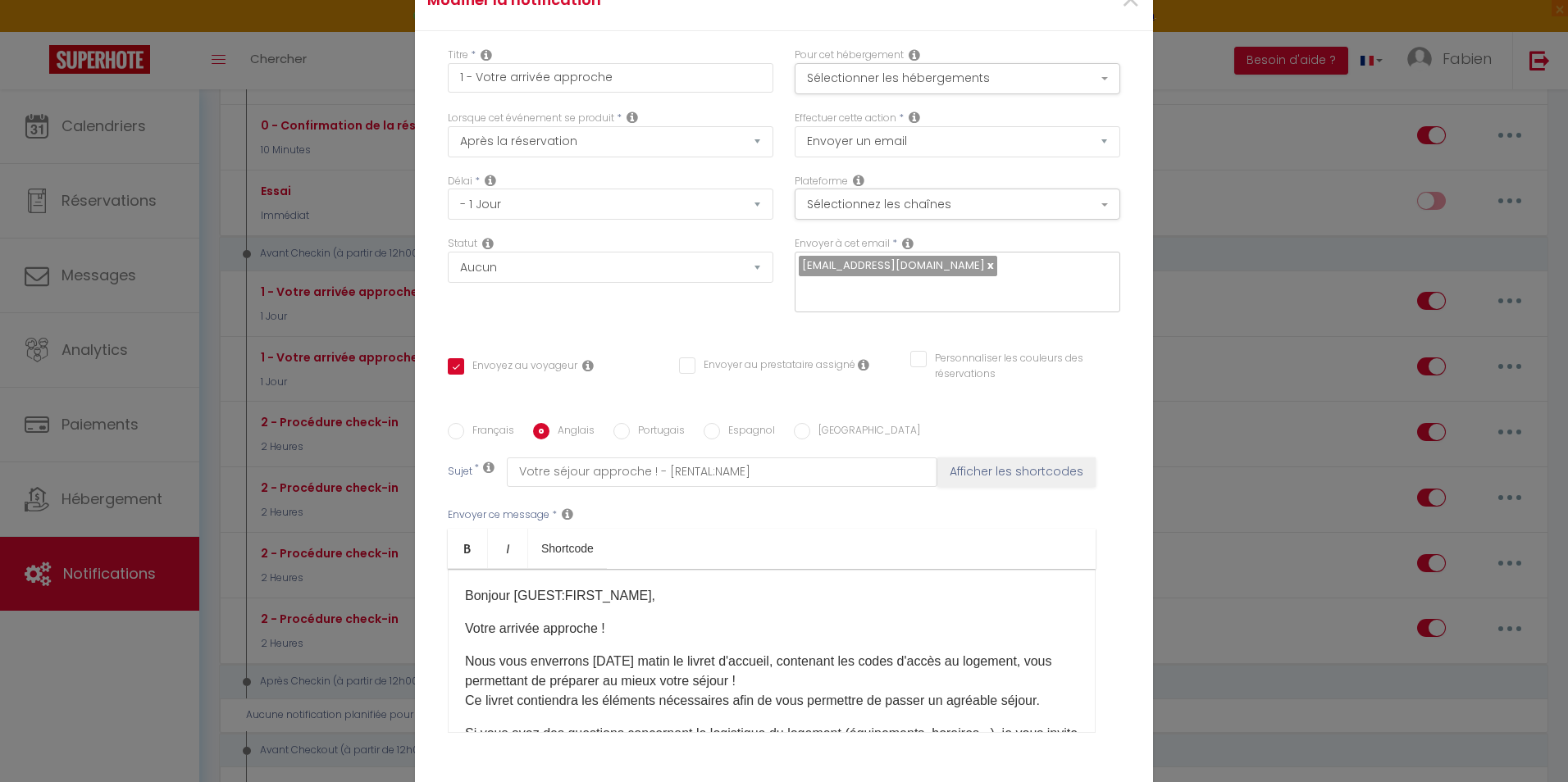
type input "Your stay is coming soon! - [RENTAL:NAME]"
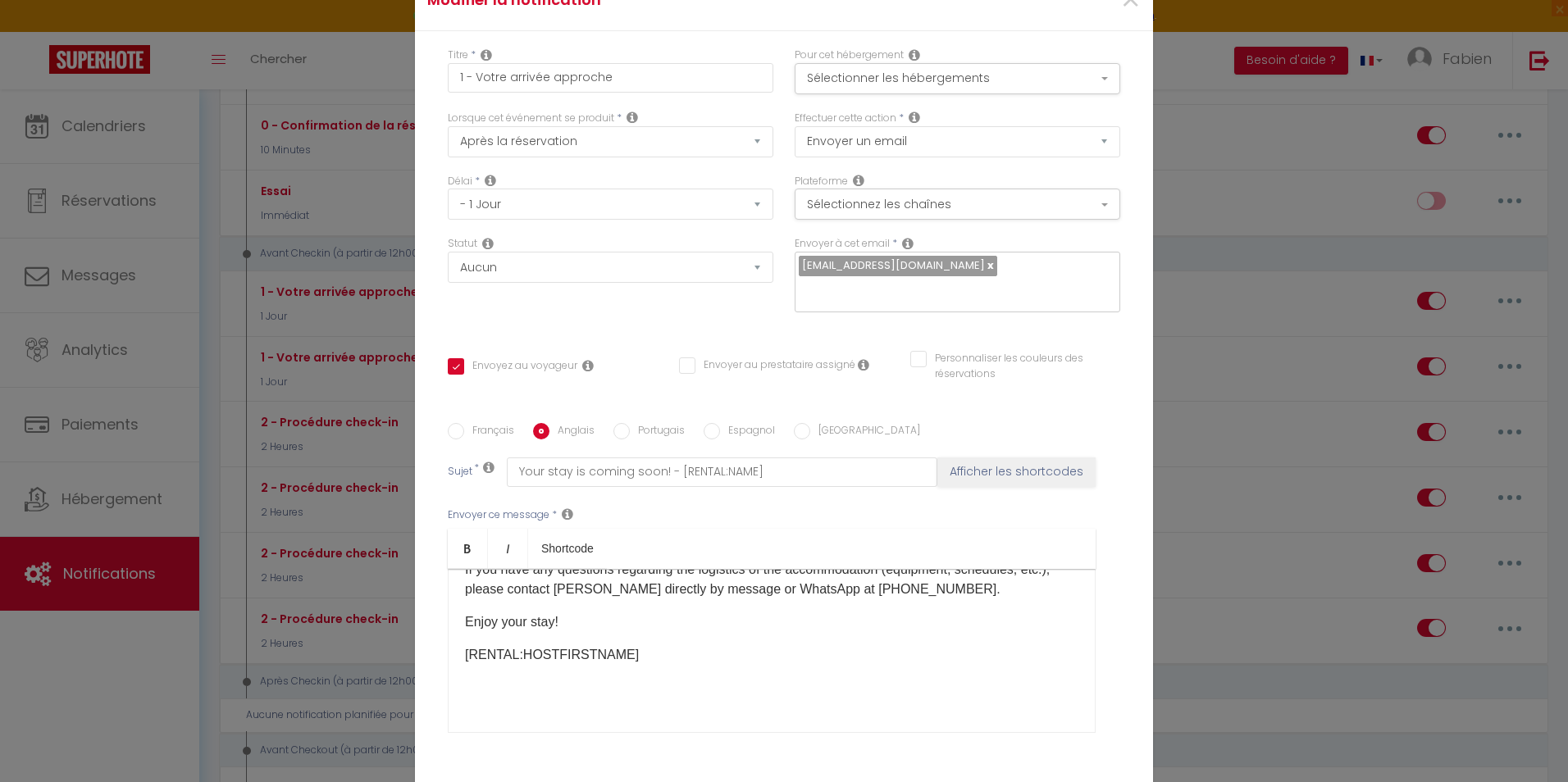
scroll to position [82, 0]
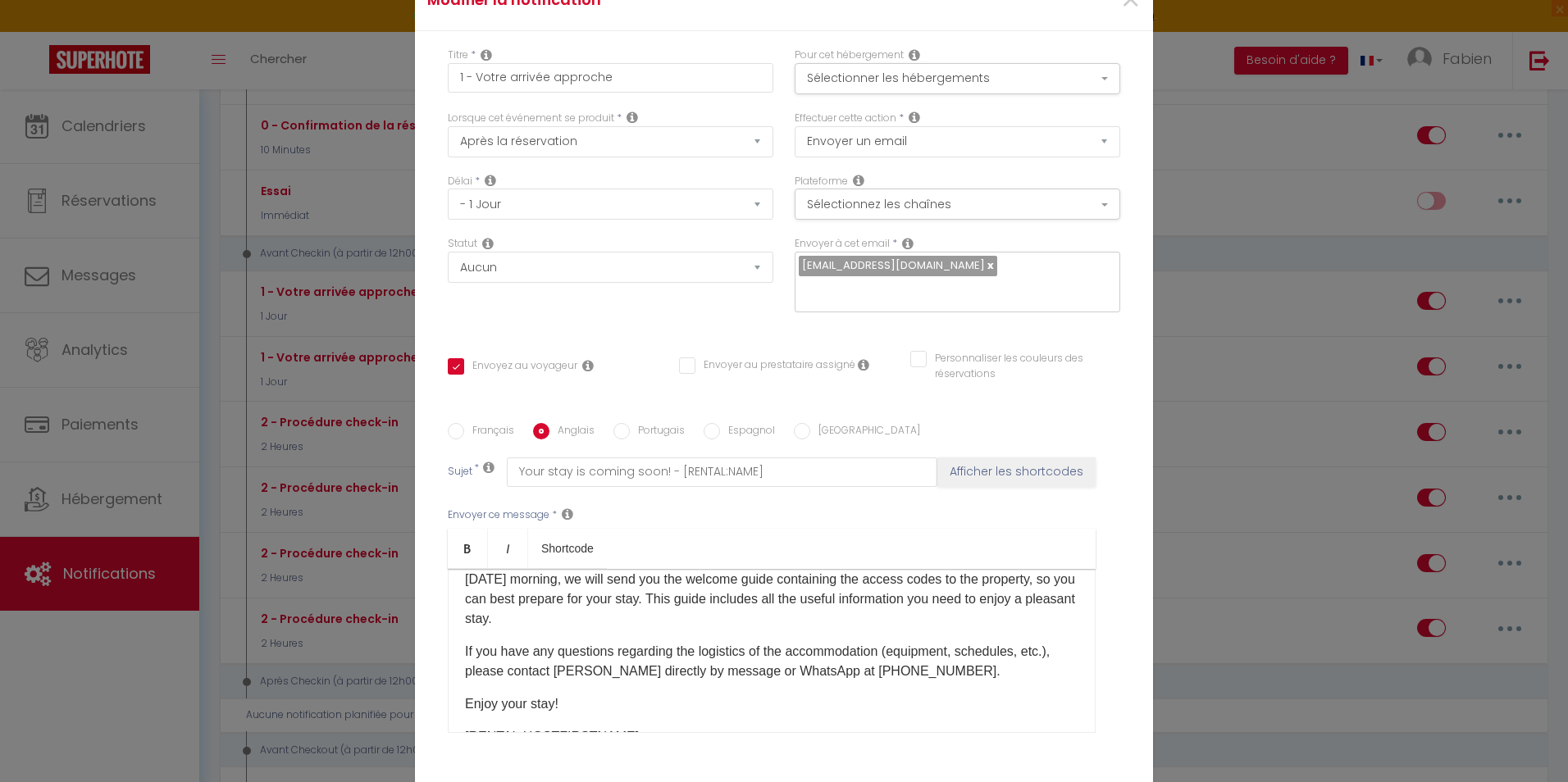
click at [736, 615] on p "[DATE] morning, we will send you the welcome guide containing the access codes …" at bounding box center [771, 599] width 613 height 59
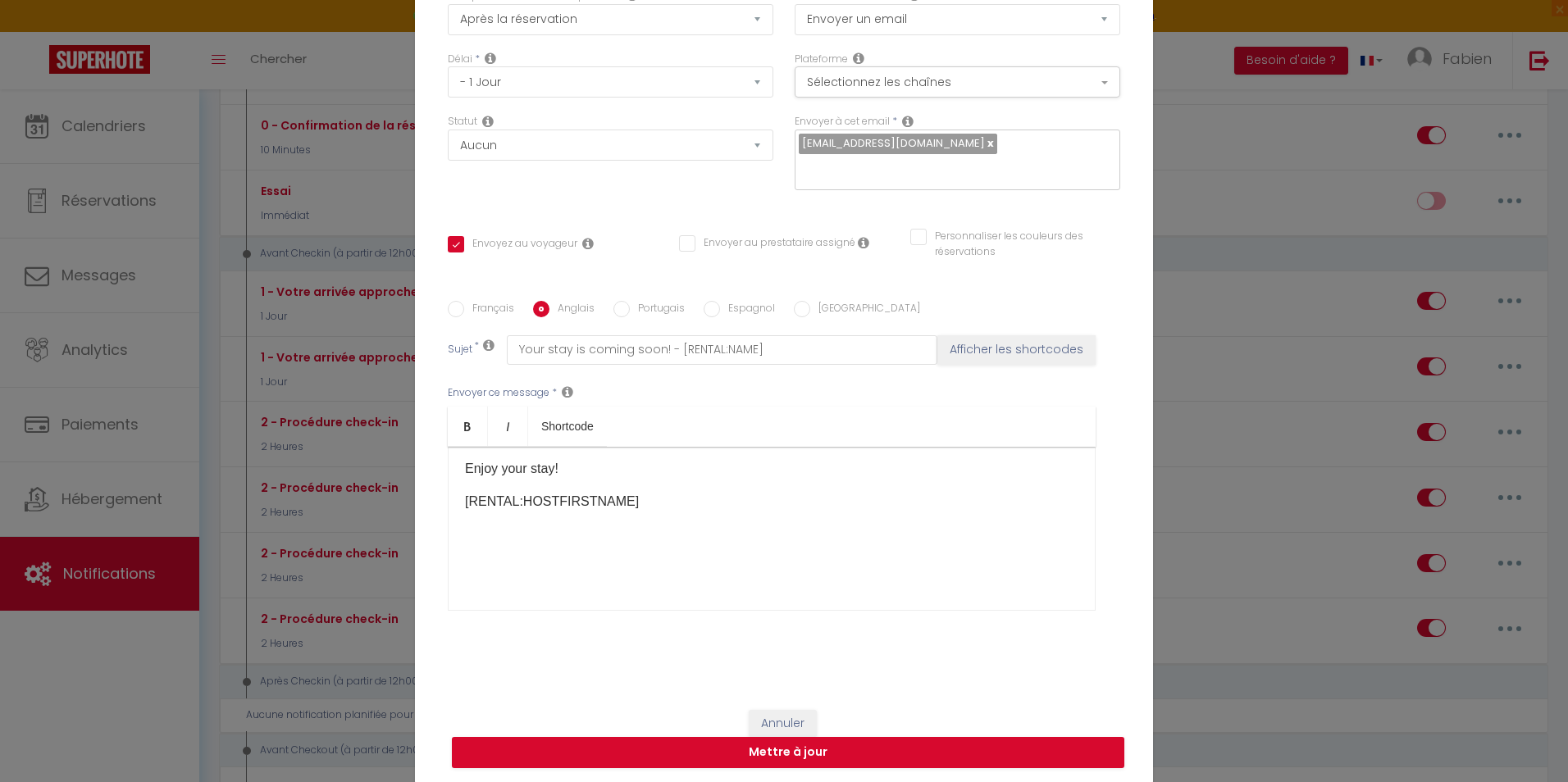
scroll to position [124, 0]
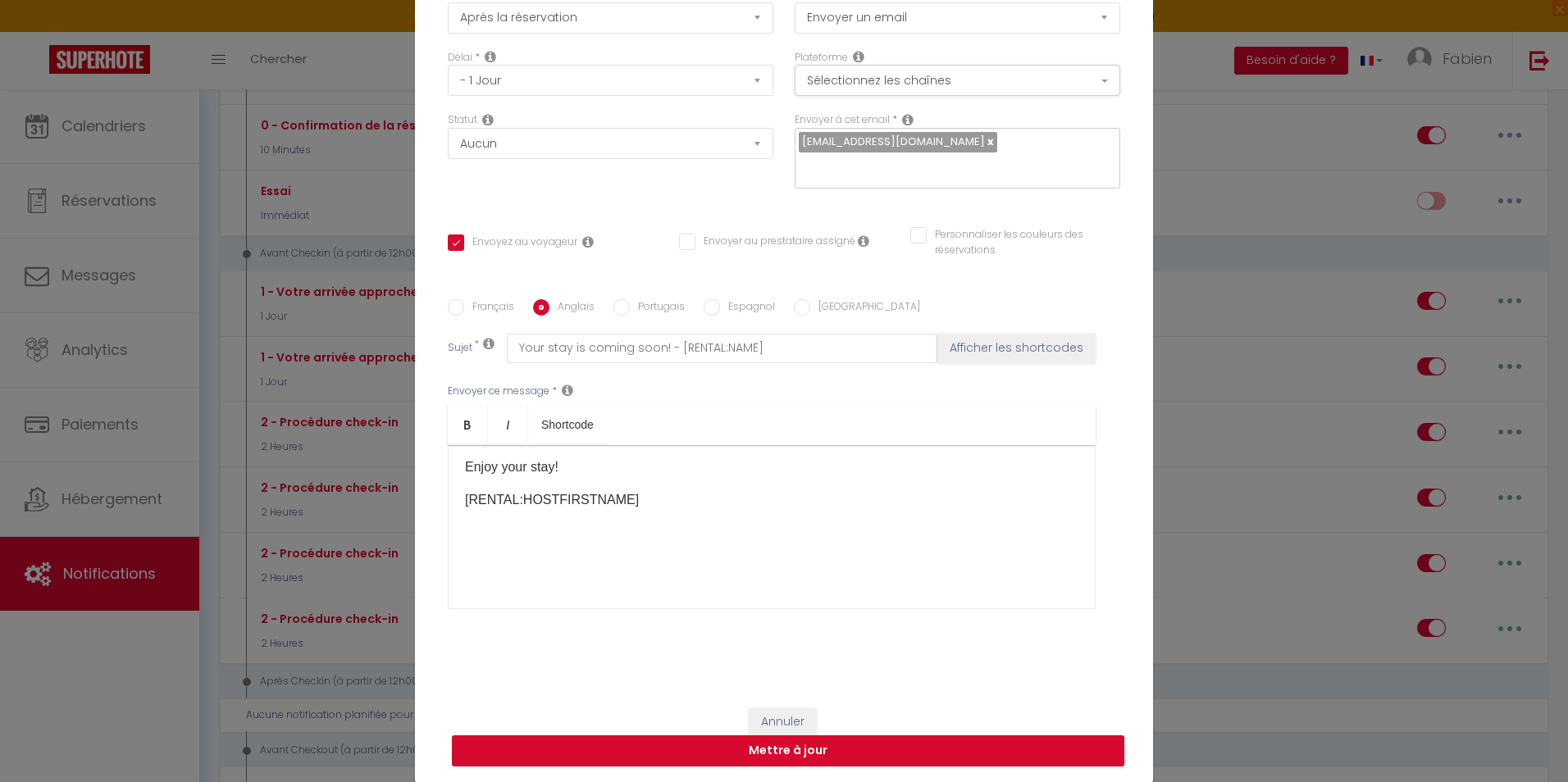
click at [448, 304] on input "Français" at bounding box center [456, 308] width 16 height 16
radio input "true"
checkbox input "true"
checkbox input "false"
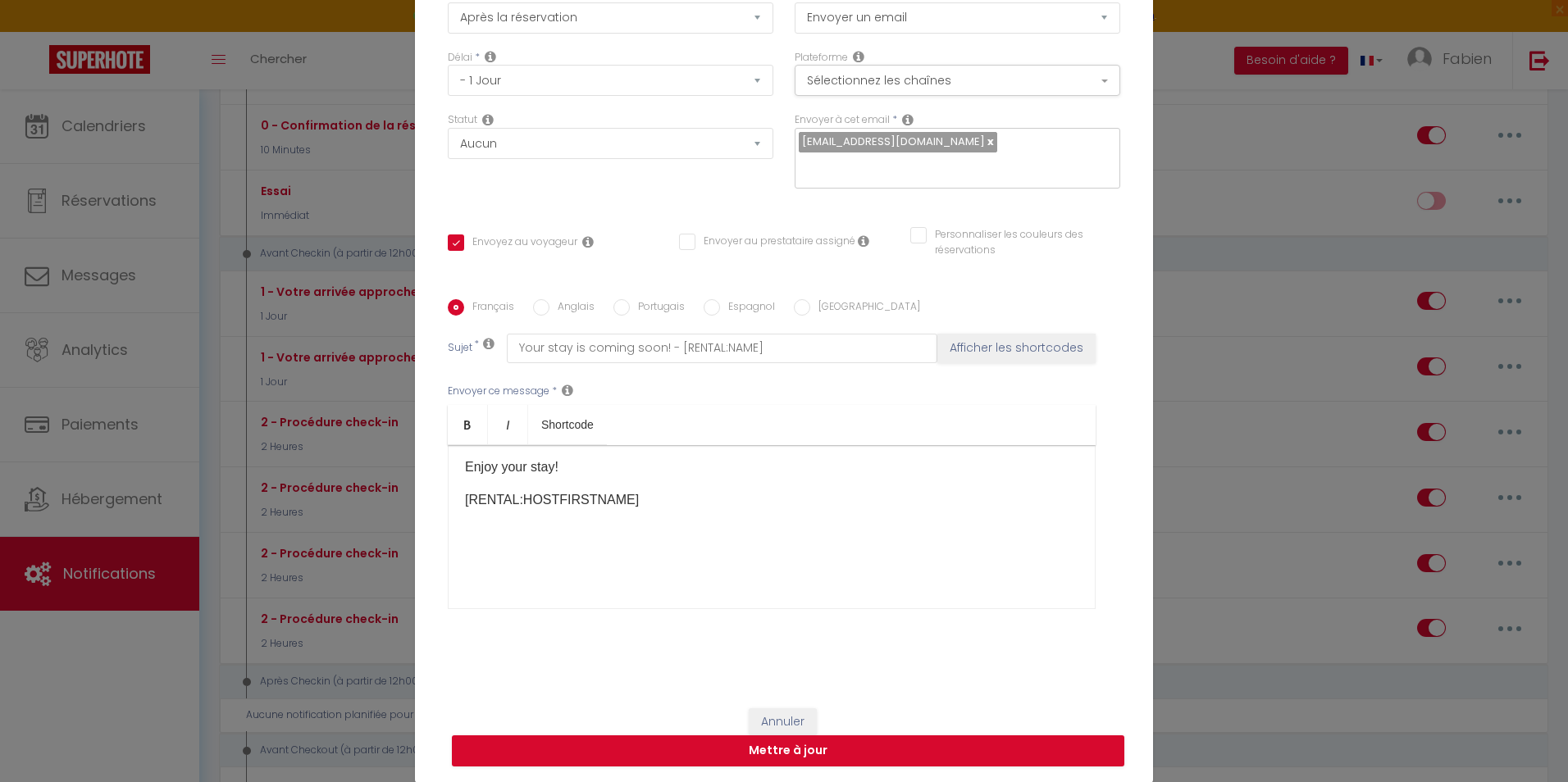
type input "Votre séjour approche ! - [RENTAL:NAME]"
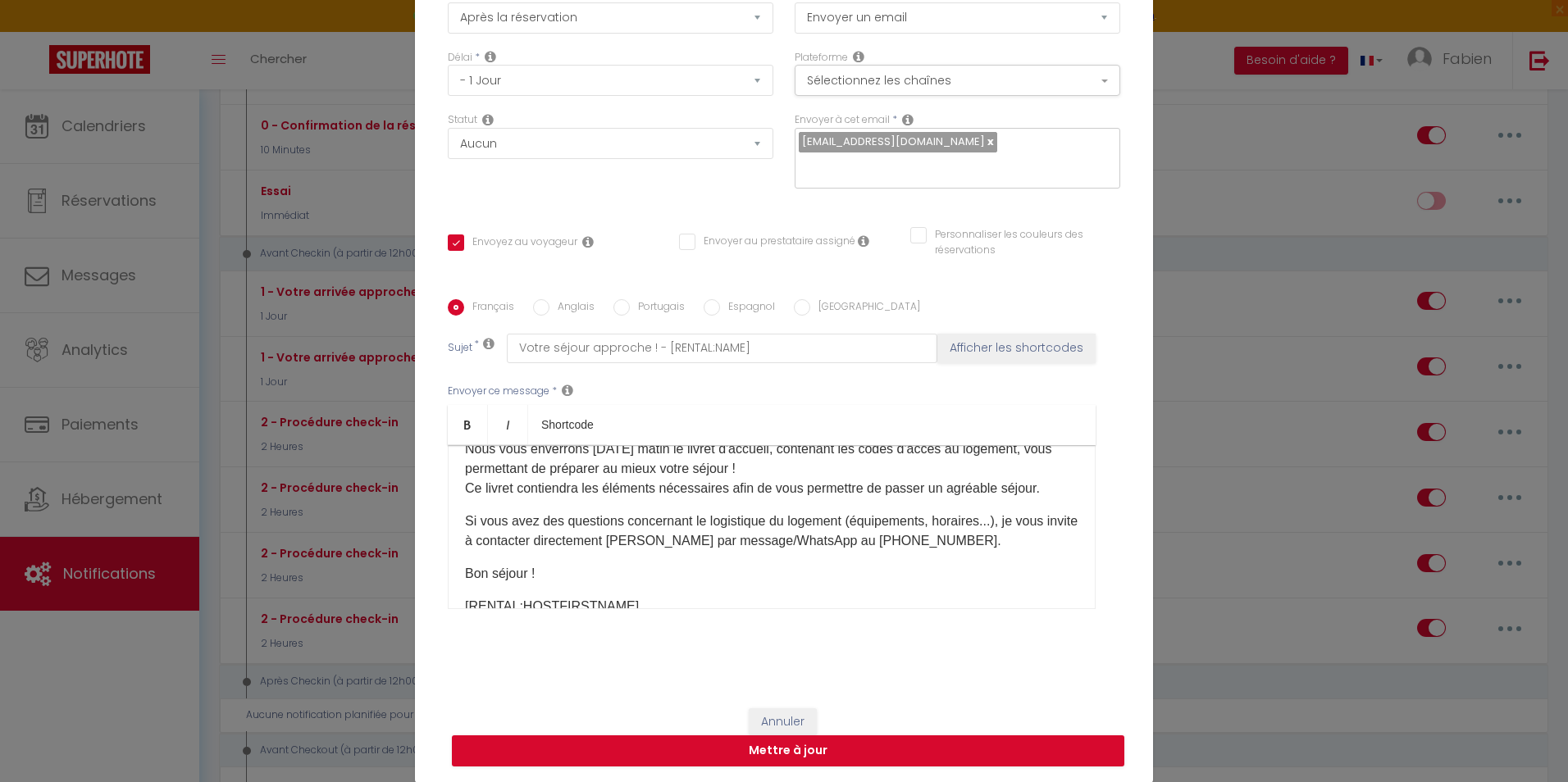
scroll to position [48, 0]
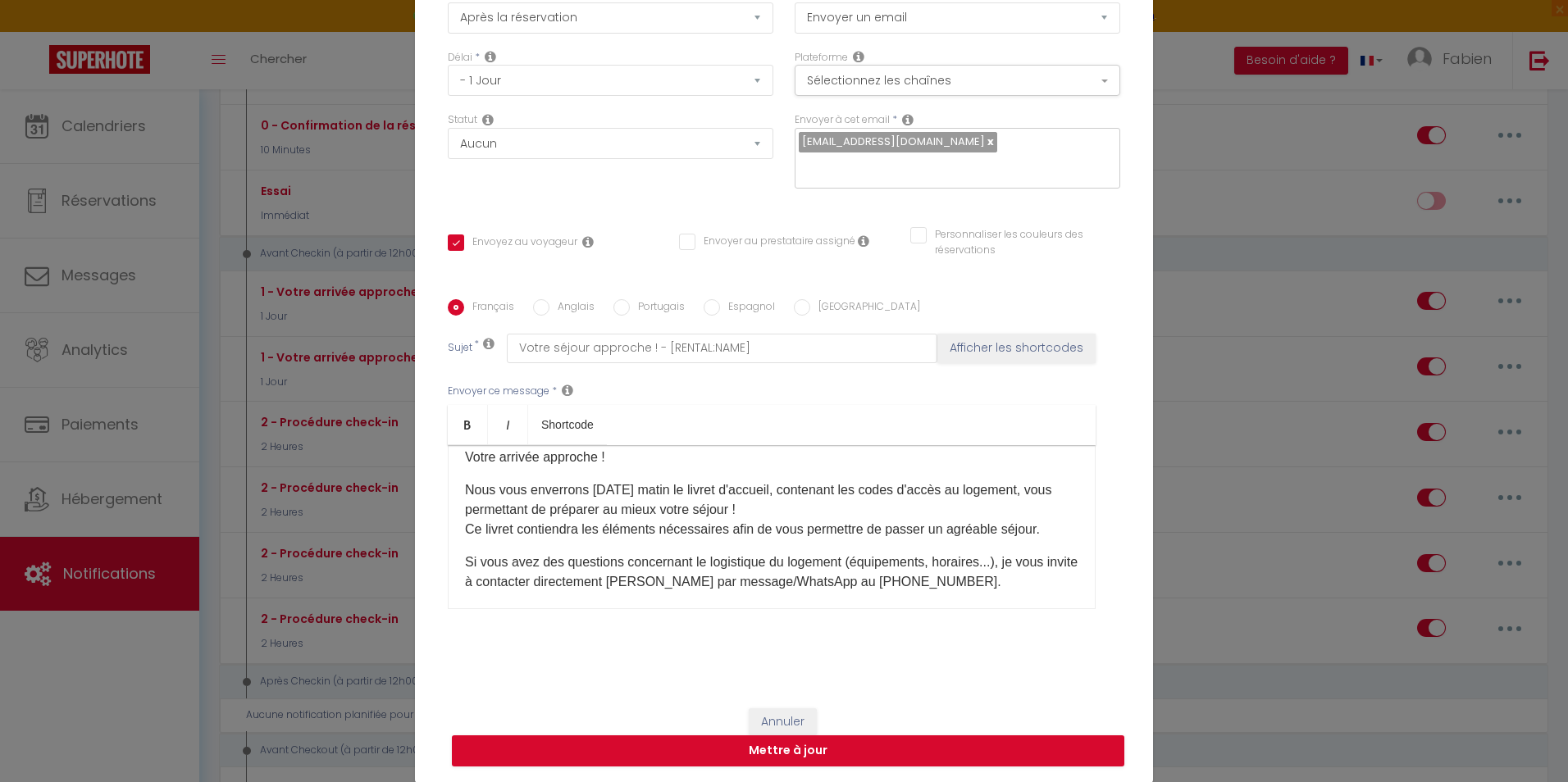
click at [1061, 534] on div "Bonjour [GUEST:FIRST_NAME], Votre arrivée approche ! Nous vous enverrons [DATE]…" at bounding box center [771, 527] width 648 height 164
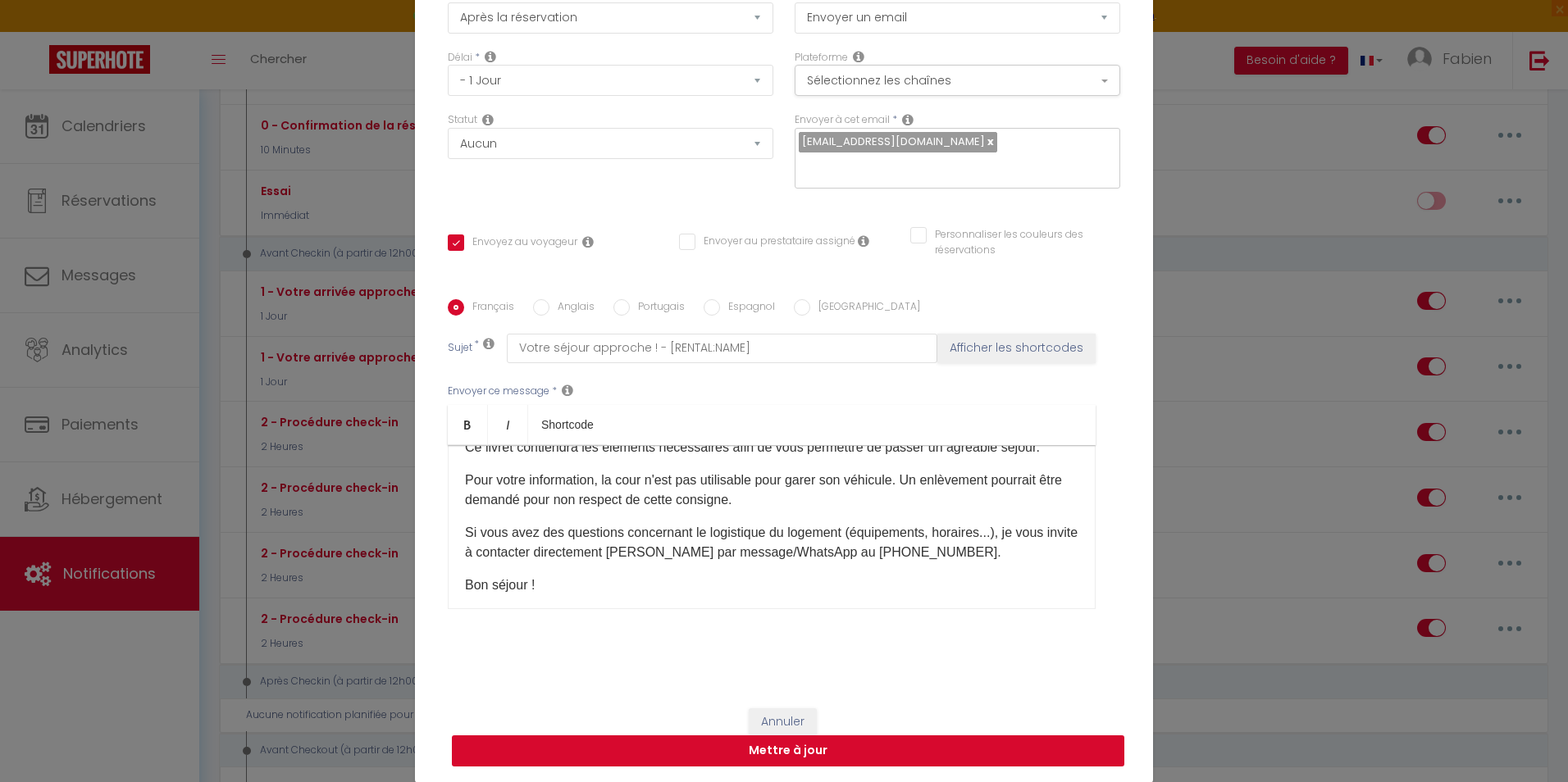
click at [812, 751] on button "Mettre à jour" at bounding box center [789, 751] width 673 height 31
checkbox input "true"
checkbox input "false"
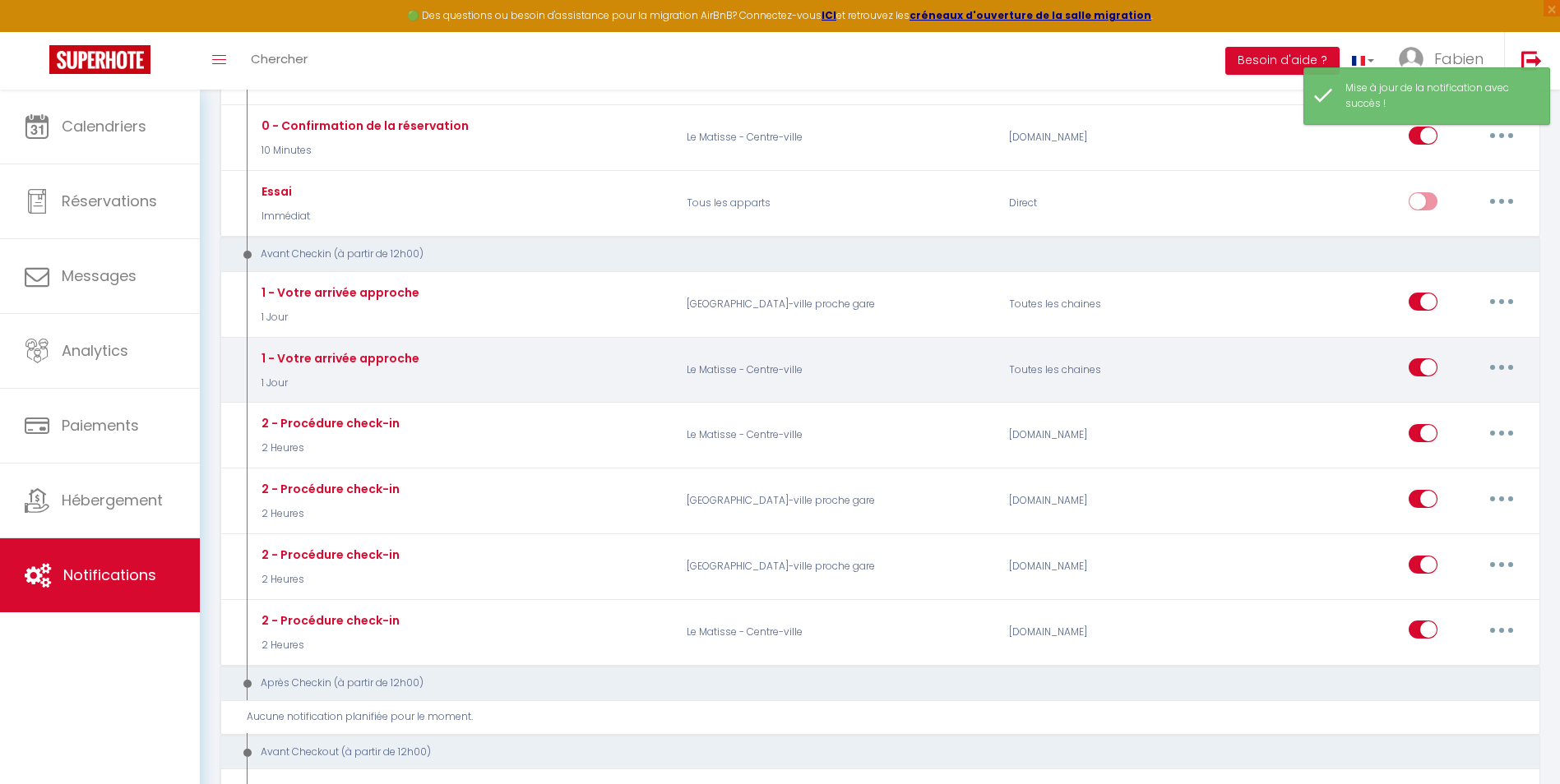
click at [1501, 361] on button "button" at bounding box center [1501, 367] width 46 height 27
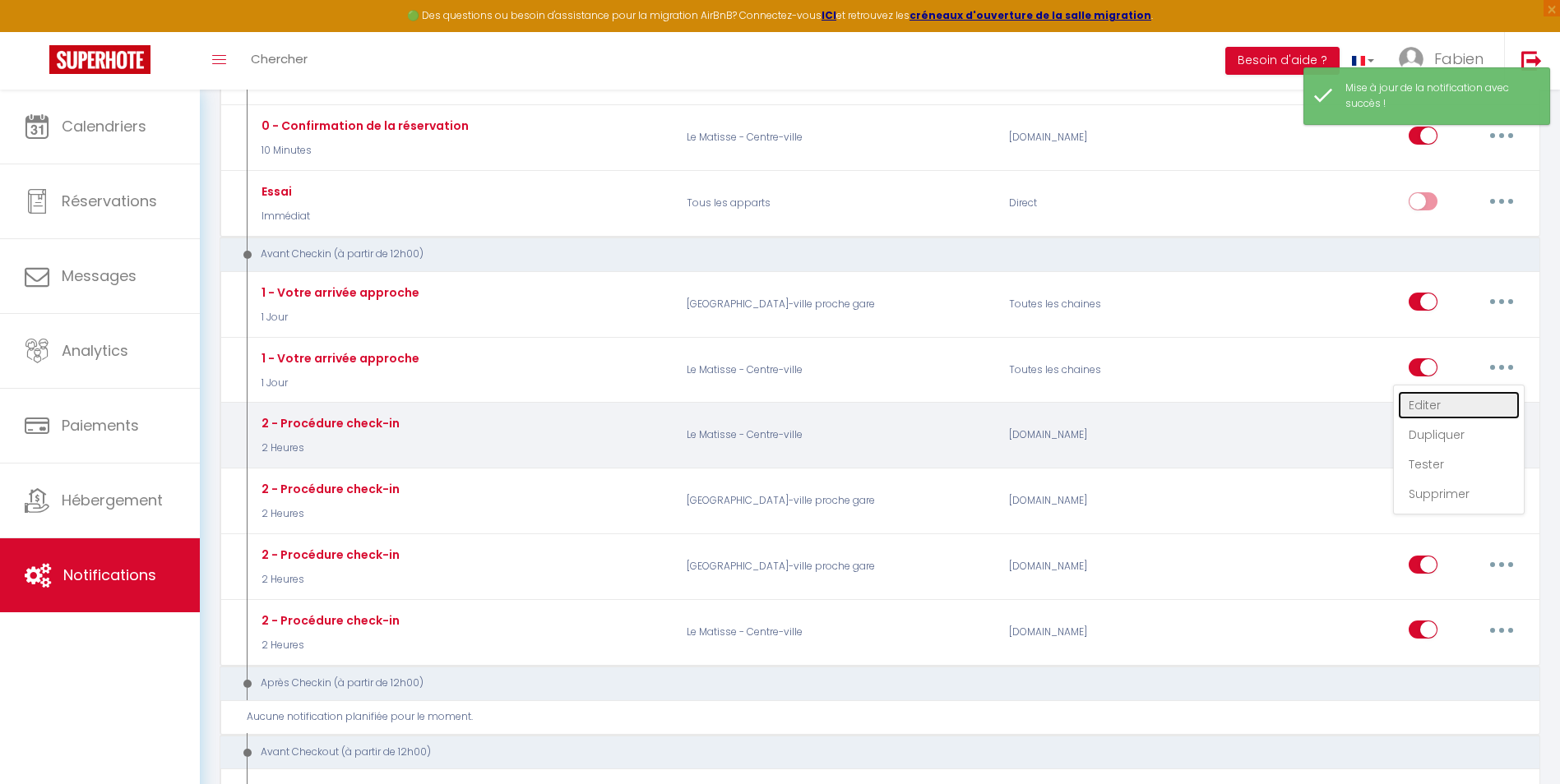
click at [1414, 408] on link "Editer" at bounding box center [1458, 405] width 122 height 28
type input "1 - Votre arrivée approche"
select select "1 Jour"
select select
checkbox input "true"
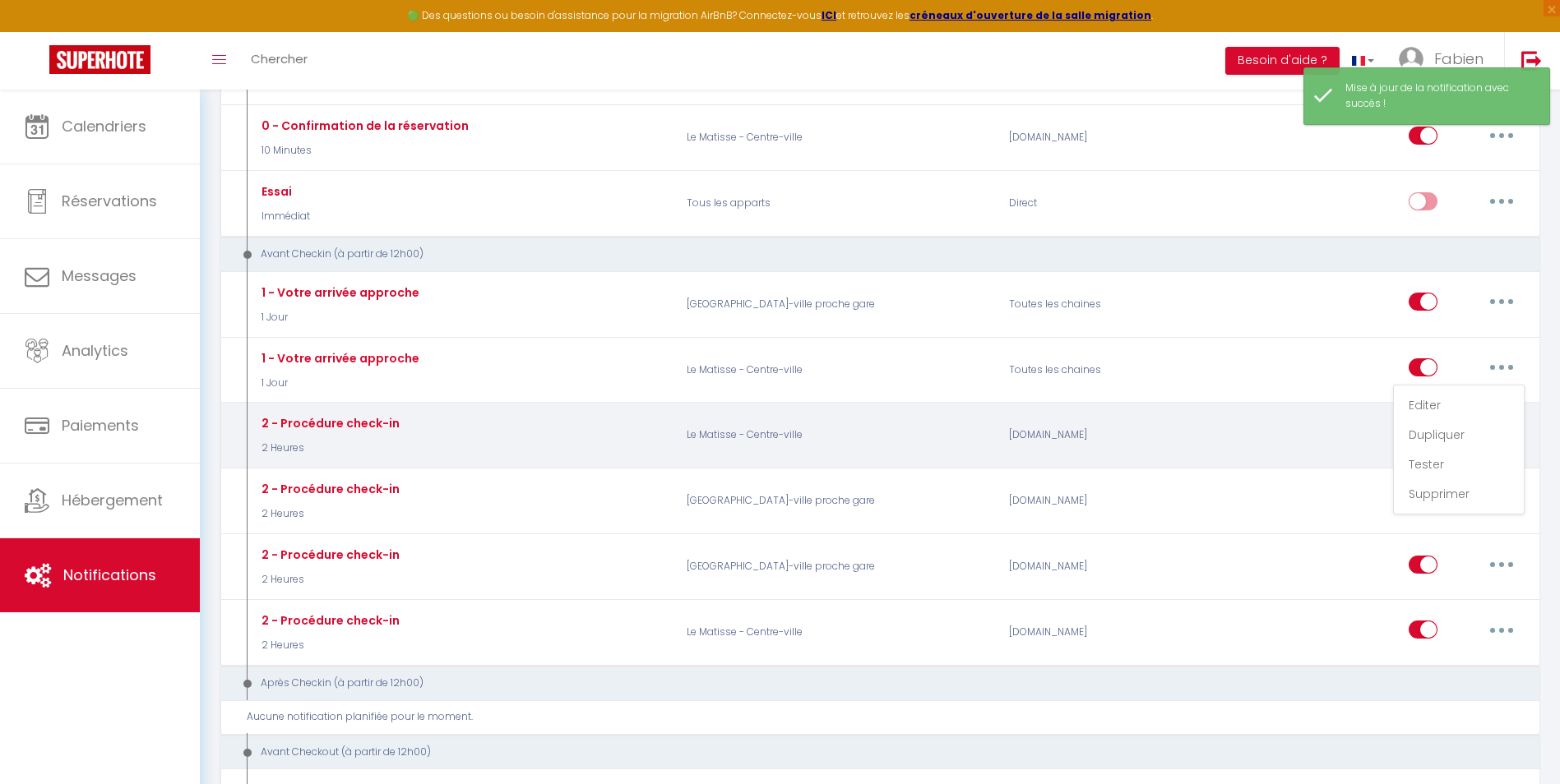
checkbox input "false"
radio input "true"
type input "Votre séjour approche ! - [RENTAL:NAME]"
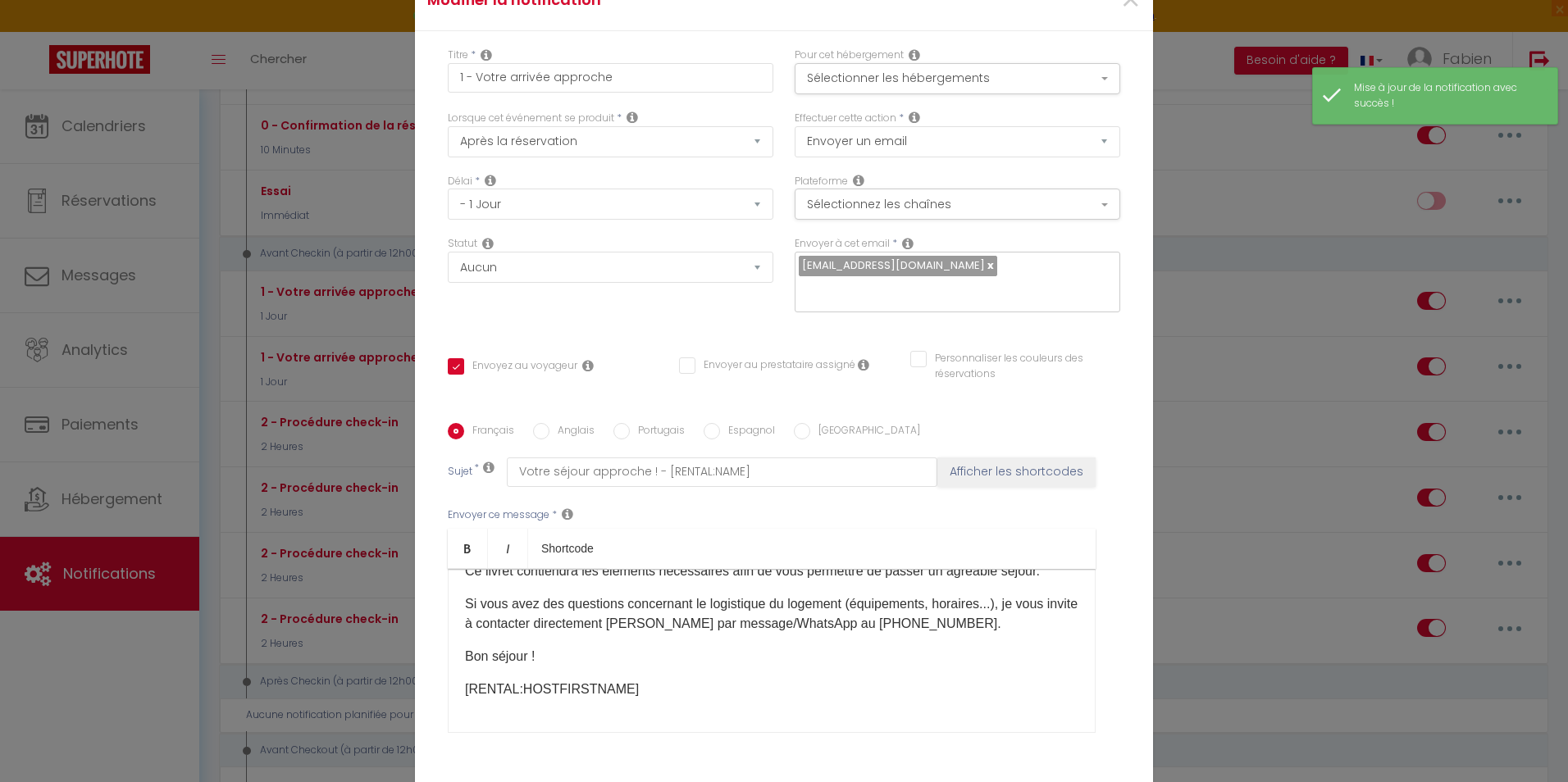
scroll to position [48, 0]
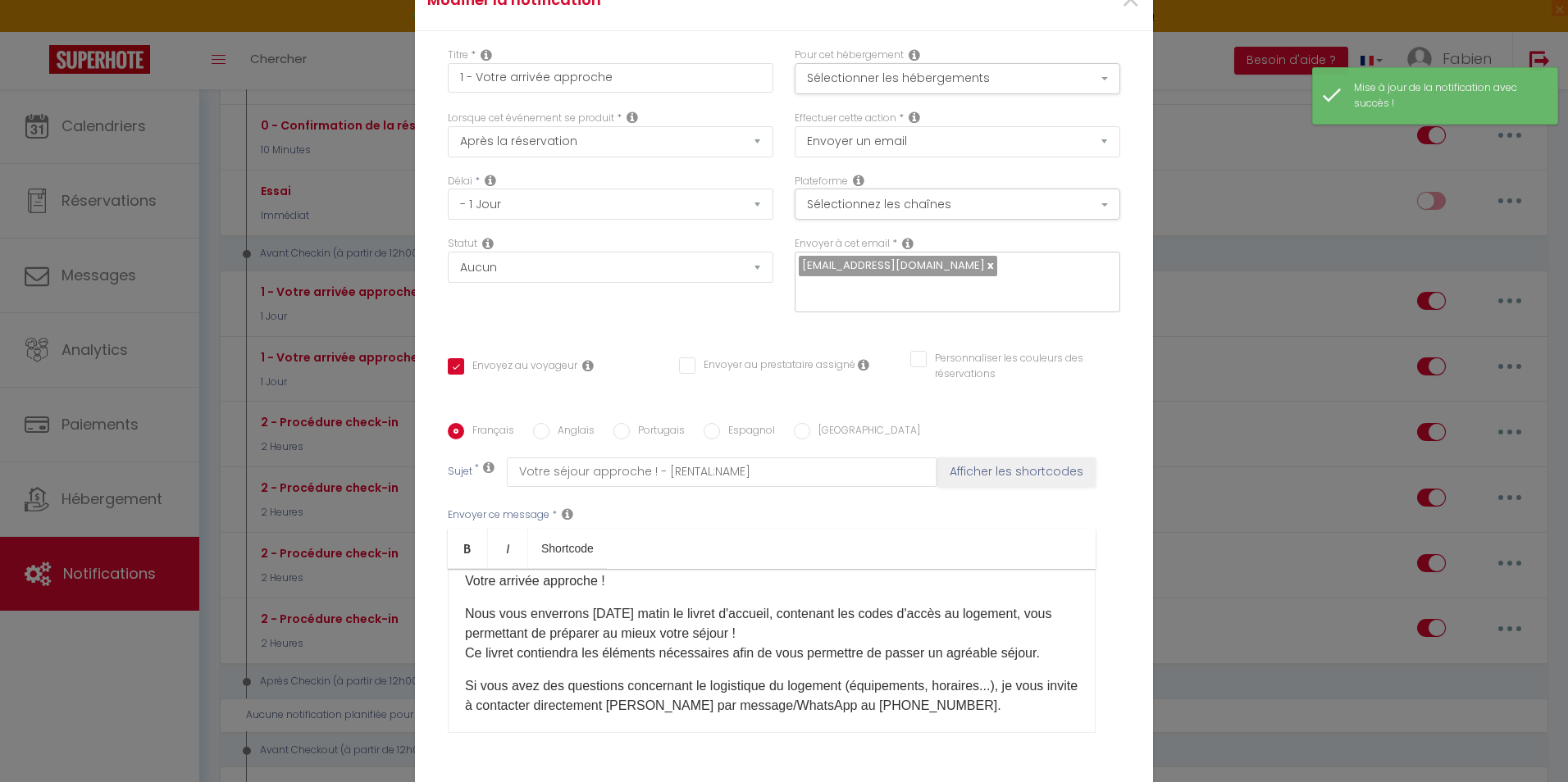
click at [1047, 604] on p "Nous vous enverrons [DATE] matin le livret d'accueil, contenant les codes d'acc…" at bounding box center [771, 633] width 613 height 59
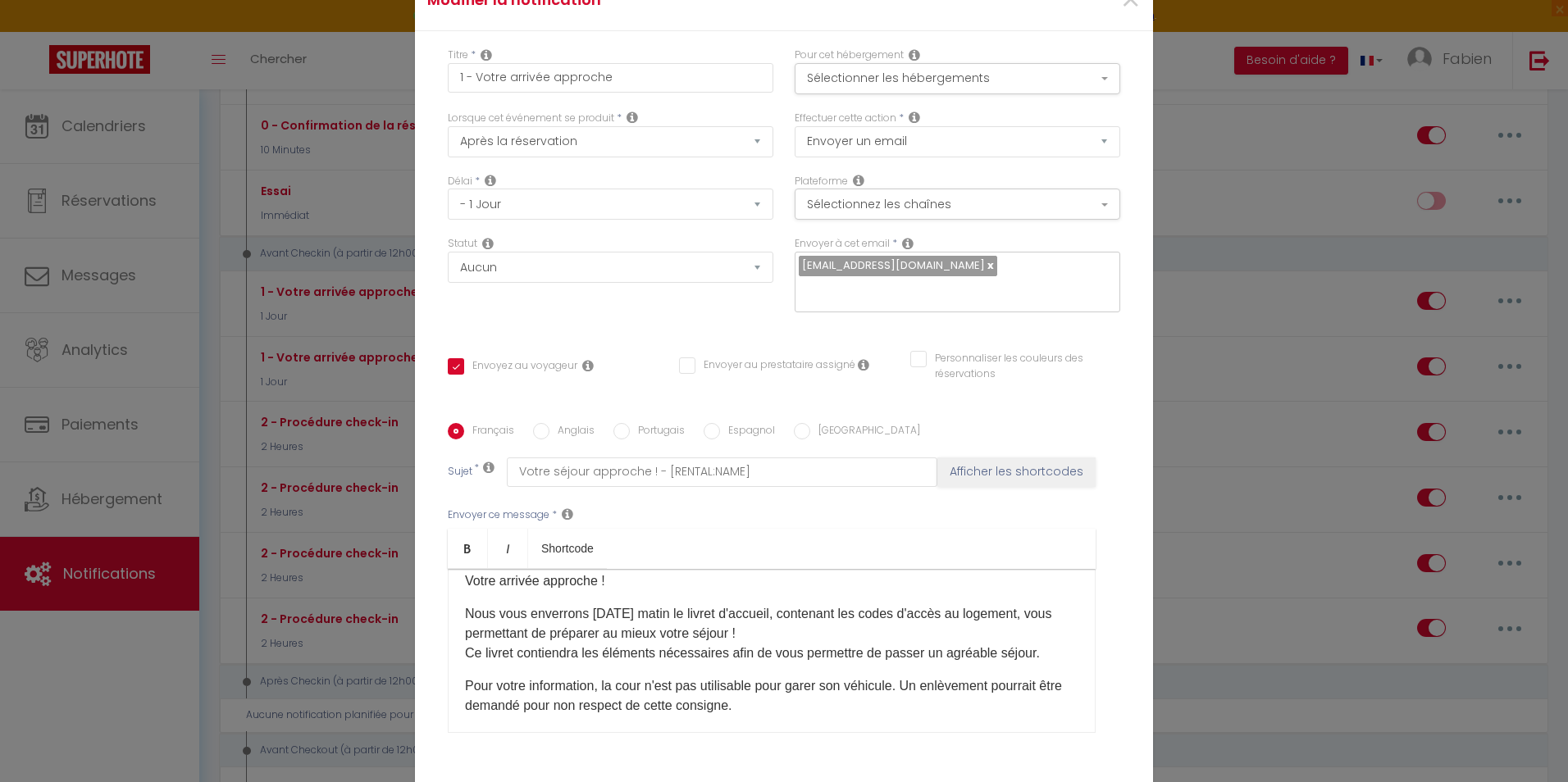
click at [540, 423] on input "Anglais" at bounding box center [541, 431] width 16 height 16
radio input "true"
checkbox input "true"
checkbox input "false"
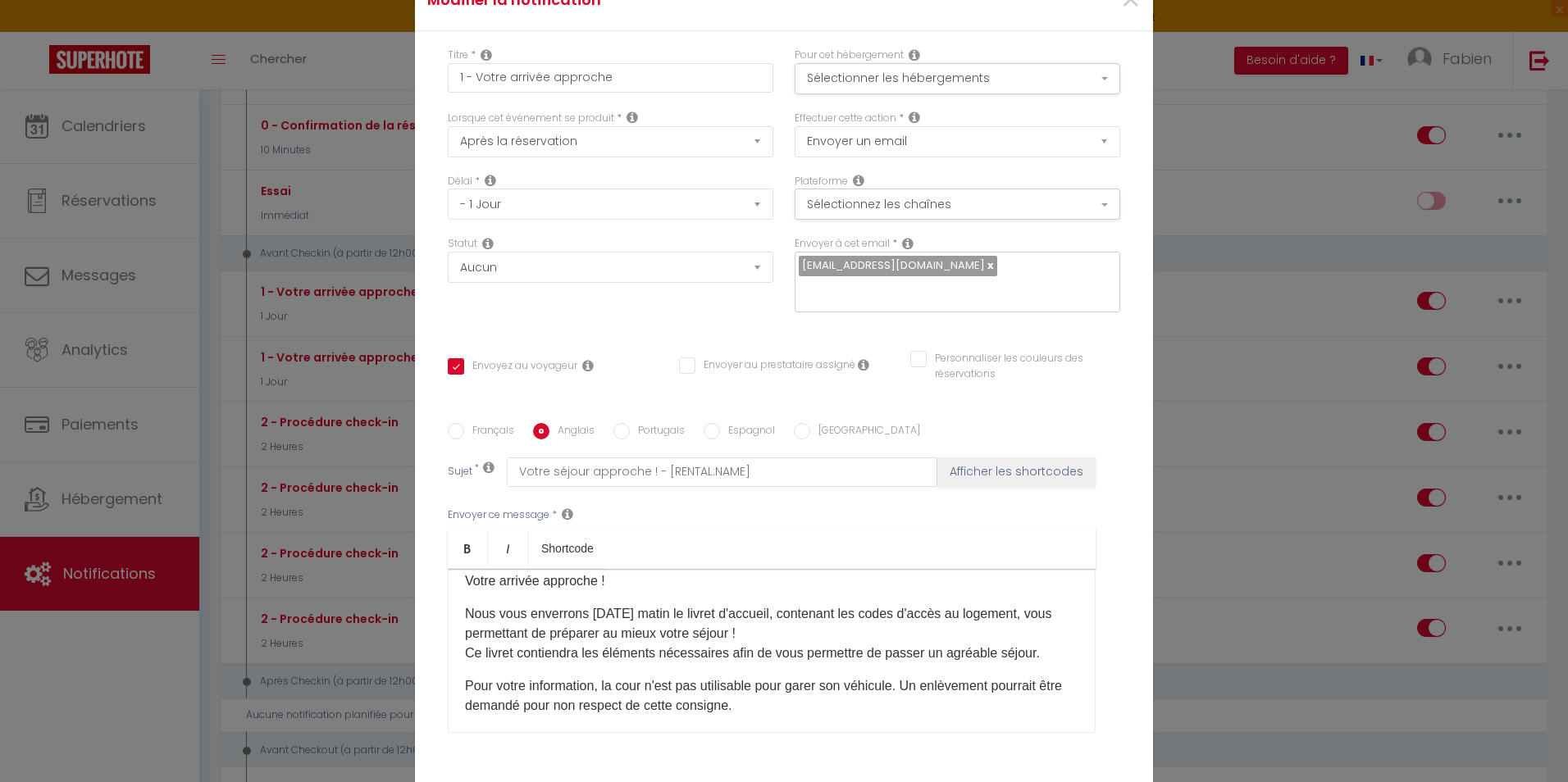
type input "Your stay is coming soon! - [RENTAL:NAME]"
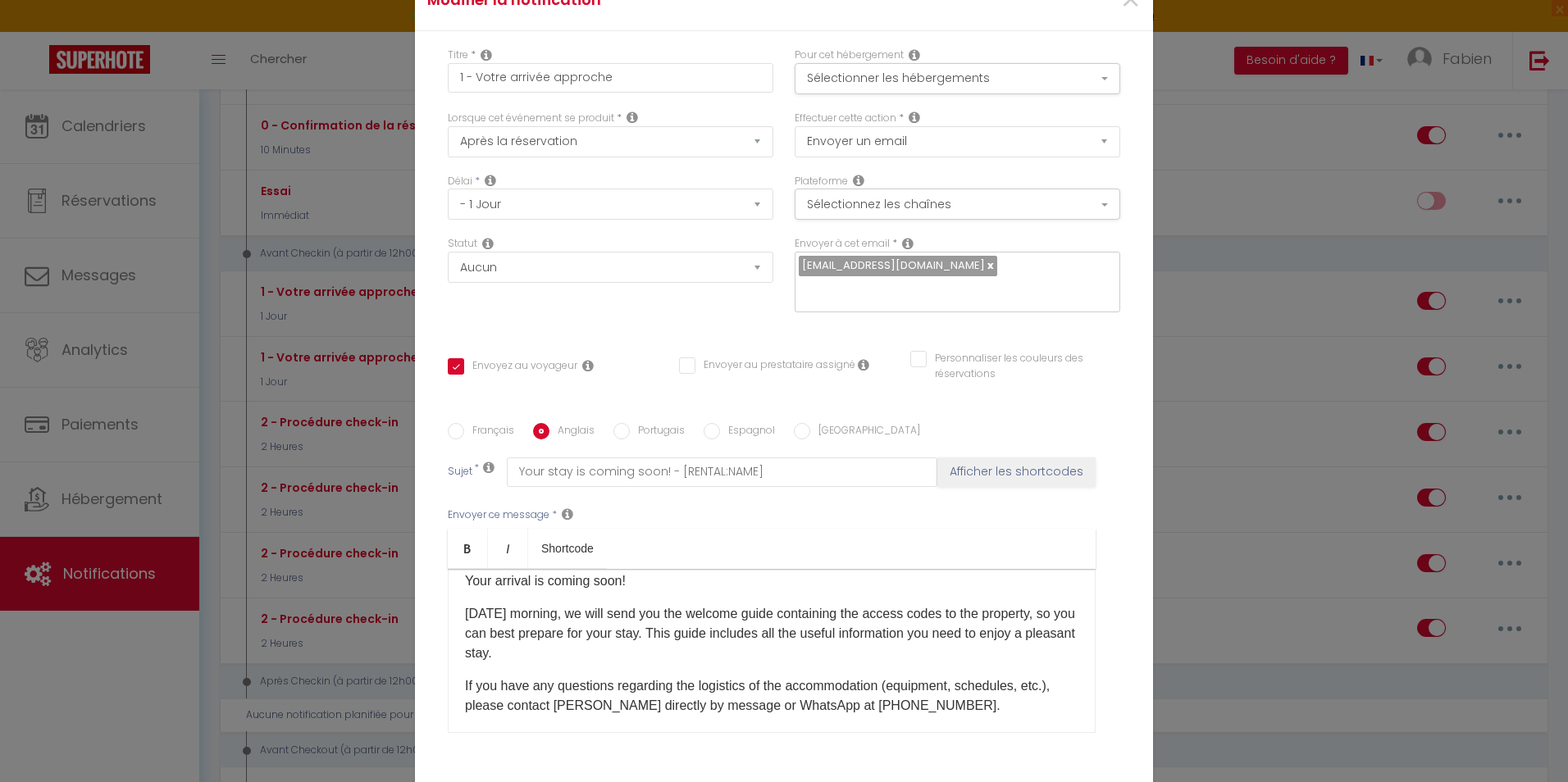
click at [597, 604] on p "[DATE] morning, we will send you the welcome guide containing the access codes …" at bounding box center [771, 633] width 613 height 59
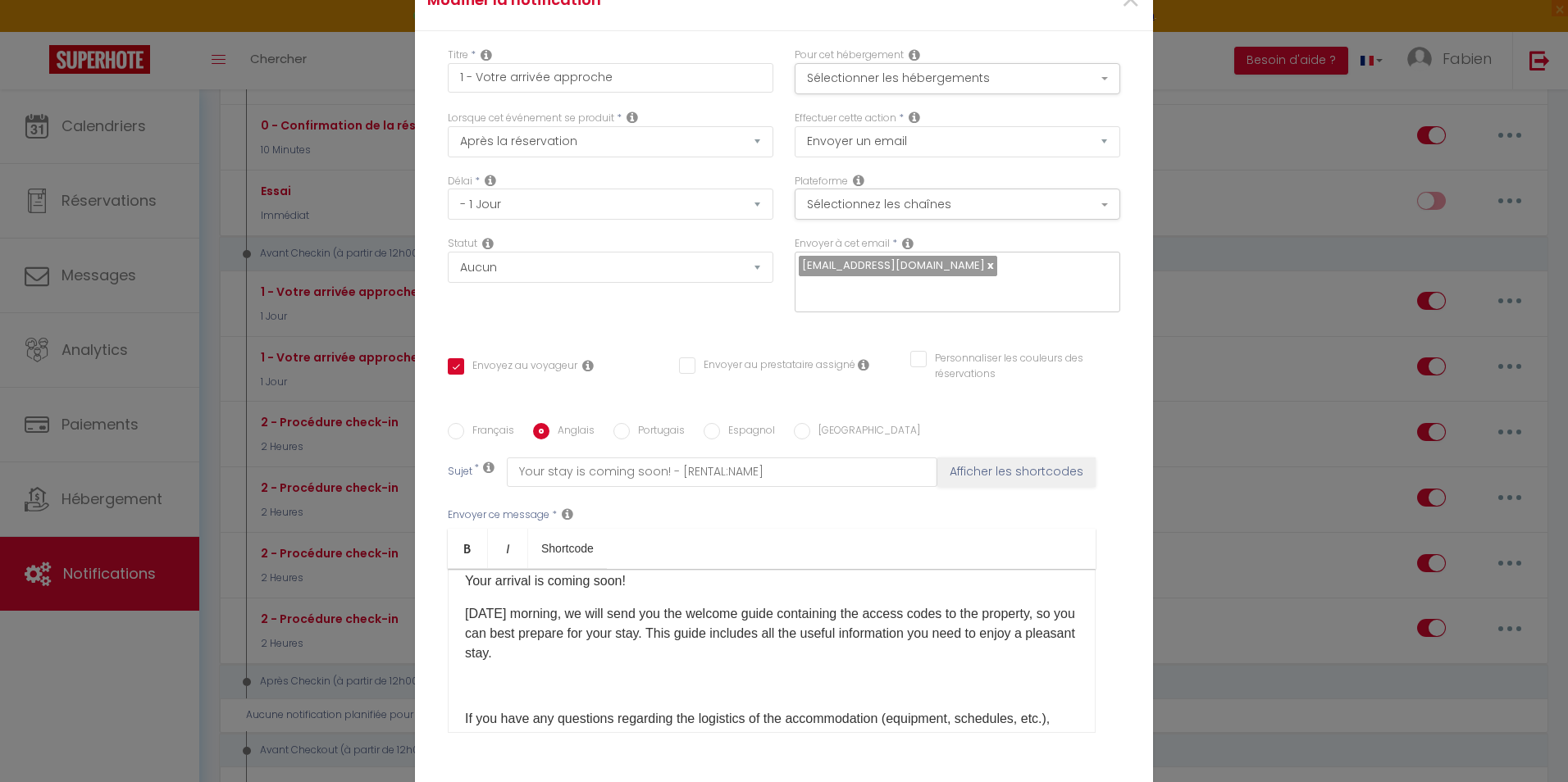
click at [599, 604] on p "[DATE] morning, we will send you the welcome guide containing the access codes …" at bounding box center [771, 633] width 613 height 59
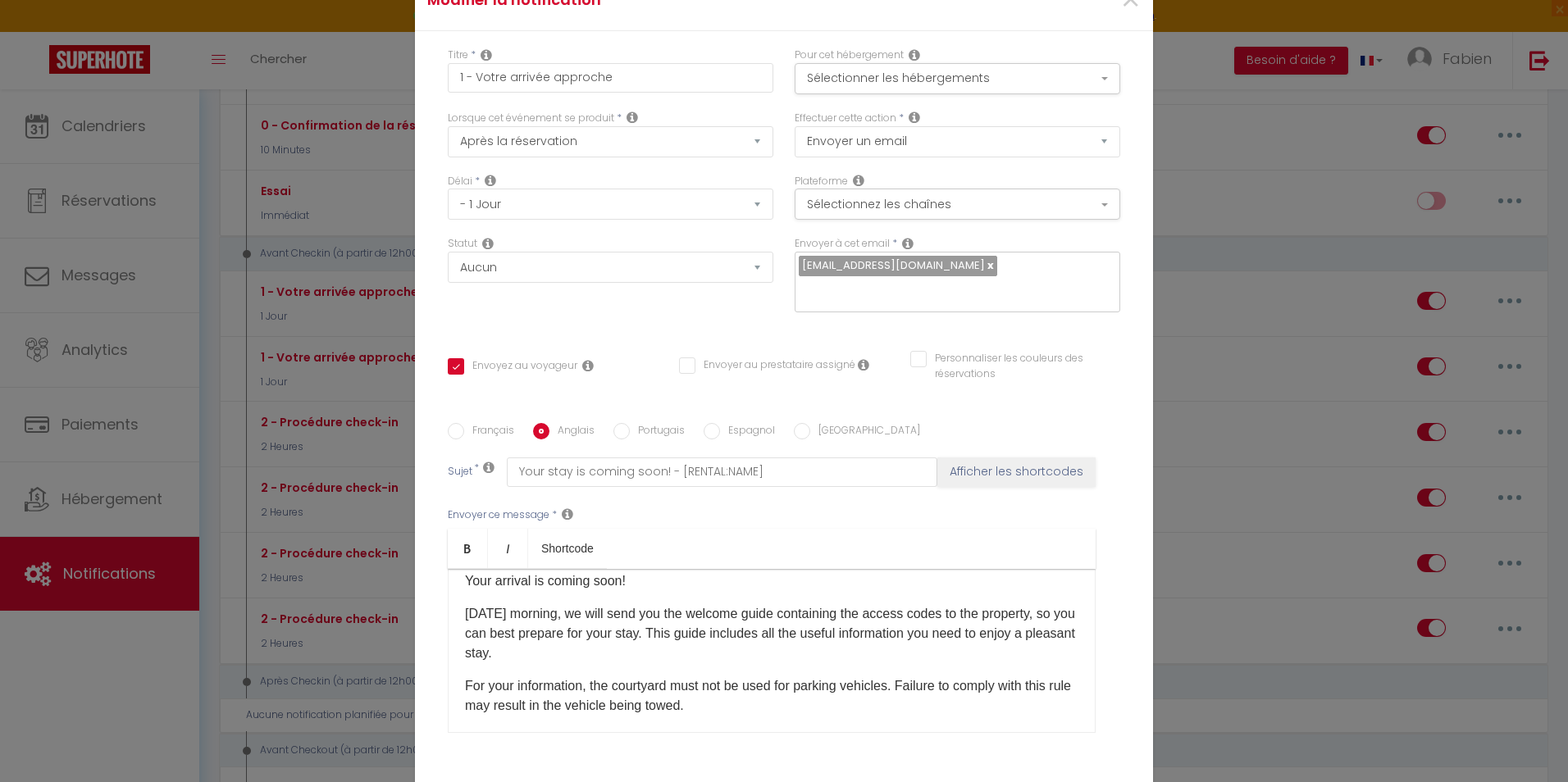
checkbox input "true"
checkbox input "false"
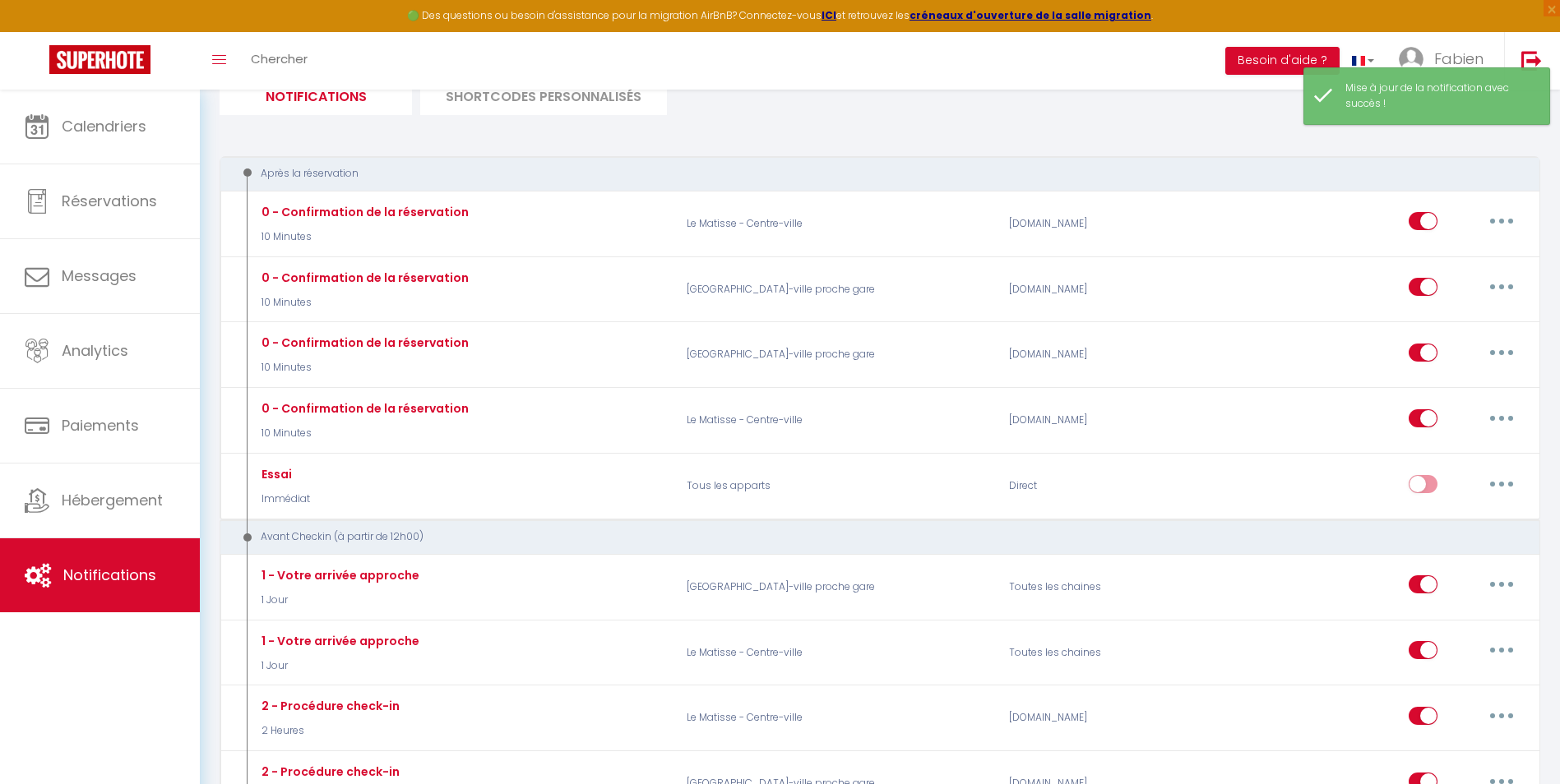
scroll to position [0, 0]
